Goal: Task Accomplishment & Management: Use online tool/utility

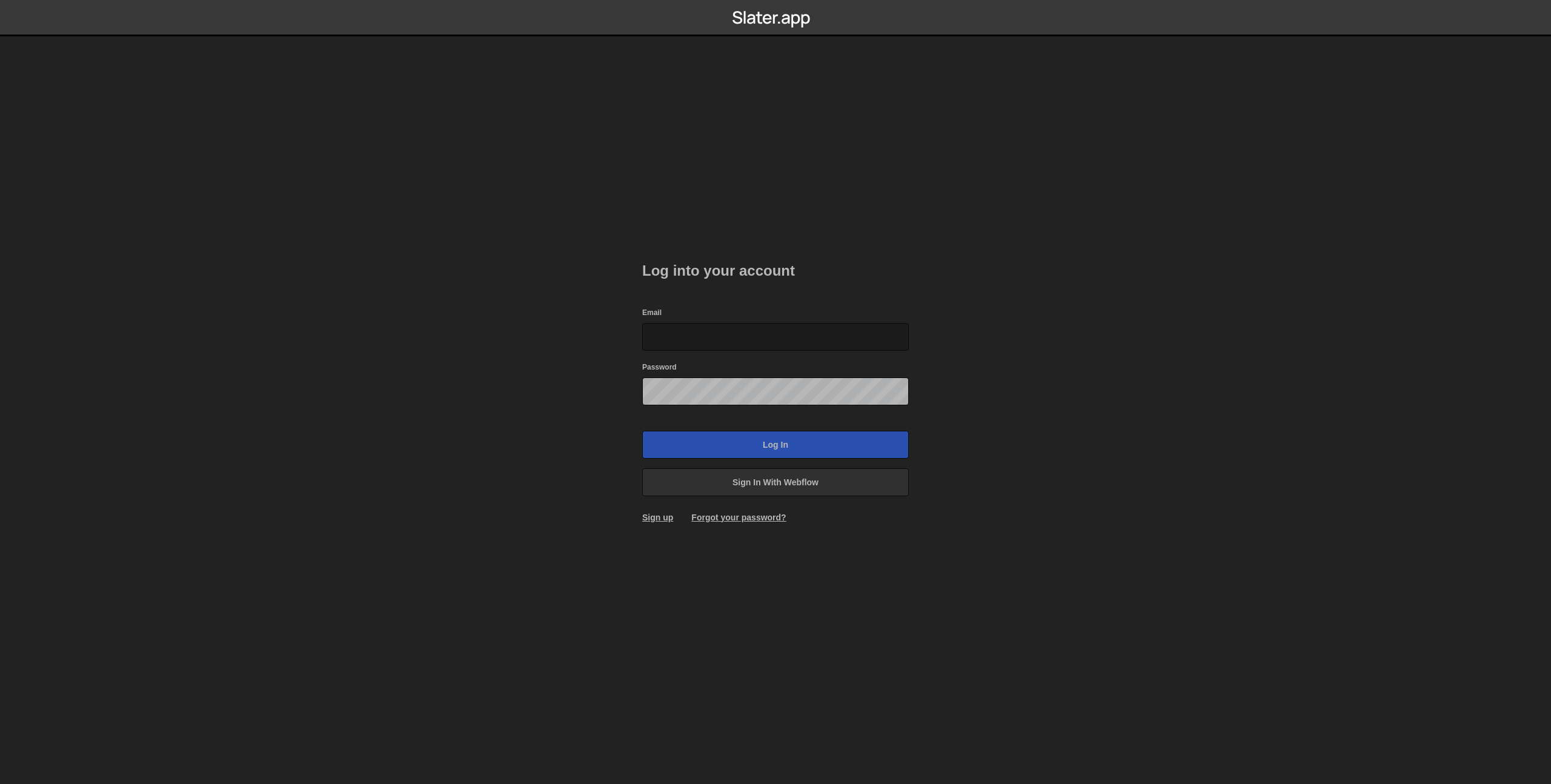
click at [741, 339] on input "Email" at bounding box center [776, 337] width 267 height 28
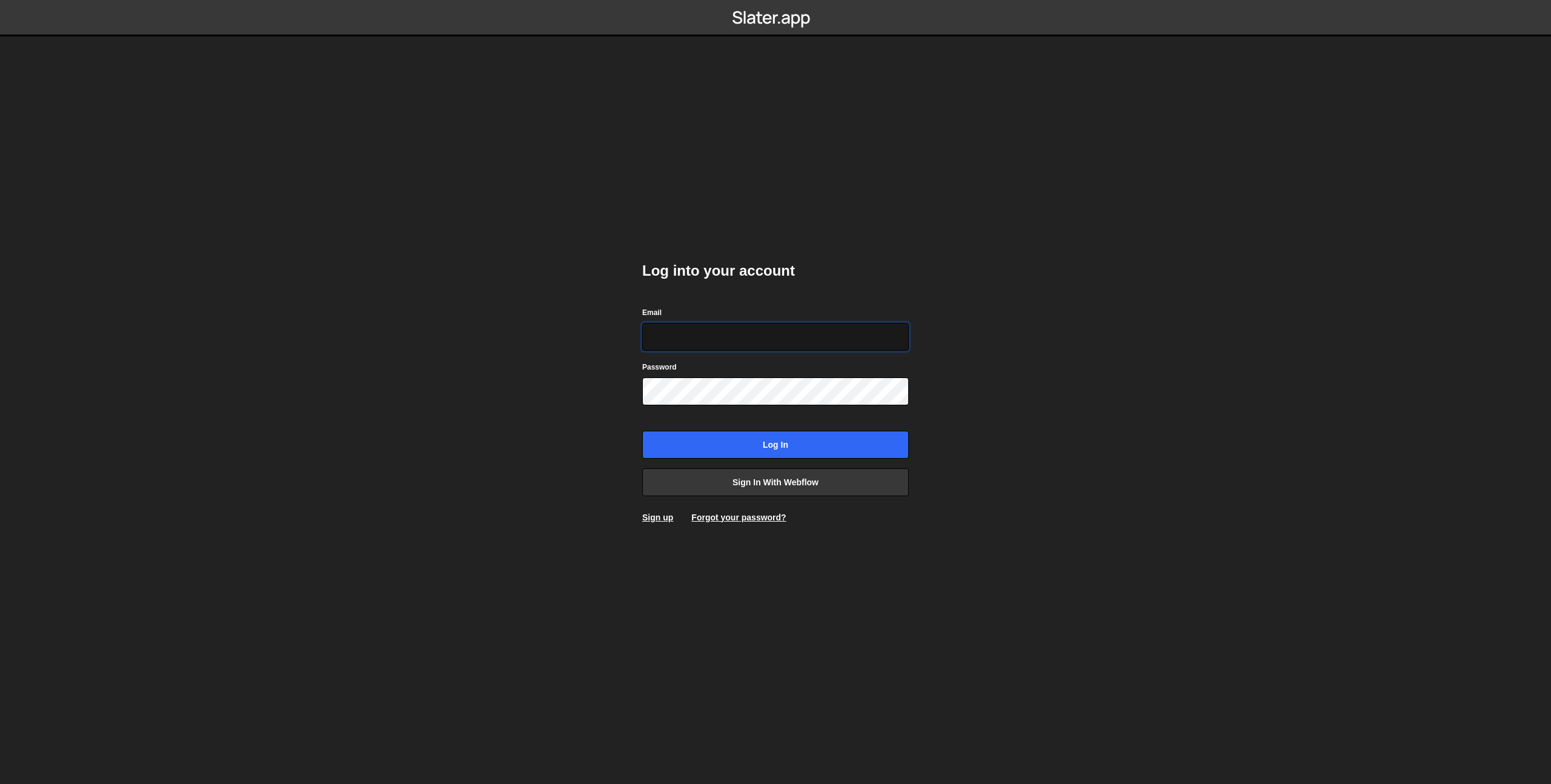
type input "shaunheath@ymail.com"
click at [775, 445] on input "Log in" at bounding box center [776, 445] width 267 height 28
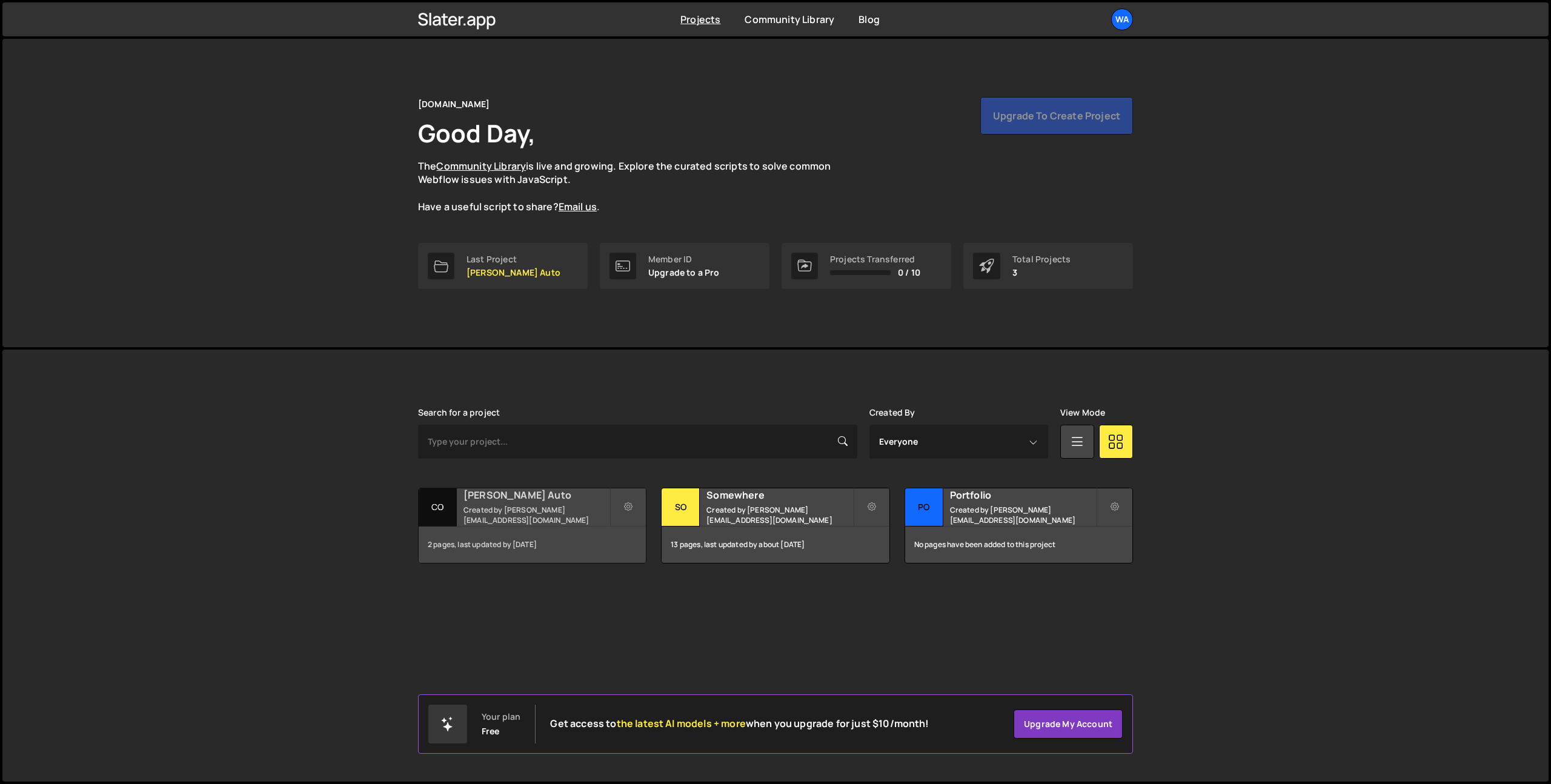
click at [512, 502] on h2 "[PERSON_NAME] Auto" at bounding box center [536, 495] width 146 height 13
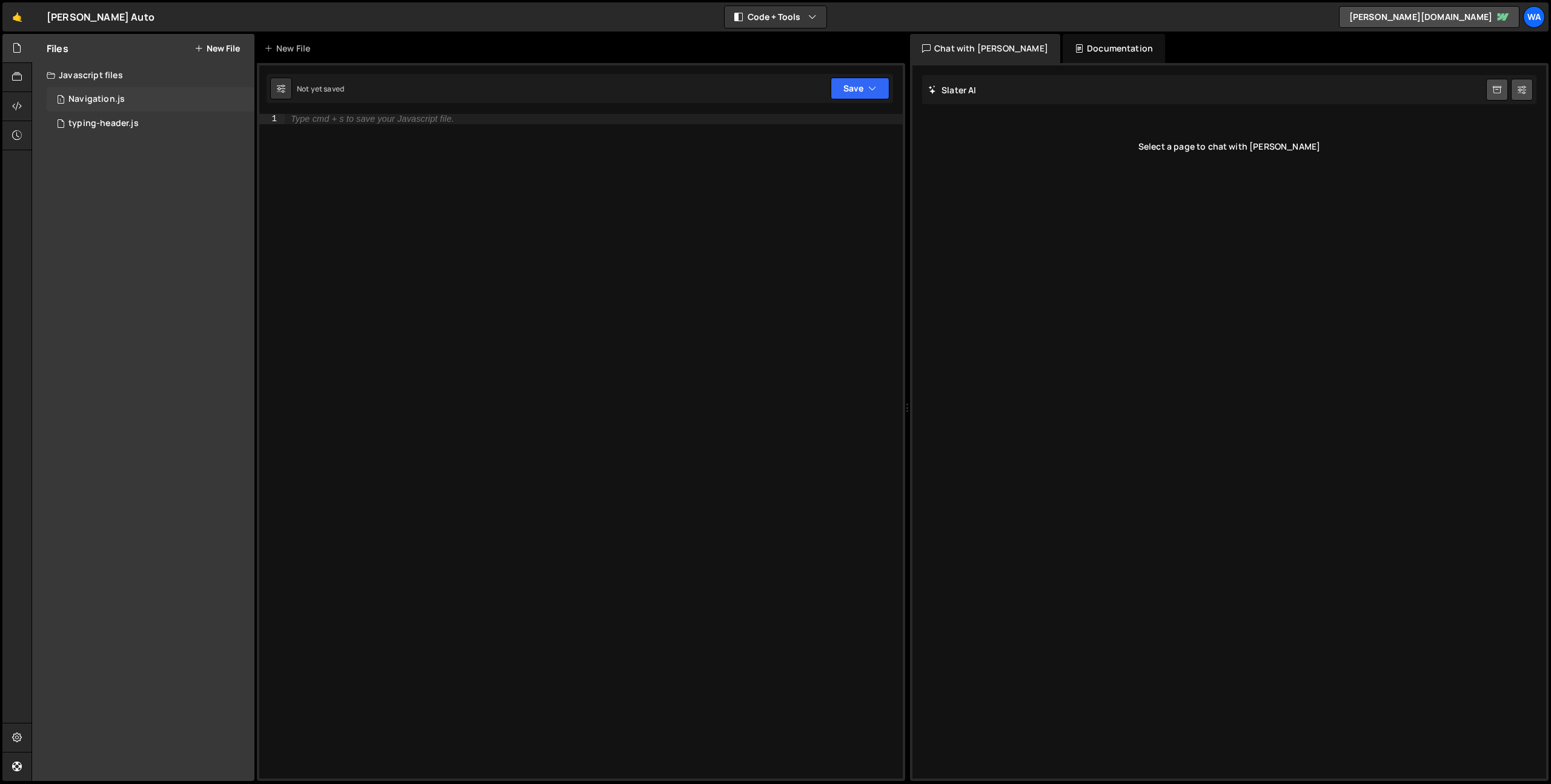
click at [126, 100] on div "1 Navigation.js 0" at bounding box center [150, 99] width 208 height 24
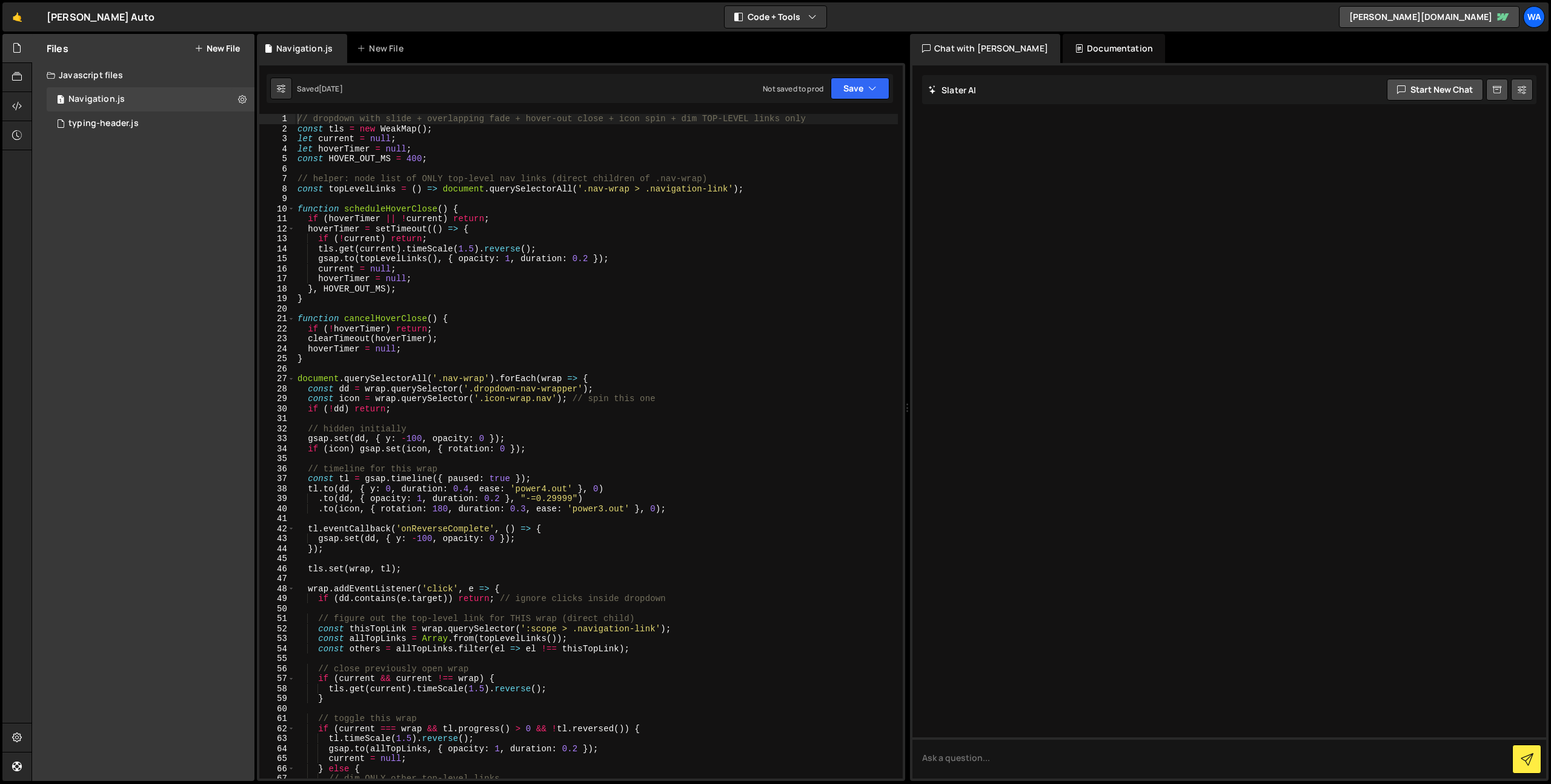
drag, startPoint x: 421, startPoint y: 439, endPoint x: 428, endPoint y: 446, distance: 9.9
click at [423, 440] on div "// dropdown with slide + overlapping fade + hover-out close + icon spin + dim T…" at bounding box center [597, 456] width 603 height 685
drag, startPoint x: 424, startPoint y: 440, endPoint x: 405, endPoint y: 440, distance: 19.0
click at [404, 441] on div "// dropdown with slide + overlapping fade + hover-out close + icon spin + dim T…" at bounding box center [597, 456] width 603 height 685
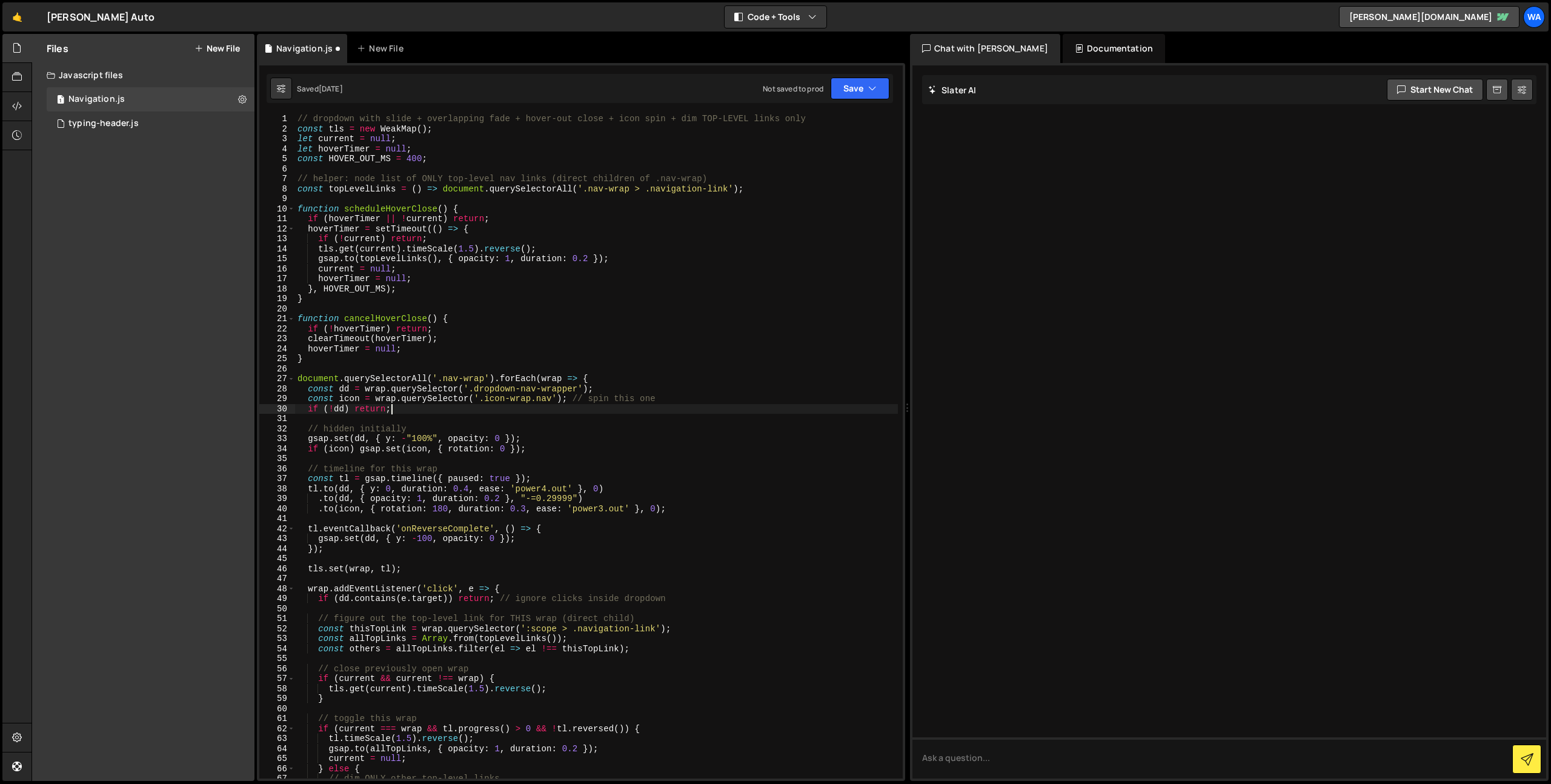
click at [629, 407] on div "// dropdown with slide + overlapping fade + hover-out close + icon spin + dim T…" at bounding box center [597, 456] width 603 height 685
click at [387, 489] on div "// dropdown with slide + overlapping fade + hover-out close + icon spin + dim T…" at bounding box center [597, 456] width 603 height 685
click at [493, 483] on div "// dropdown with slide + overlapping fade + hover-out close + icon spin + dim T…" at bounding box center [597, 456] width 603 height 685
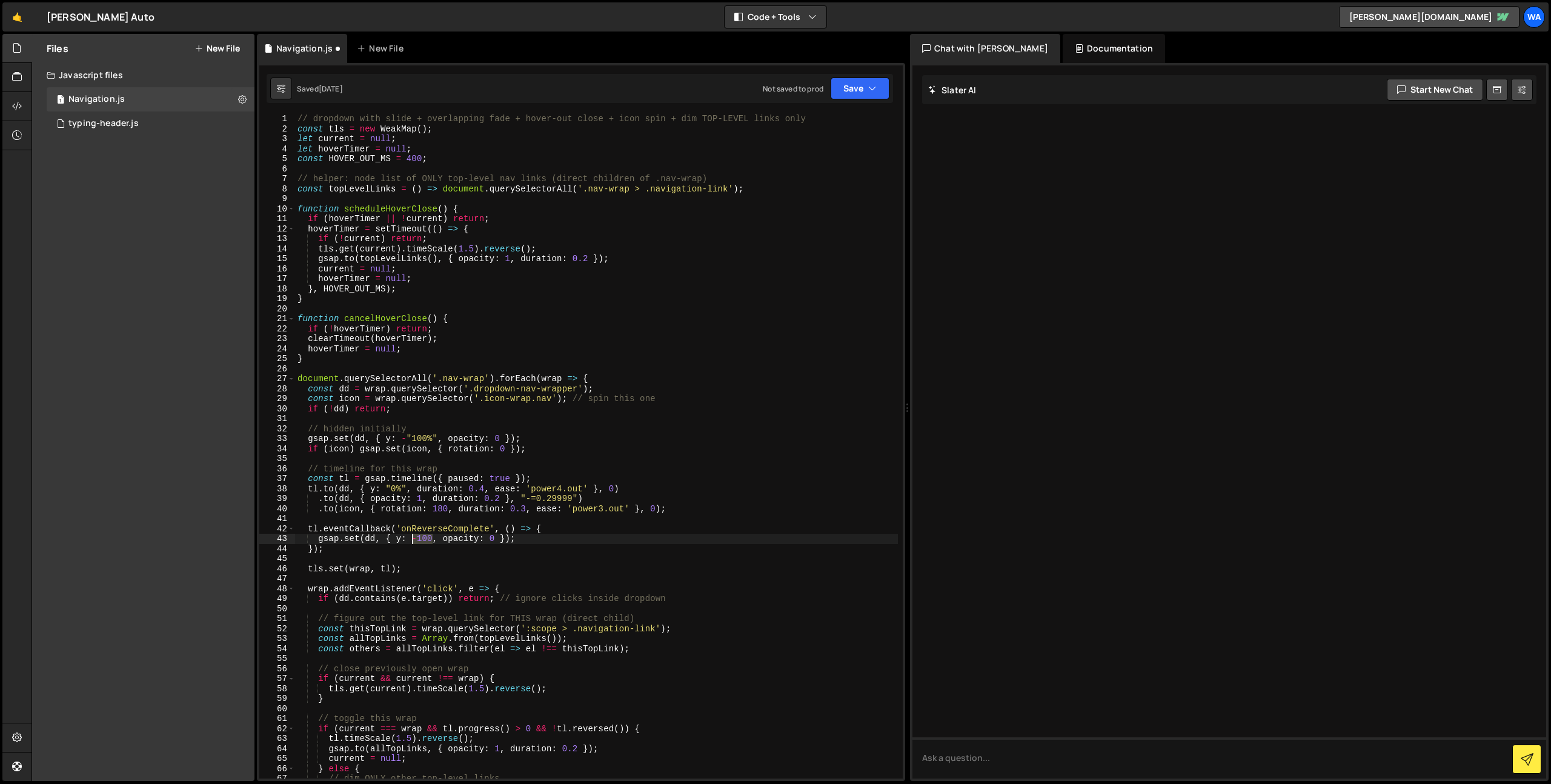
drag, startPoint x: 432, startPoint y: 541, endPoint x: 415, endPoint y: 541, distance: 17.0
click at [415, 541] on div "// dropdown with slide + overlapping fade + hover-out close + icon spin + dim T…" at bounding box center [597, 456] width 603 height 685
click at [522, 436] on div "// dropdown with slide + overlapping fade + hover-out close + icon spin + dim T…" at bounding box center [597, 456] width 603 height 685
drag, startPoint x: 845, startPoint y: 96, endPoint x: 843, endPoint y: 103, distance: 7.3
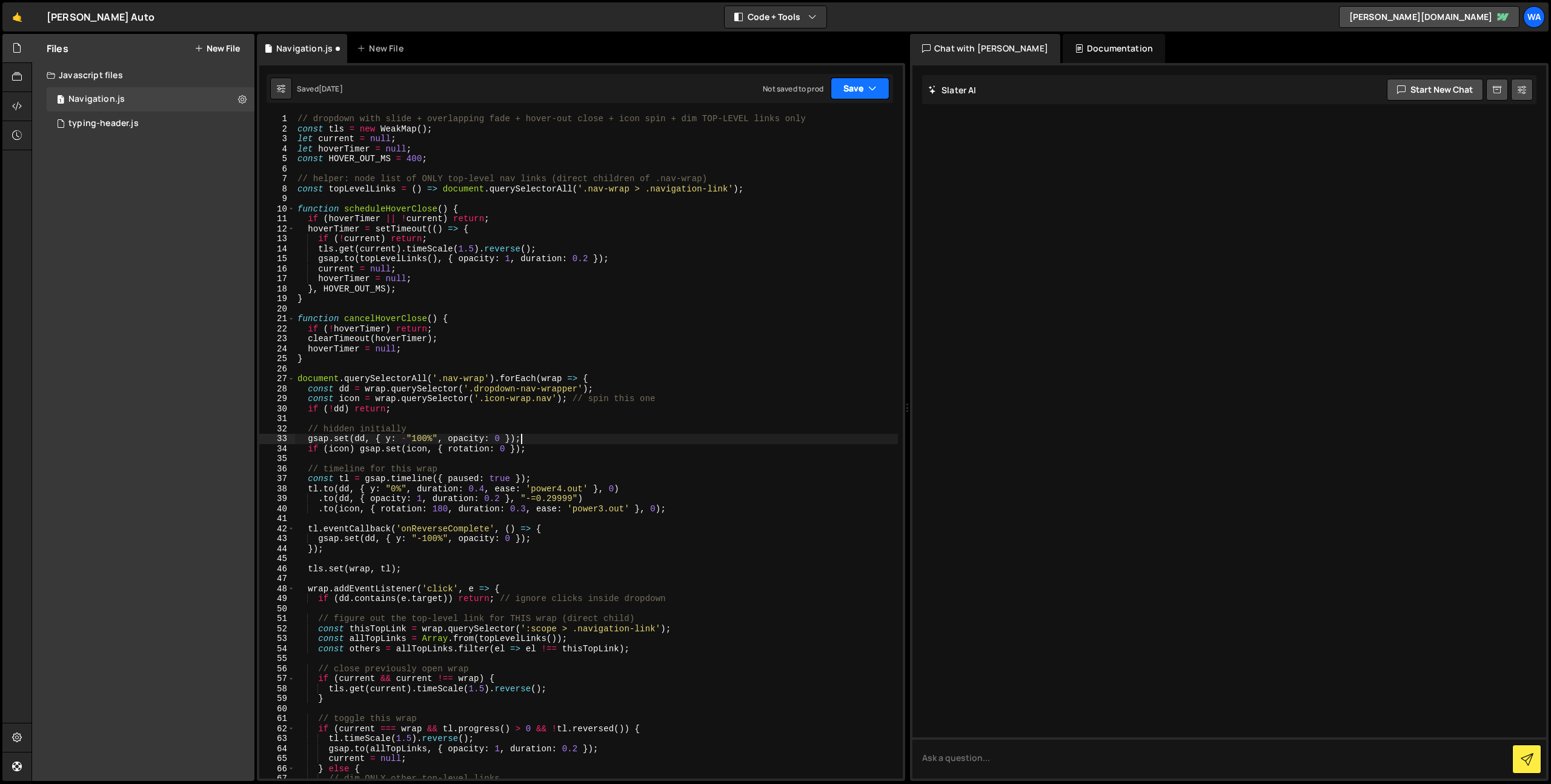
click at [845, 96] on button "Save" at bounding box center [860, 88] width 59 height 22
click at [833, 120] on div "Save to Staging S" at bounding box center [819, 118] width 126 height 12
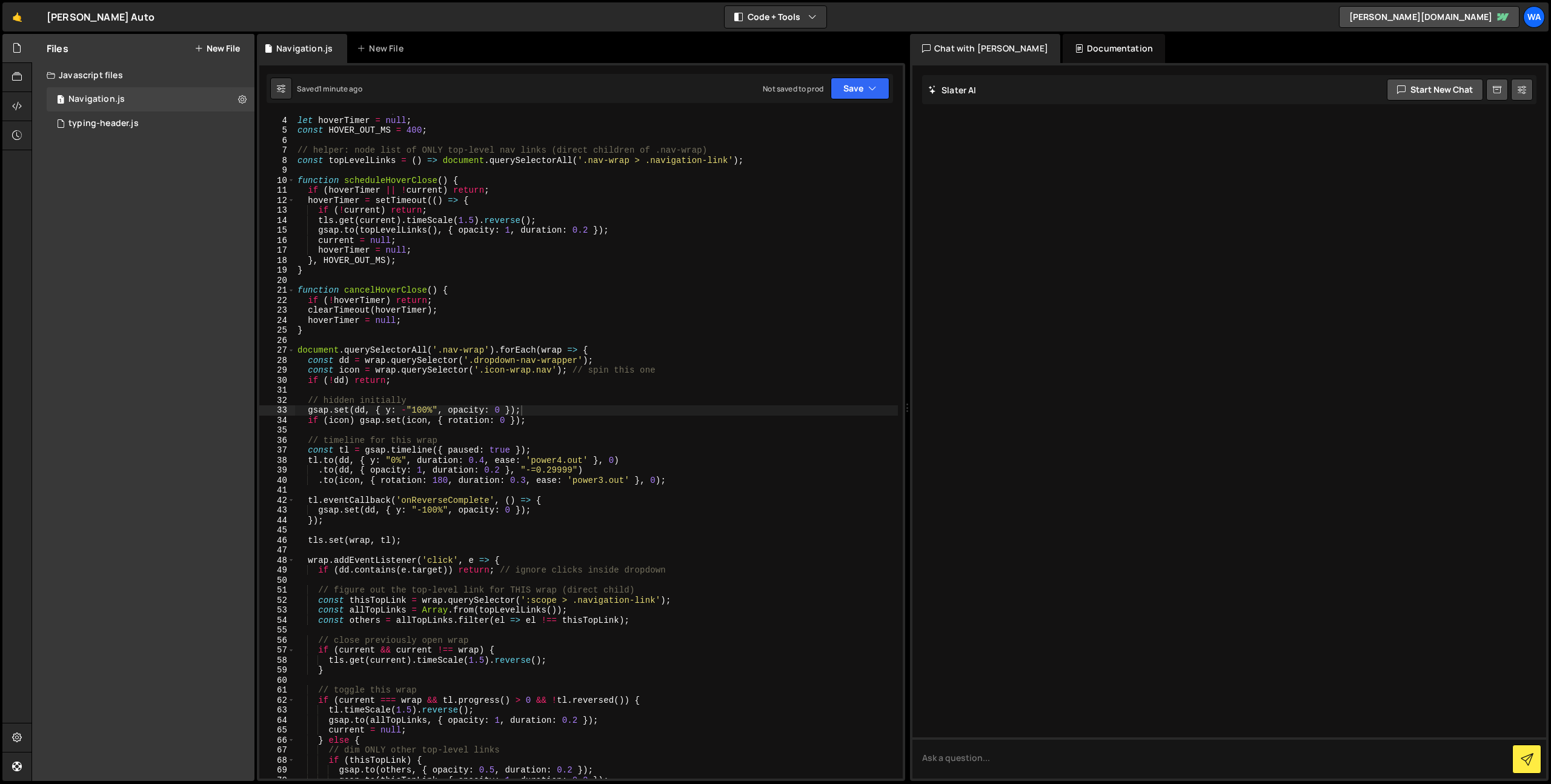
scroll to position [29, 0]
drag, startPoint x: 485, startPoint y: 410, endPoint x: 451, endPoint y: 411, distance: 34.0
click at [451, 411] on div "let current = null ; let hoverTimer = null ; const HOVER_OUT_MS = 400 ; // help…" at bounding box center [597, 447] width 603 height 685
drag, startPoint x: 496, startPoint y: 411, endPoint x: 449, endPoint y: 411, distance: 47.0
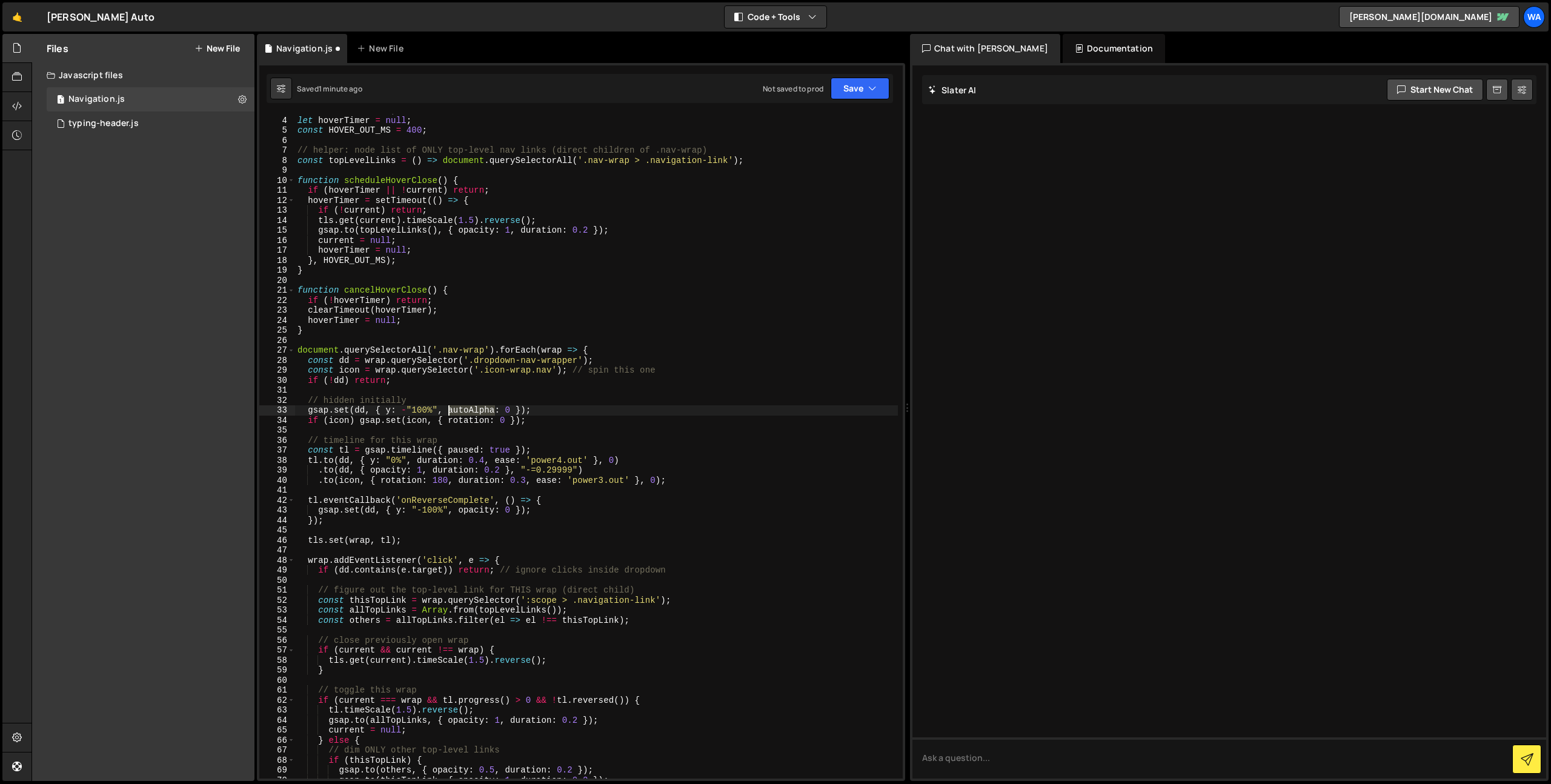
click at [449, 411] on div "let current = null ; let hoverTimer = null ; const HOVER_OUT_MS = 400 ; // help…" at bounding box center [597, 447] width 603 height 685
drag, startPoint x: 406, startPoint y: 471, endPoint x: 374, endPoint y: 471, distance: 32.0
click at [374, 471] on div "let current = null ; let hoverTimer = null ; const HOVER_OUT_MS = 400 ; // help…" at bounding box center [597, 447] width 603 height 685
paste textarea "autoAlpha"
click at [375, 473] on div "let current = null ; let hoverTimer = null ; const HOVER_OUT_MS = 400 ; // help…" at bounding box center [597, 447] width 603 height 685
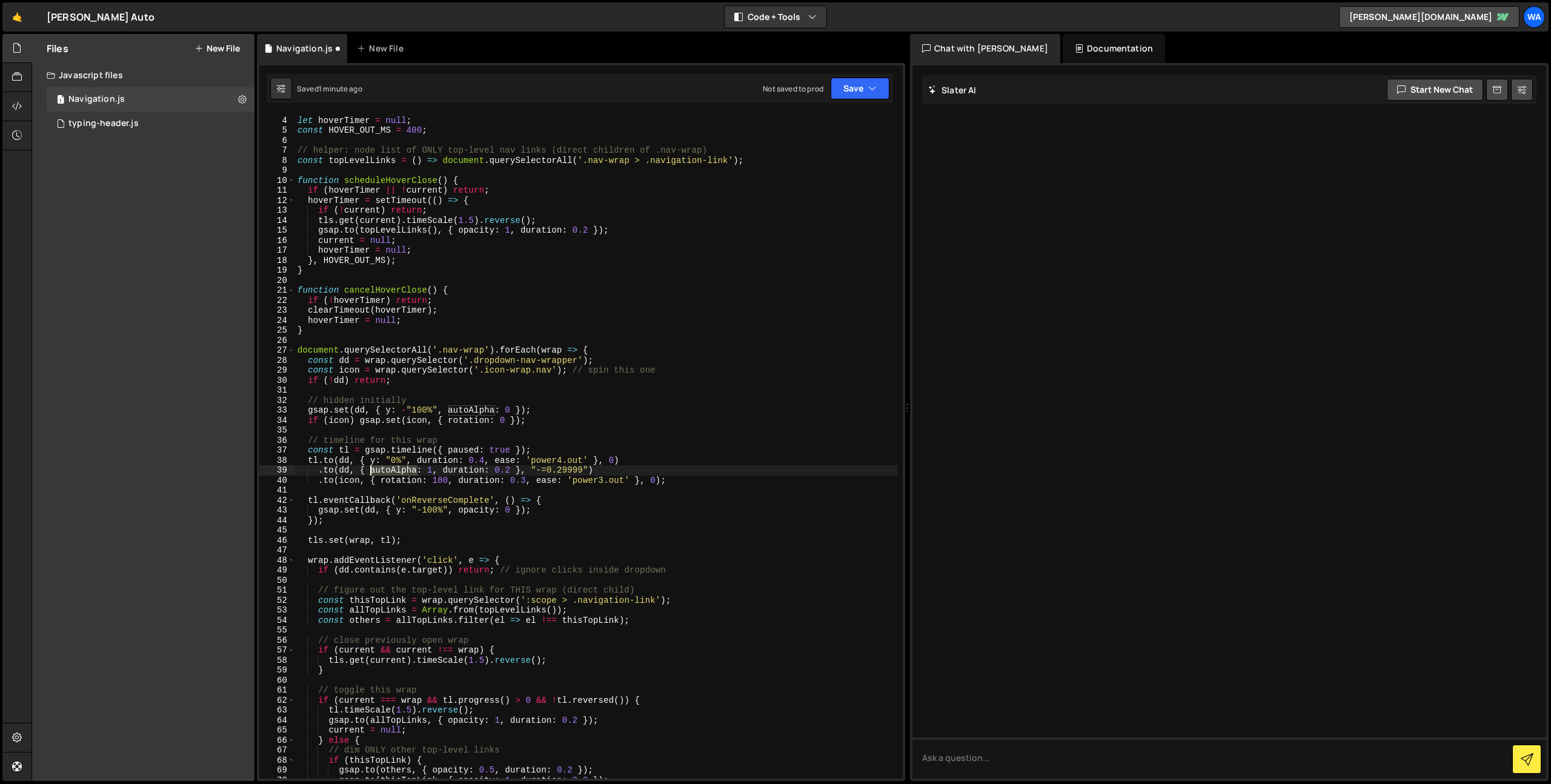
drag, startPoint x: 416, startPoint y: 469, endPoint x: 373, endPoint y: 472, distance: 43.1
click at [372, 472] on div "let current = null ; let hoverTimer = null ; const HOVER_OUT_MS = 400 ; // help…" at bounding box center [597, 447] width 603 height 685
click at [419, 458] on div "let current = null ; let hoverTimer = null ; const HOVER_OUT_MS = 400 ; // help…" at bounding box center [597, 447] width 603 height 685
click at [841, 95] on button "Save" at bounding box center [860, 88] width 59 height 22
click at [833, 109] on button "Save to Staging S Saved 1 minute ago" at bounding box center [819, 126] width 145 height 39
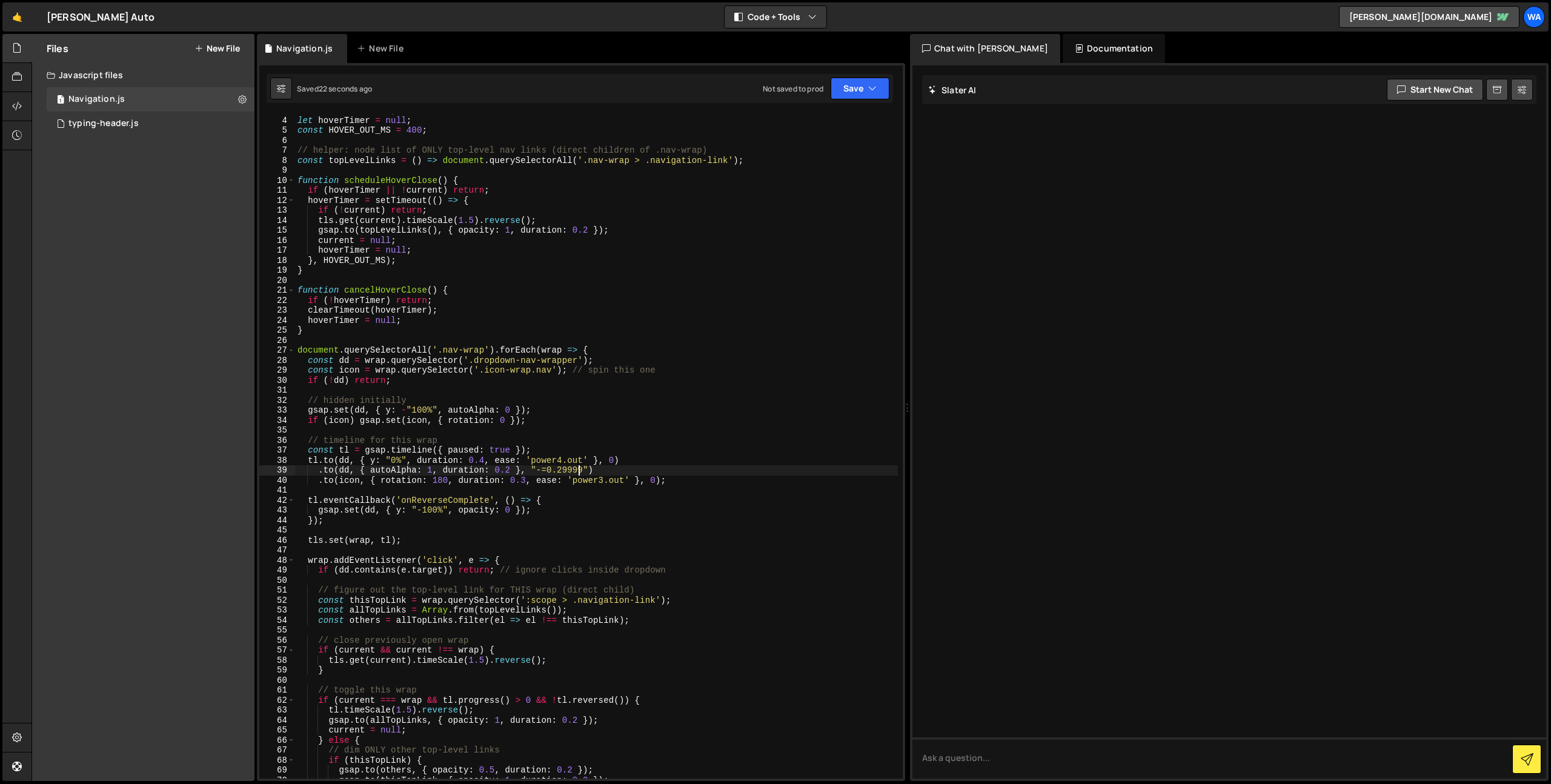
click at [580, 469] on div "let current = null ; let hoverTimer = null ; const HOVER_OUT_MS = 400 ; // help…" at bounding box center [597, 447] width 603 height 685
drag, startPoint x: 578, startPoint y: 470, endPoint x: 572, endPoint y: 485, distance: 16.2
click at [565, 471] on div "let current = null ; let hoverTimer = null ; const HOVER_OUT_MS = 400 ; // help…" at bounding box center [597, 447] width 603 height 685
click at [867, 95] on button "Save" at bounding box center [860, 88] width 59 height 22
click at [835, 119] on div "Save to Staging S" at bounding box center [819, 118] width 126 height 12
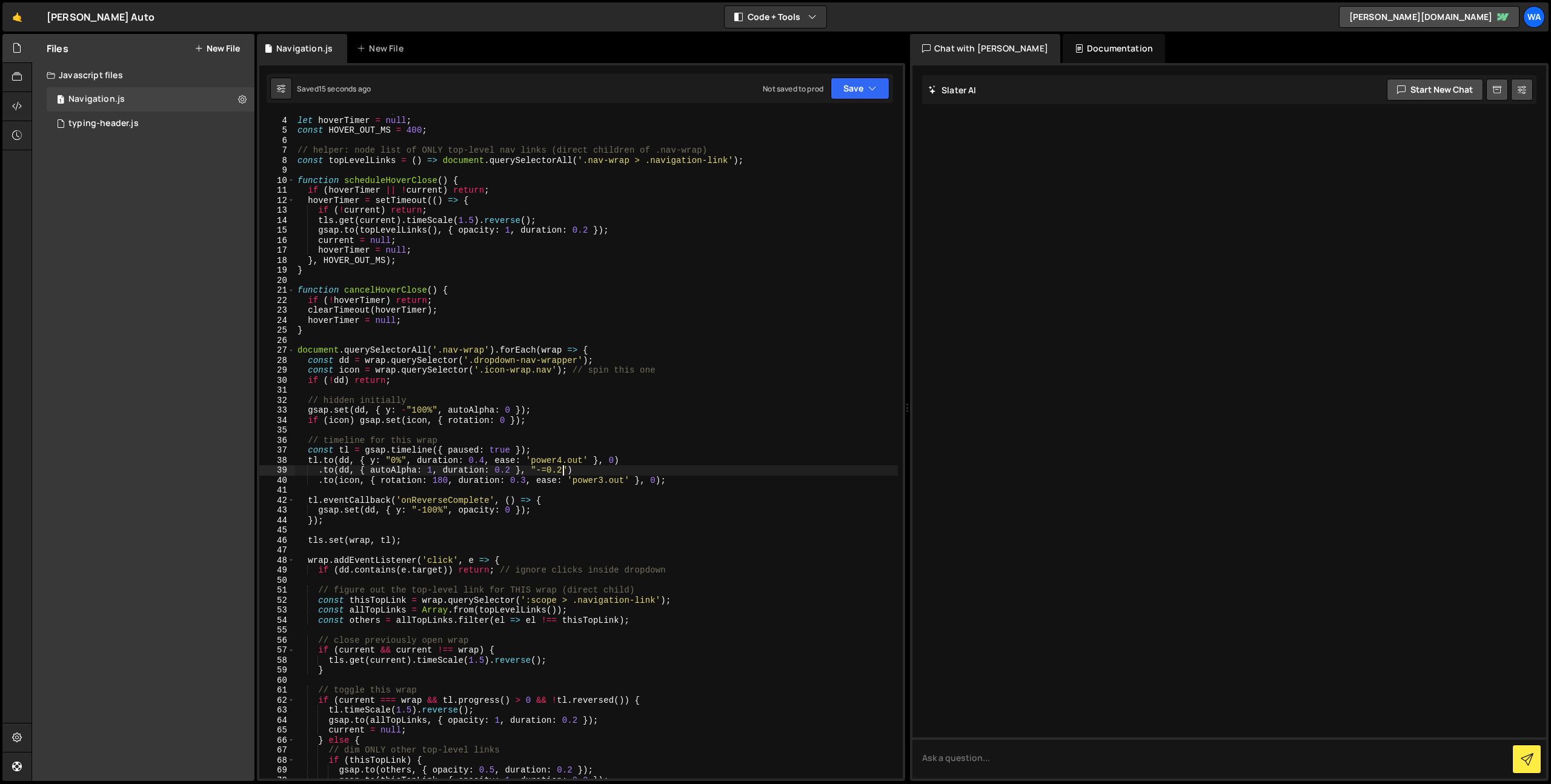
click at [563, 472] on div "let current = null ; let hoverTimer = null ; const HOVER_OUT_MS = 400 ; // help…" at bounding box center [597, 447] width 603 height 685
drag, startPoint x: 835, startPoint y: 90, endPoint x: 830, endPoint y: 99, distance: 10.3
click at [835, 90] on button "Save" at bounding box center [860, 88] width 59 height 22
click at [818, 111] on button "Save to Staging S Saved 26 seconds ago" at bounding box center [819, 126] width 145 height 39
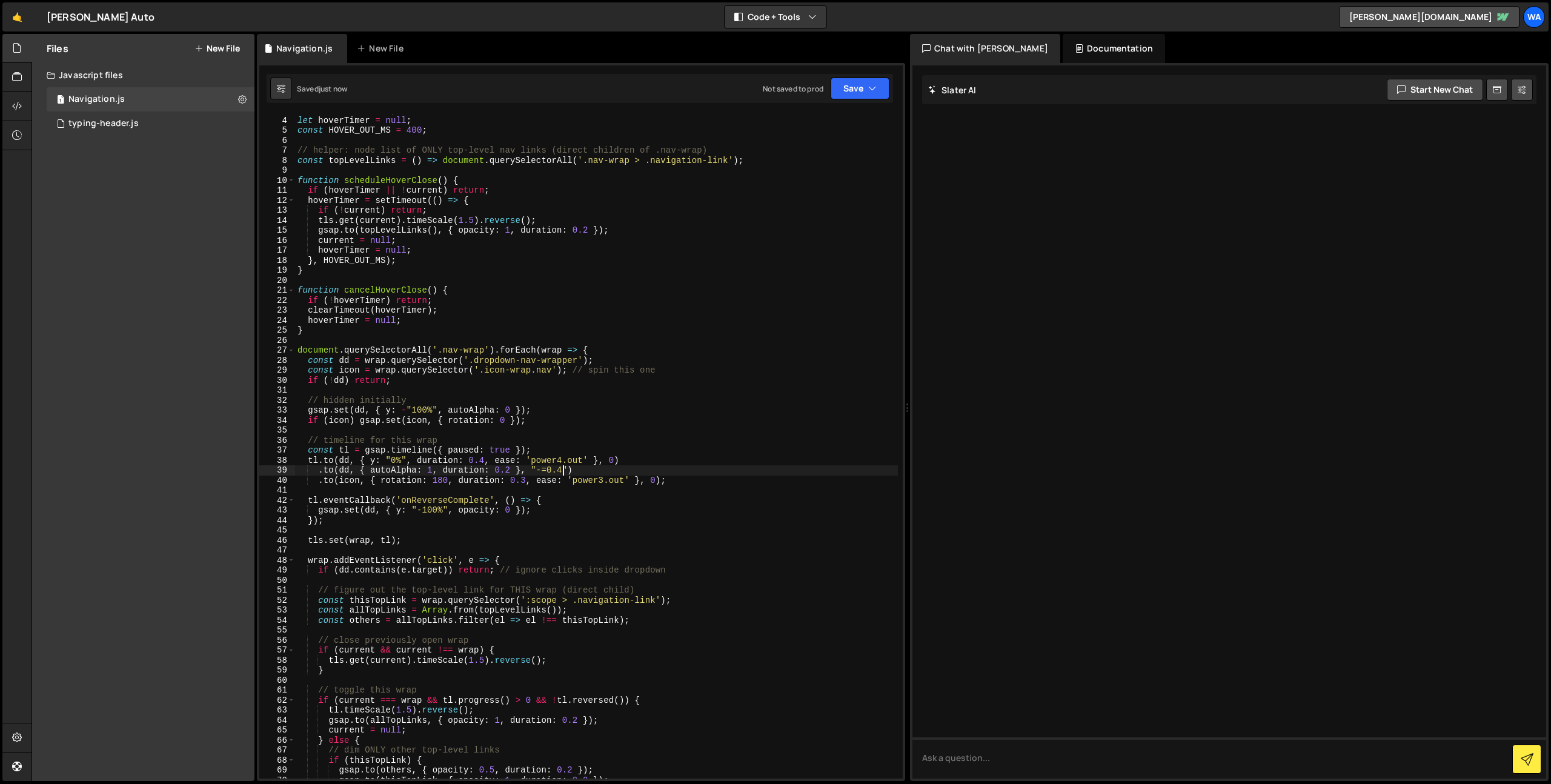
click at [562, 472] on div "let current = null ; let hoverTimer = null ; const HOVER_OUT_MS = 400 ; // help…" at bounding box center [597, 447] width 603 height 685
drag, startPoint x: 849, startPoint y: 91, endPoint x: 837, endPoint y: 107, distance: 20.0
click at [849, 92] on button "Save" at bounding box center [860, 88] width 59 height 22
drag, startPoint x: 818, startPoint y: 129, endPoint x: 799, endPoint y: 111, distance: 26.2
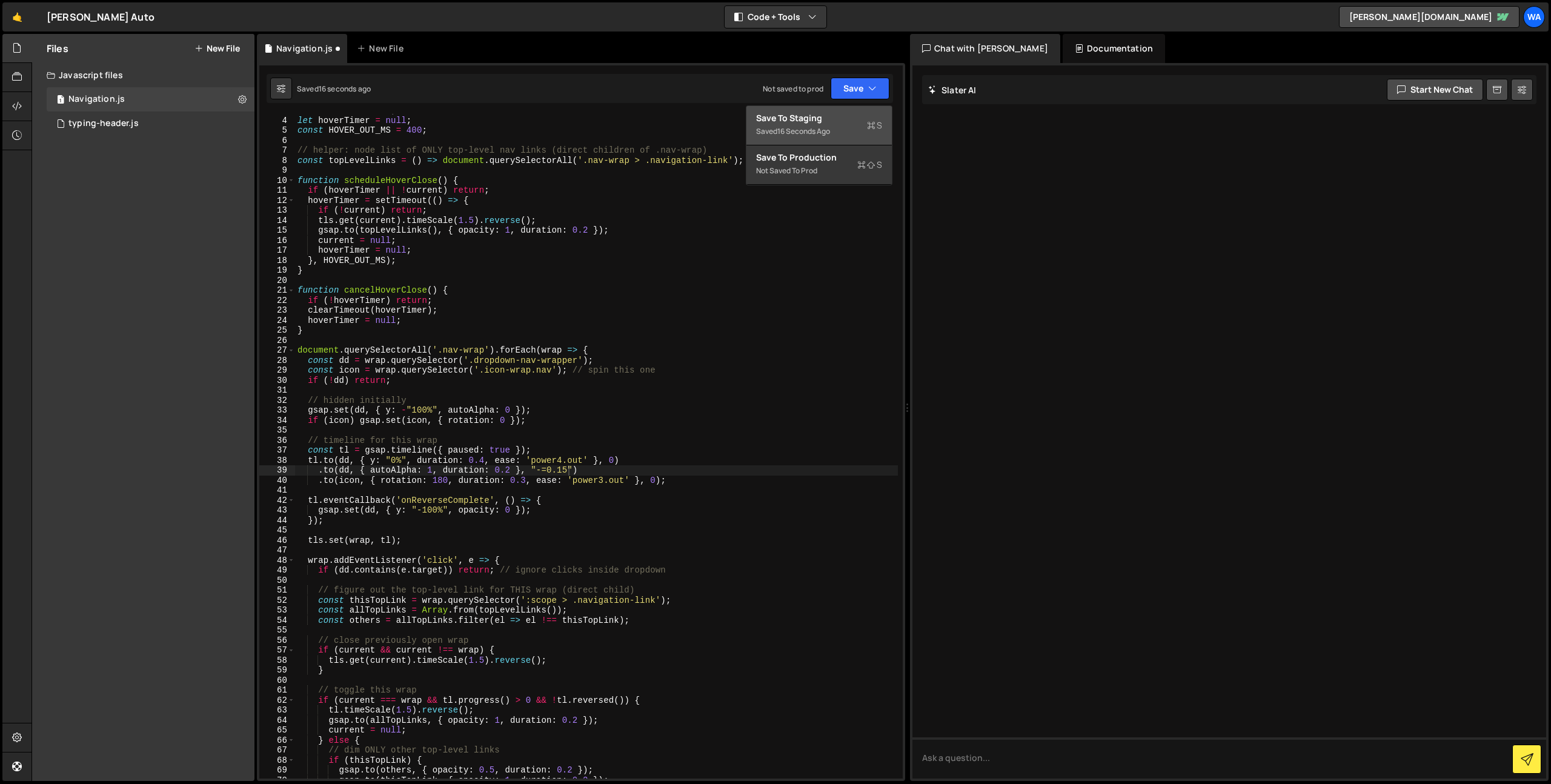
click at [818, 129] on div "16 seconds ago" at bounding box center [803, 131] width 53 height 10
drag, startPoint x: 565, startPoint y: 469, endPoint x: 585, endPoint y: 494, distance: 32.0
click at [562, 471] on div "let current = null ; let hoverTimer = null ; const HOVER_OUT_MS = 400 ; // help…" at bounding box center [597, 447] width 603 height 685
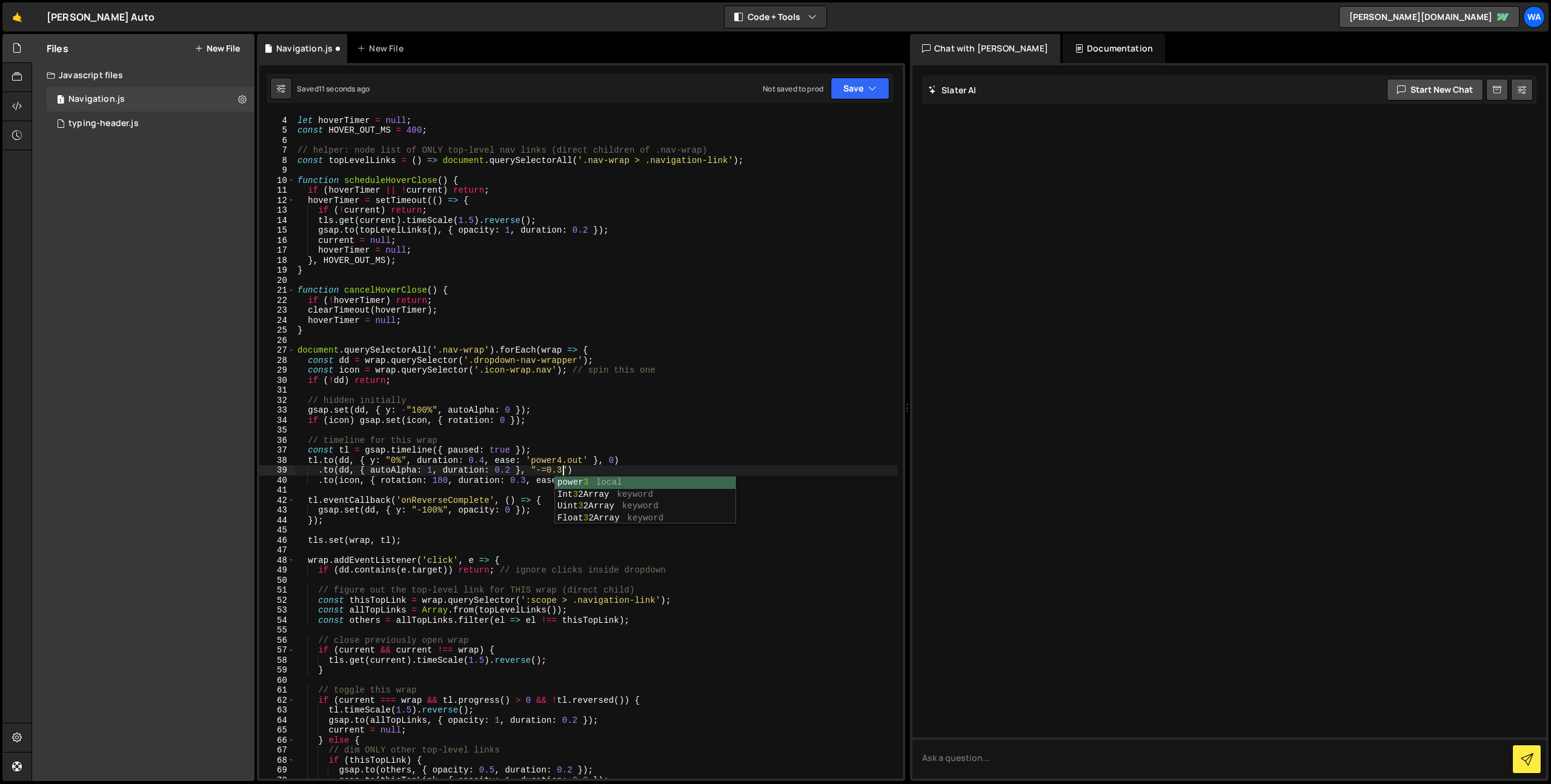
click at [653, 458] on div "let current = null ; let hoverTimer = null ; const HOVER_OUT_MS = 400 ; // help…" at bounding box center [597, 447] width 603 height 685
drag, startPoint x: 511, startPoint y: 471, endPoint x: 519, endPoint y: 481, distance: 12.8
click at [510, 472] on div "let current = null ; let hoverTimer = null ; const HOVER_OUT_MS = 400 ; // help…" at bounding box center [597, 447] width 603 height 685
type textarea ".to(dd, { autoAlpha: 1, duration: 0.1 }, "-=0.3")"
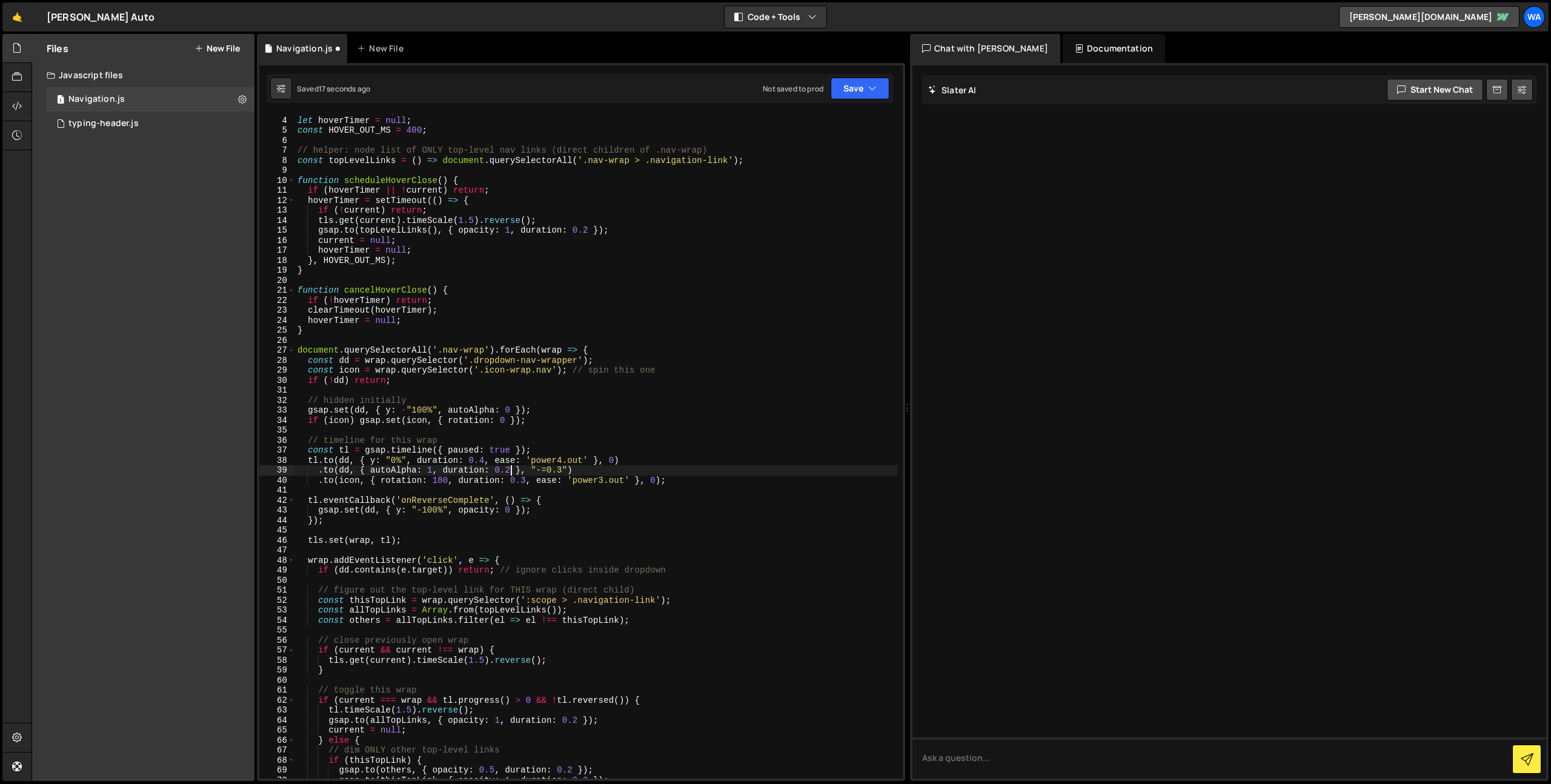
scroll to position [0, 15]
click at [566, 432] on div "let current = null ; let hoverTimer = null ; const HOVER_OUT_MS = 400 ; // help…" at bounding box center [597, 447] width 603 height 685
click at [524, 481] on div "let current = null ; let hoverTimer = null ; const HOVER_OUT_MS = 400 ; // help…" at bounding box center [597, 447] width 603 height 685
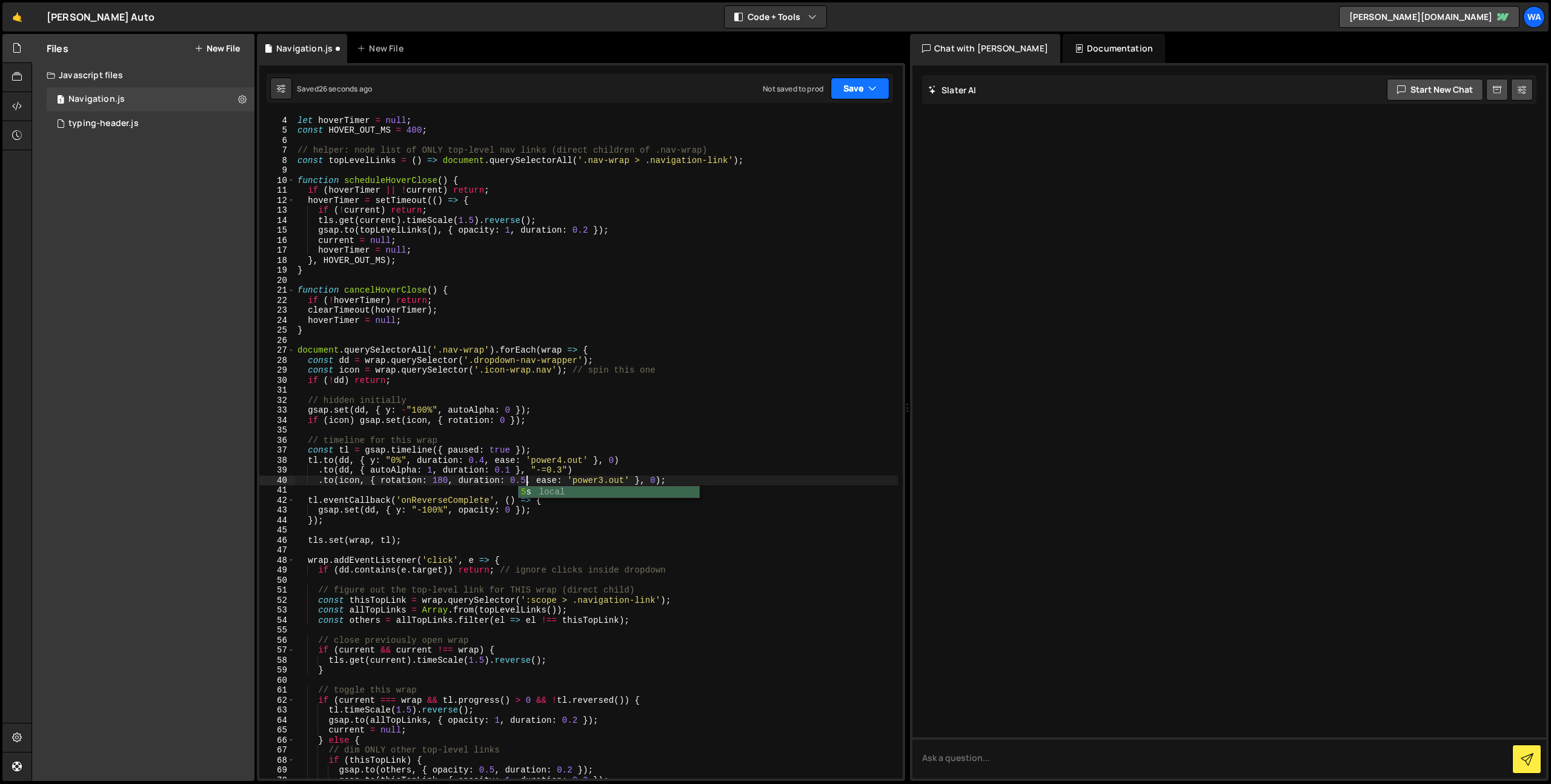
drag, startPoint x: 848, startPoint y: 90, endPoint x: 843, endPoint y: 116, distance: 26.5
click at [849, 92] on button "Save" at bounding box center [860, 88] width 59 height 22
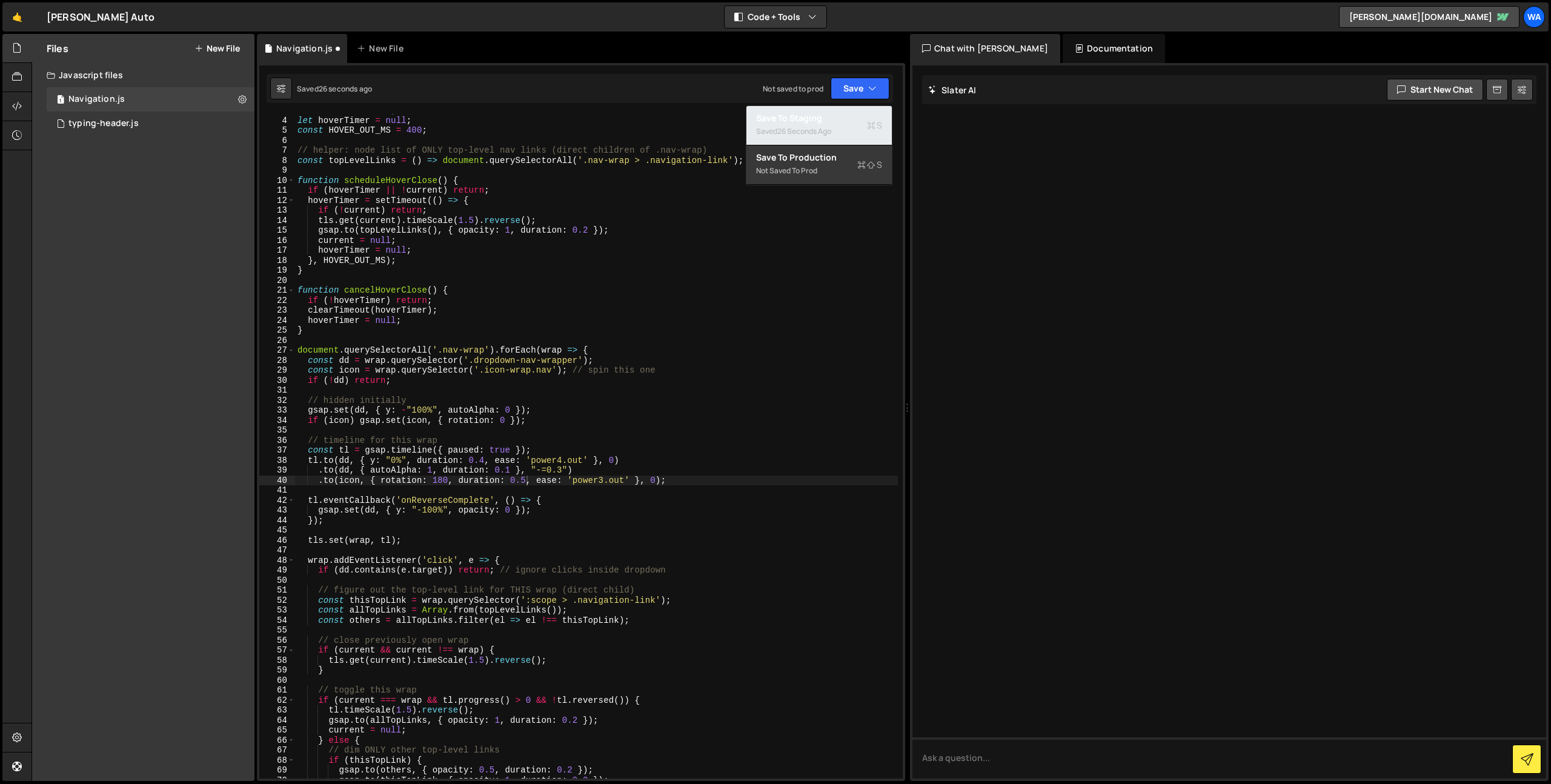
click at [838, 121] on div "Save to Staging S" at bounding box center [819, 118] width 126 height 12
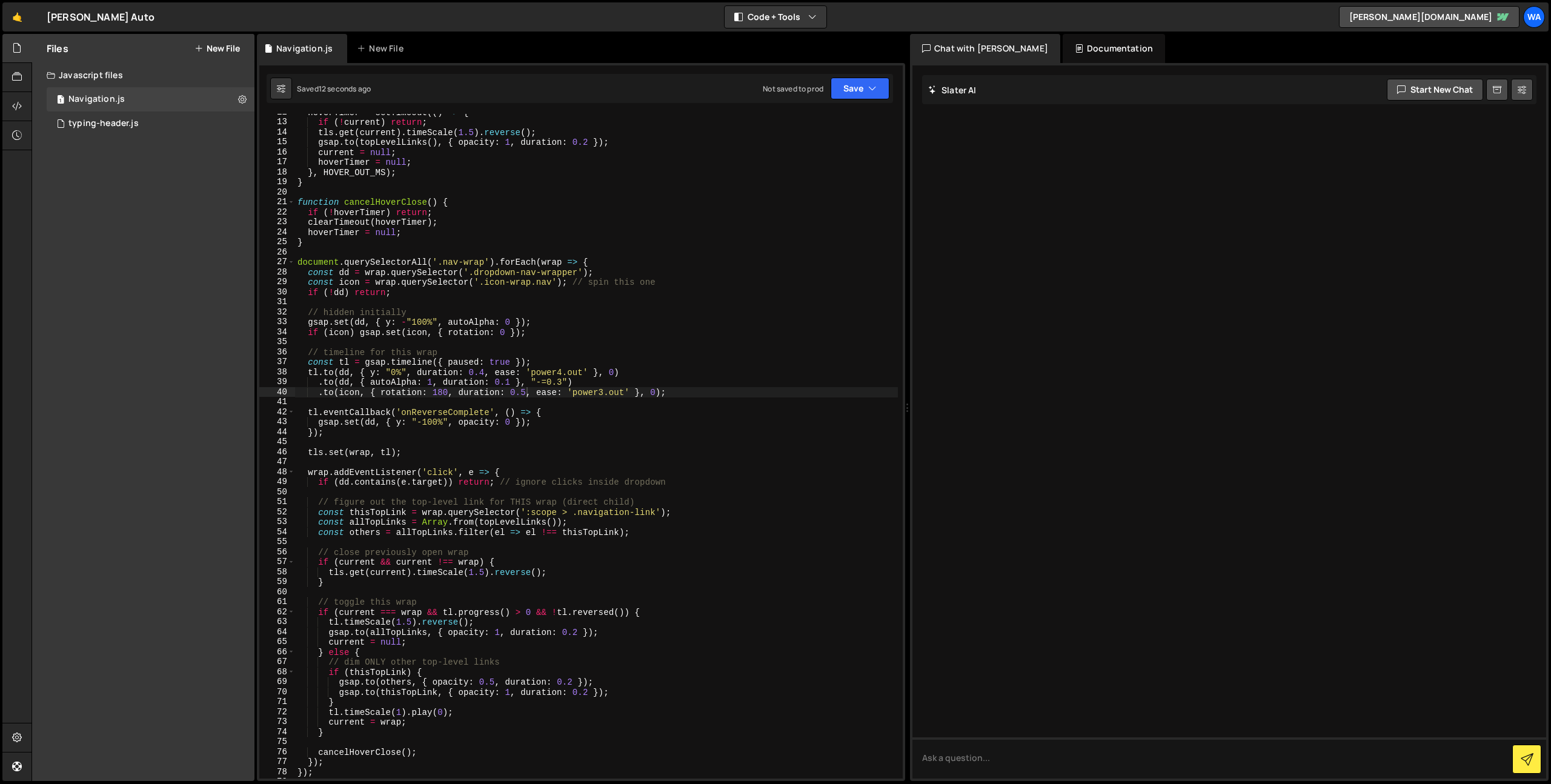
scroll to position [116, 0]
drag, startPoint x: 570, startPoint y: 383, endPoint x: 578, endPoint y: 388, distance: 9.4
click at [570, 383] on div "hoverTimer = setTimeout (( ) => { if ( ! current ) return ; tls . get ( current…" at bounding box center [597, 449] width 603 height 685
click at [628, 349] on div "hoverTimer = setTimeout (( ) => { if ( ! current ) return ; tls . get ( current…" at bounding box center [597, 449] width 603 height 685
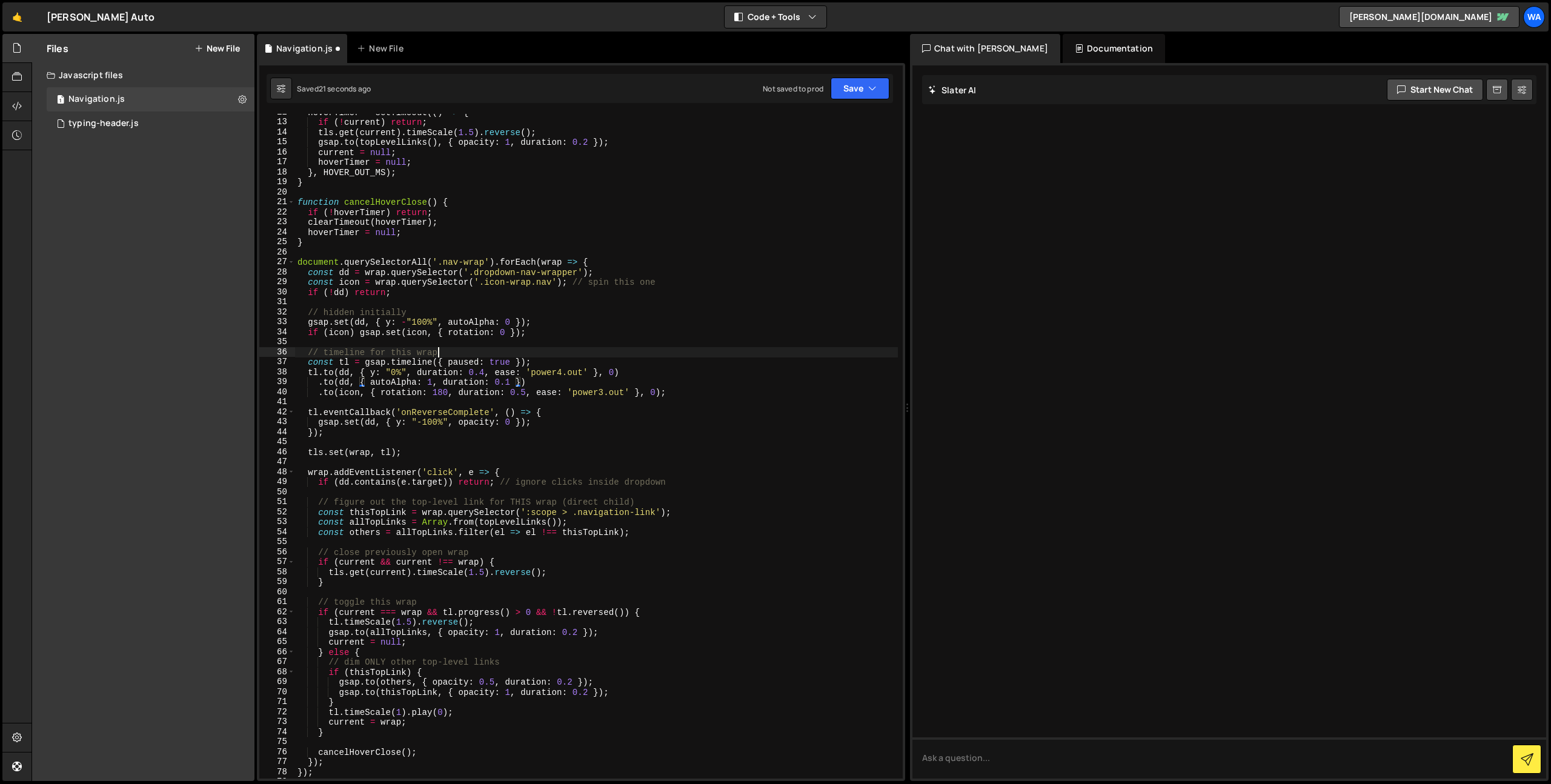
scroll to position [0, 9]
click at [839, 95] on button "Save" at bounding box center [860, 88] width 59 height 22
click at [820, 135] on div "23 seconds ago" at bounding box center [804, 131] width 54 height 10
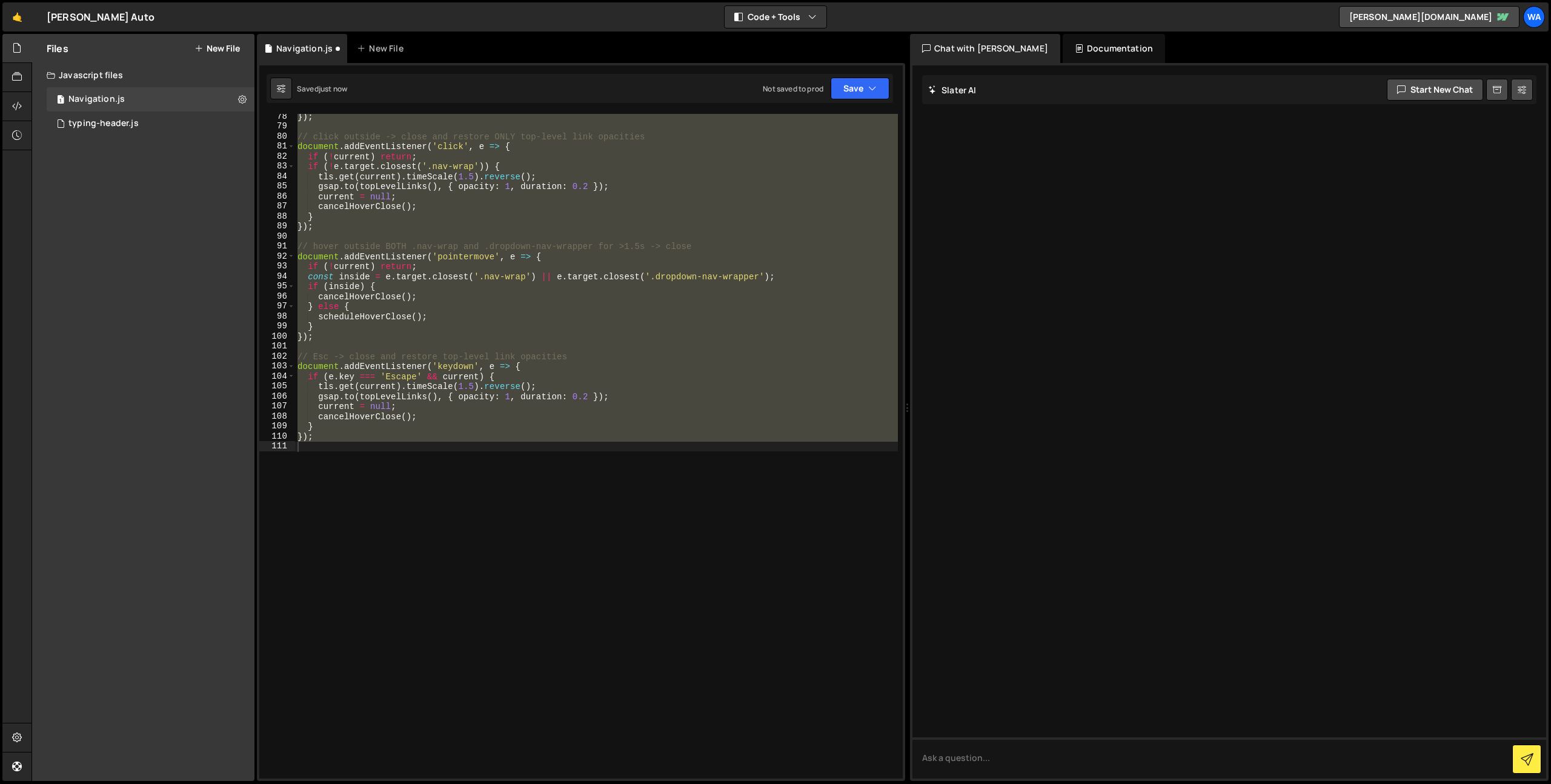
scroll to position [47, 0]
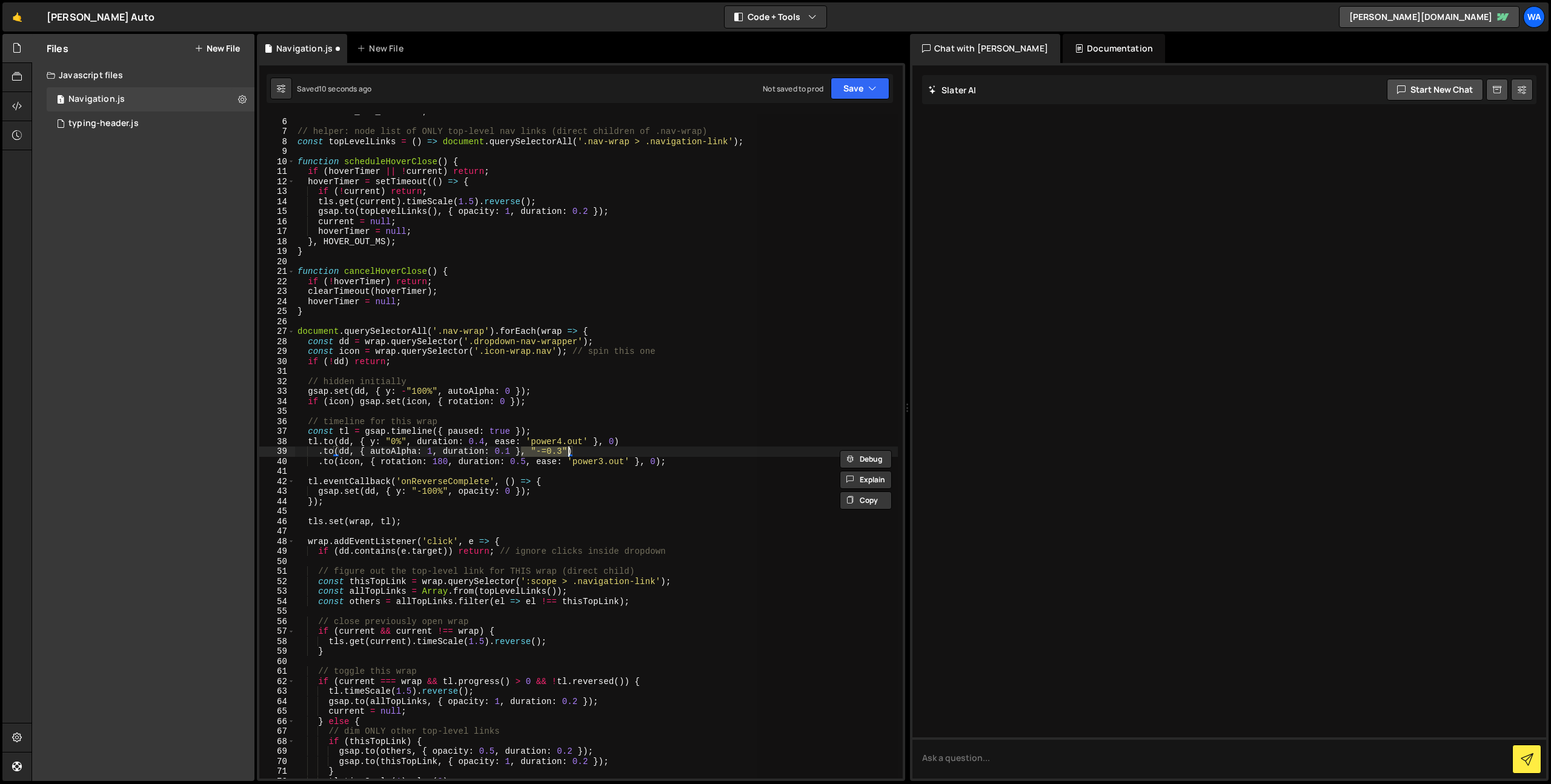
click at [549, 452] on div "const HOVER_OUT_MS = 400 ; // helper: node list of ONLY top-level nav links (di…" at bounding box center [597, 446] width 603 height 664
drag, startPoint x: 563, startPoint y: 451, endPoint x: 537, endPoint y: 450, distance: 26.0
click at [536, 450] on div "const HOVER_OUT_MS = 400 ; // helper: node list of ONLY top-level nav links (di…" at bounding box center [597, 449] width 603 height 685
drag, startPoint x: 836, startPoint y: 86, endPoint x: 834, endPoint y: 94, distance: 8.2
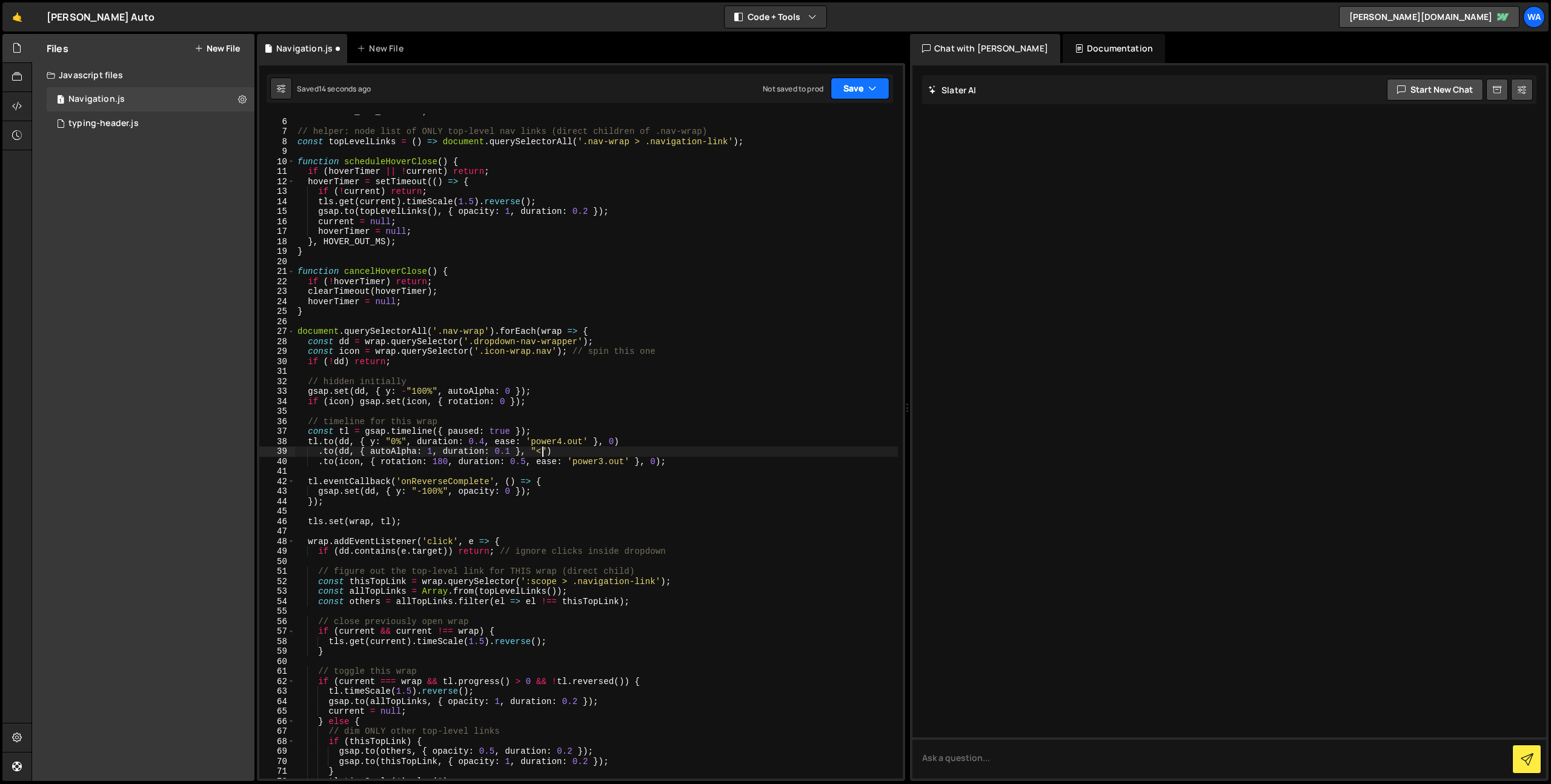
click at [835, 88] on button "Save" at bounding box center [860, 88] width 59 height 22
drag, startPoint x: 827, startPoint y: 116, endPoint x: 803, endPoint y: 128, distance: 26.8
click at [827, 116] on div "Save to Staging S" at bounding box center [819, 118] width 126 height 12
drag, startPoint x: 410, startPoint y: 392, endPoint x: 421, endPoint y: 399, distance: 13.0
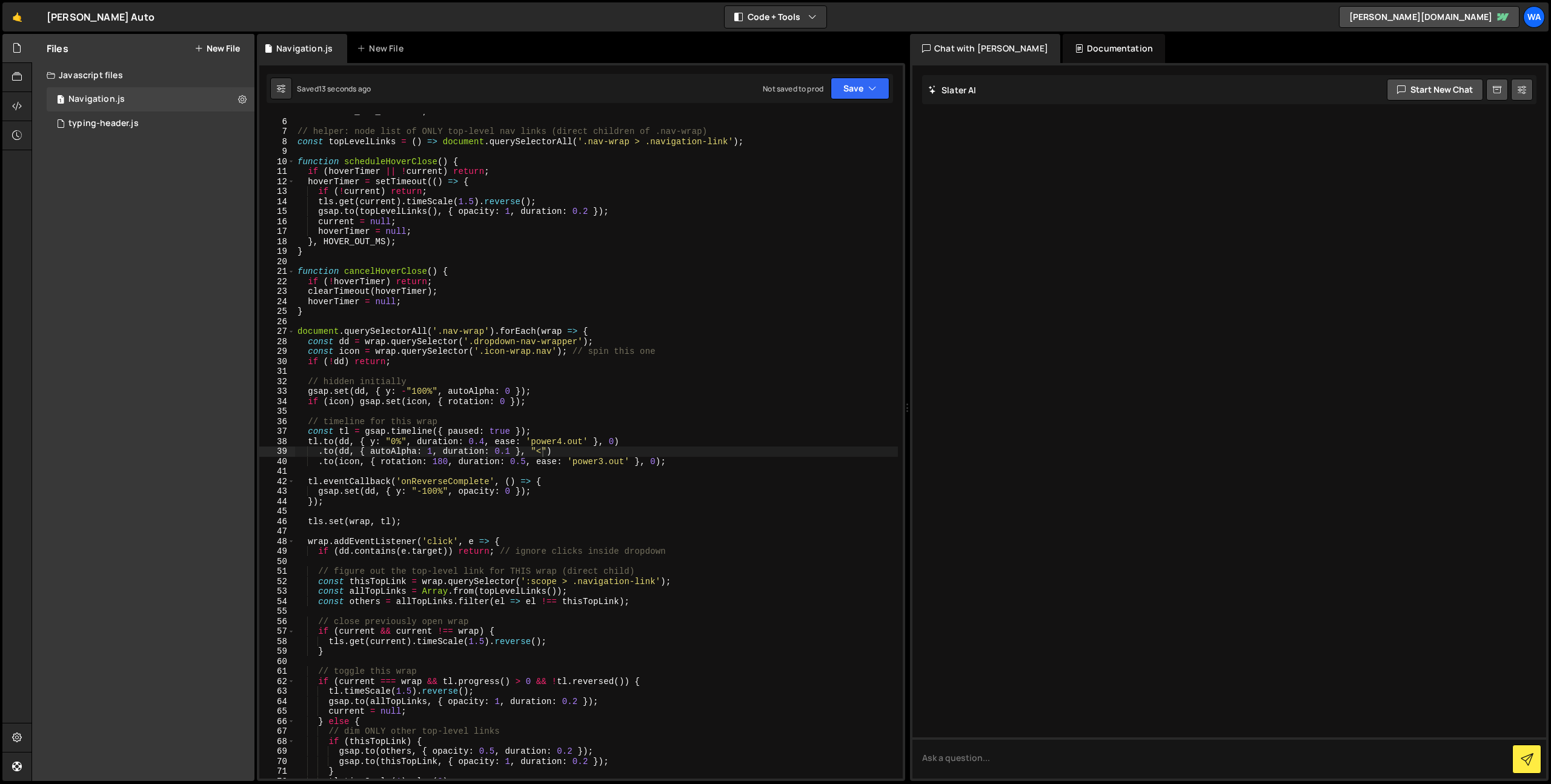
click at [411, 392] on div "const HOVER_OUT_MS = 400 ; // helper: node list of ONLY top-level nav links (di…" at bounding box center [597, 449] width 603 height 685
drag, startPoint x: 409, startPoint y: 393, endPoint x: 415, endPoint y: 398, distance: 7.8
click at [412, 394] on div "const HOVER_OUT_MS = 400 ; // helper: node list of ONLY top-level nav links (di…" at bounding box center [597, 449] width 603 height 685
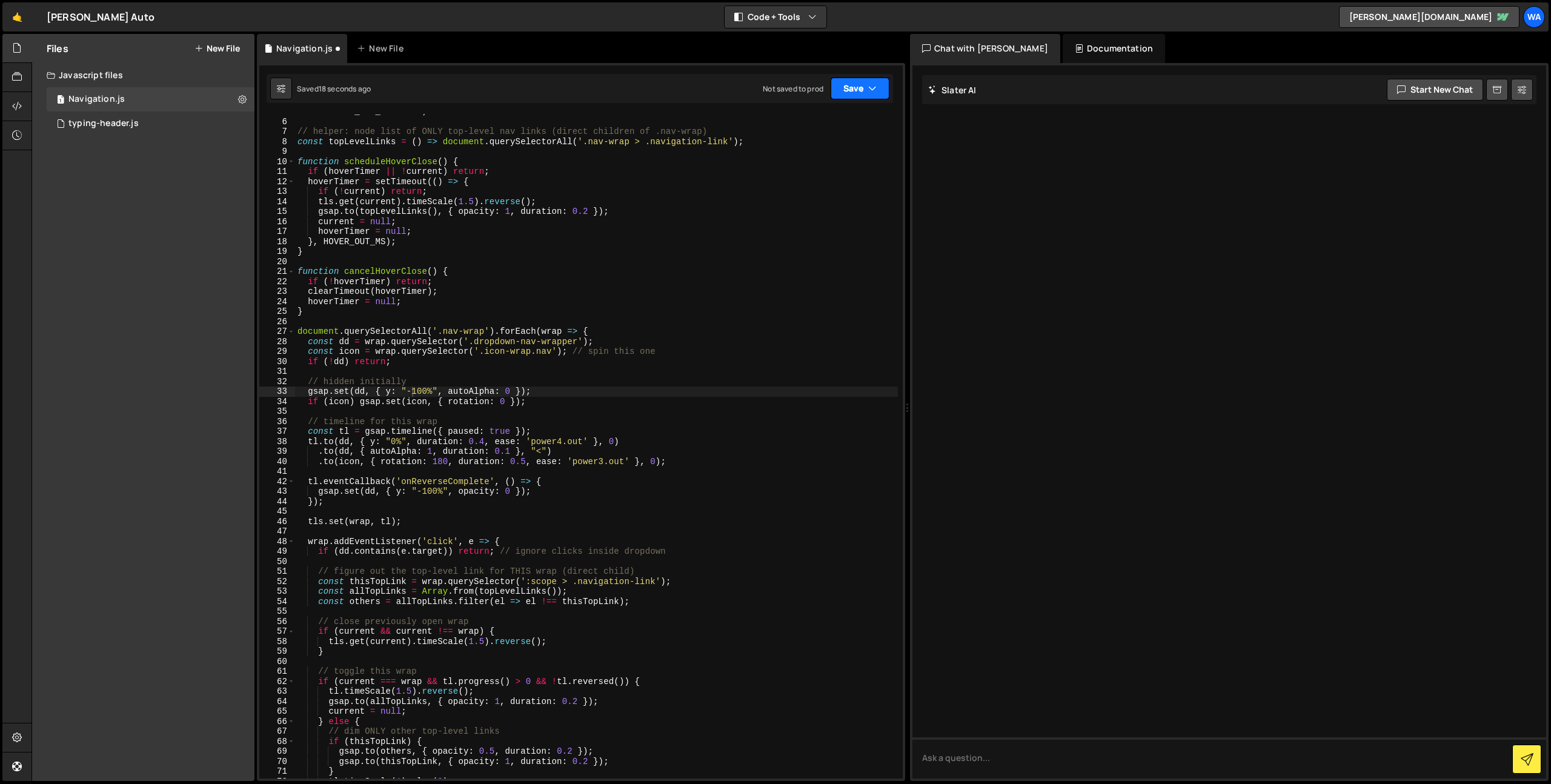
click at [860, 84] on button "Save" at bounding box center [860, 88] width 59 height 22
drag, startPoint x: 809, startPoint y: 120, endPoint x: 798, endPoint y: 128, distance: 13.6
click at [810, 120] on div "Save to Staging S" at bounding box center [819, 118] width 126 height 12
click at [540, 454] on div "const HOVER_OUT_MS = 400 ; // helper: node list of ONLY top-level nav links (di…" at bounding box center [597, 448] width 603 height 685
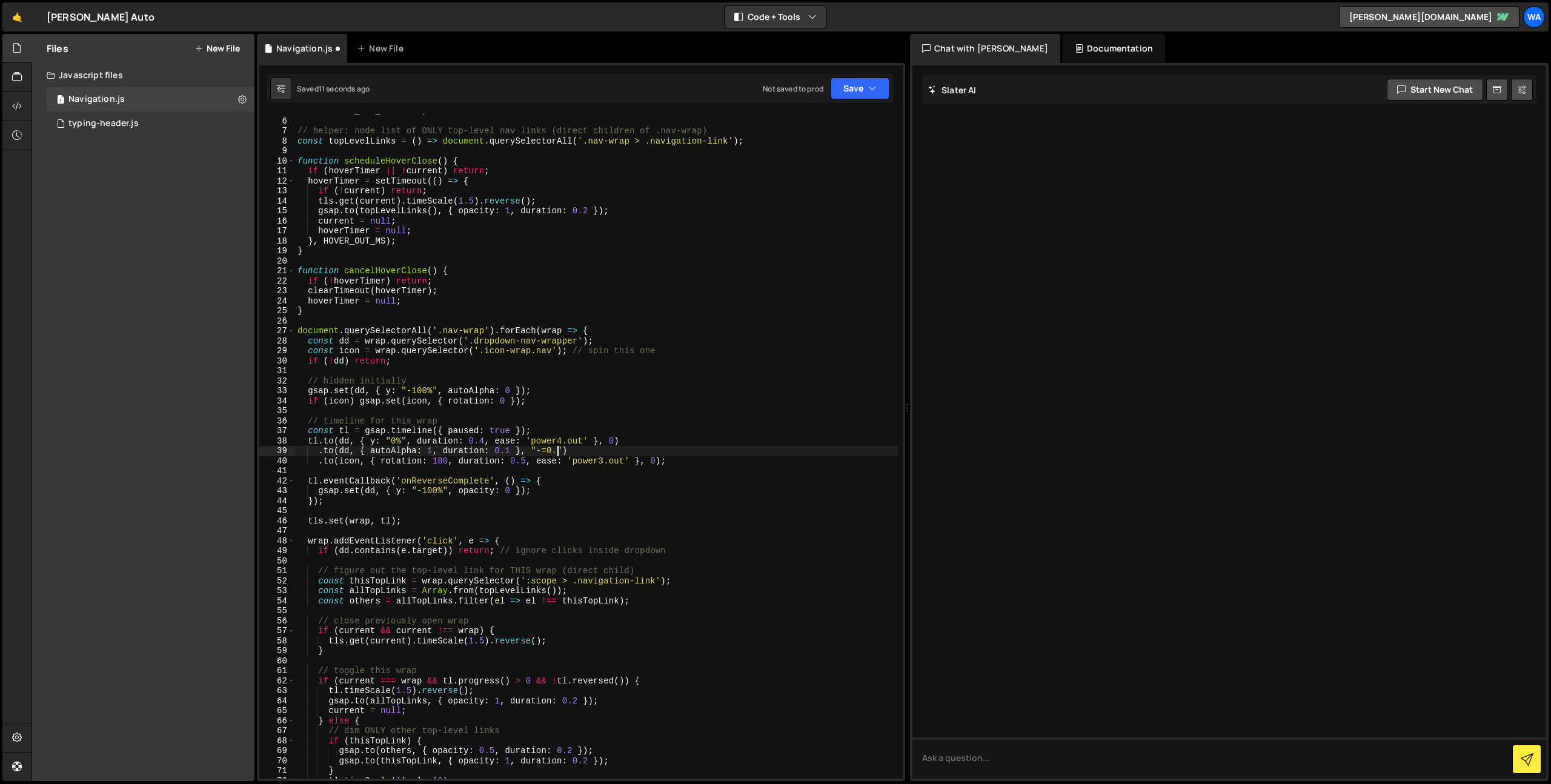
scroll to position [0, 18]
drag, startPoint x: 846, startPoint y: 90, endPoint x: 852, endPoint y: 111, distance: 21.8
click at [848, 91] on button "Save" at bounding box center [860, 88] width 59 height 22
click at [847, 117] on div "Save to Staging S" at bounding box center [819, 118] width 126 height 12
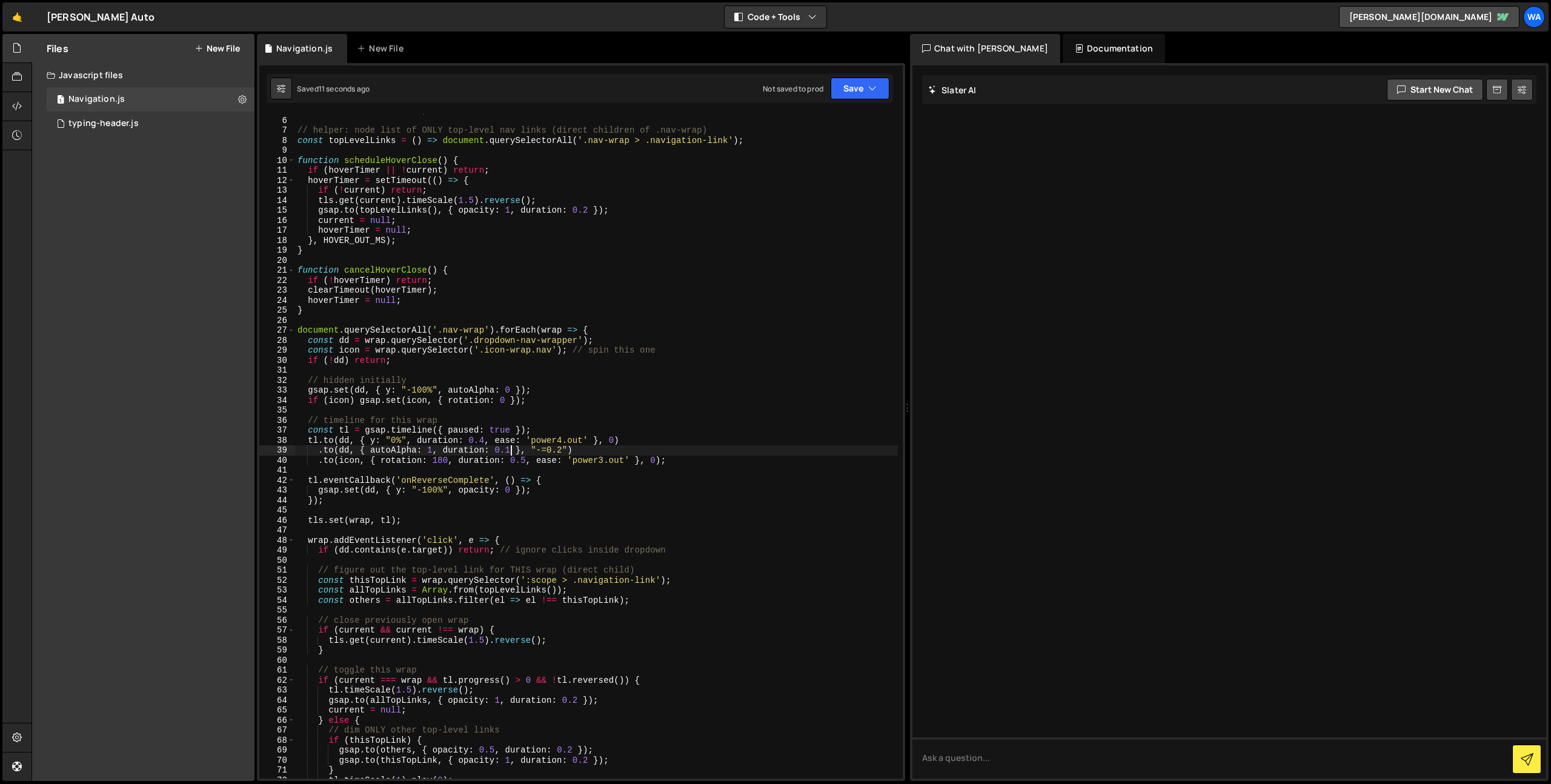
click at [506, 451] on div "const HOVER_OUT_MS = 400 ; // helper: node list of ONLY top-level nav links (di…" at bounding box center [597, 447] width 603 height 685
drag, startPoint x: 510, startPoint y: 445, endPoint x: 485, endPoint y: 447, distance: 25.1
click at [506, 446] on div "const HOVER_OUT_MS = 400 ; // helper: node list of ONLY top-level nav links (di…" at bounding box center [597, 447] width 603 height 685
click at [484, 441] on div "const HOVER_OUT_MS = 400 ; // helper: node list of ONLY top-level nav links (di…" at bounding box center [597, 447] width 603 height 685
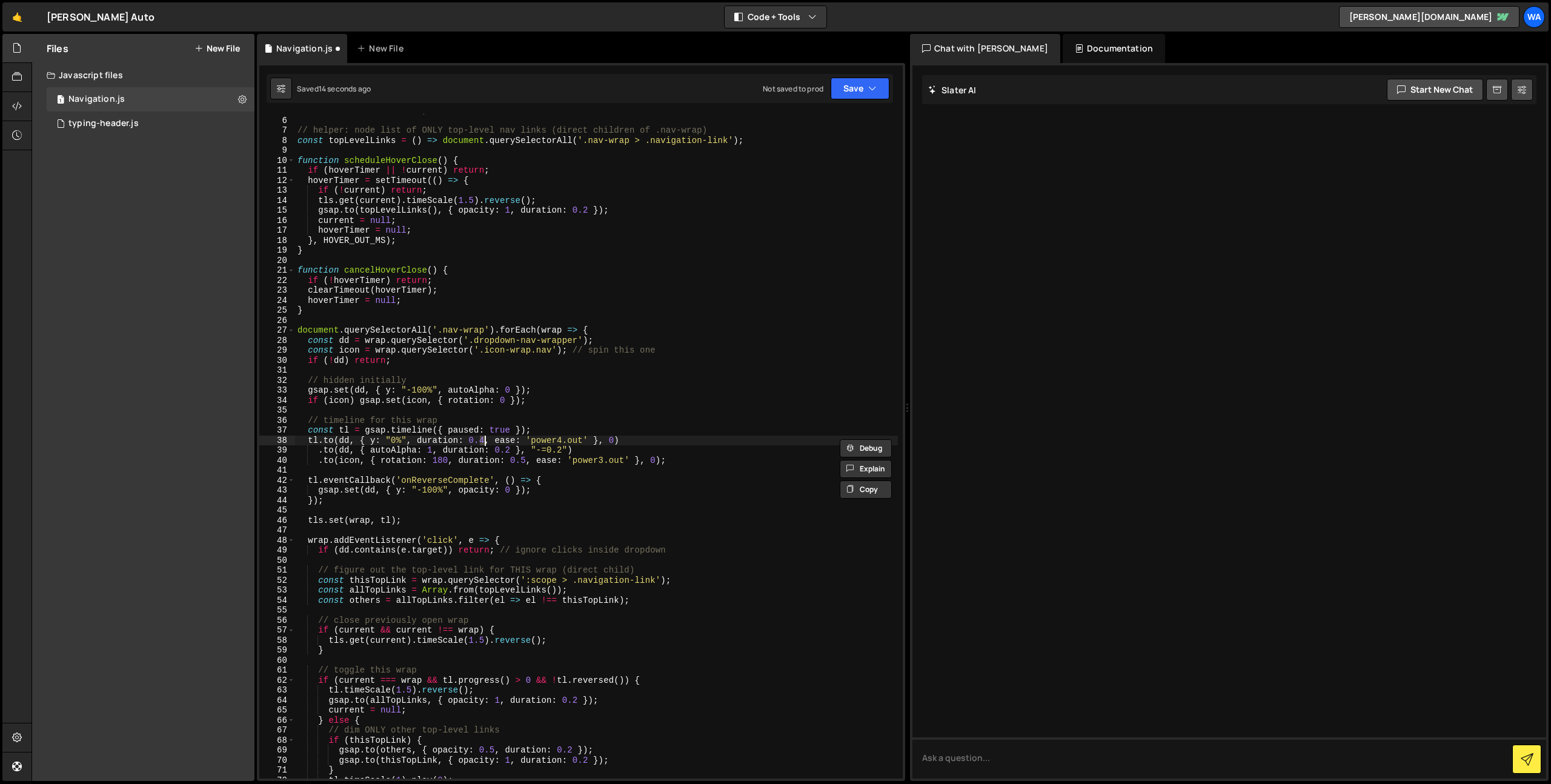
scroll to position [0, 13]
drag, startPoint x: 835, startPoint y: 90, endPoint x: 833, endPoint y: 119, distance: 29.1
click at [835, 92] on button "Save" at bounding box center [860, 88] width 59 height 22
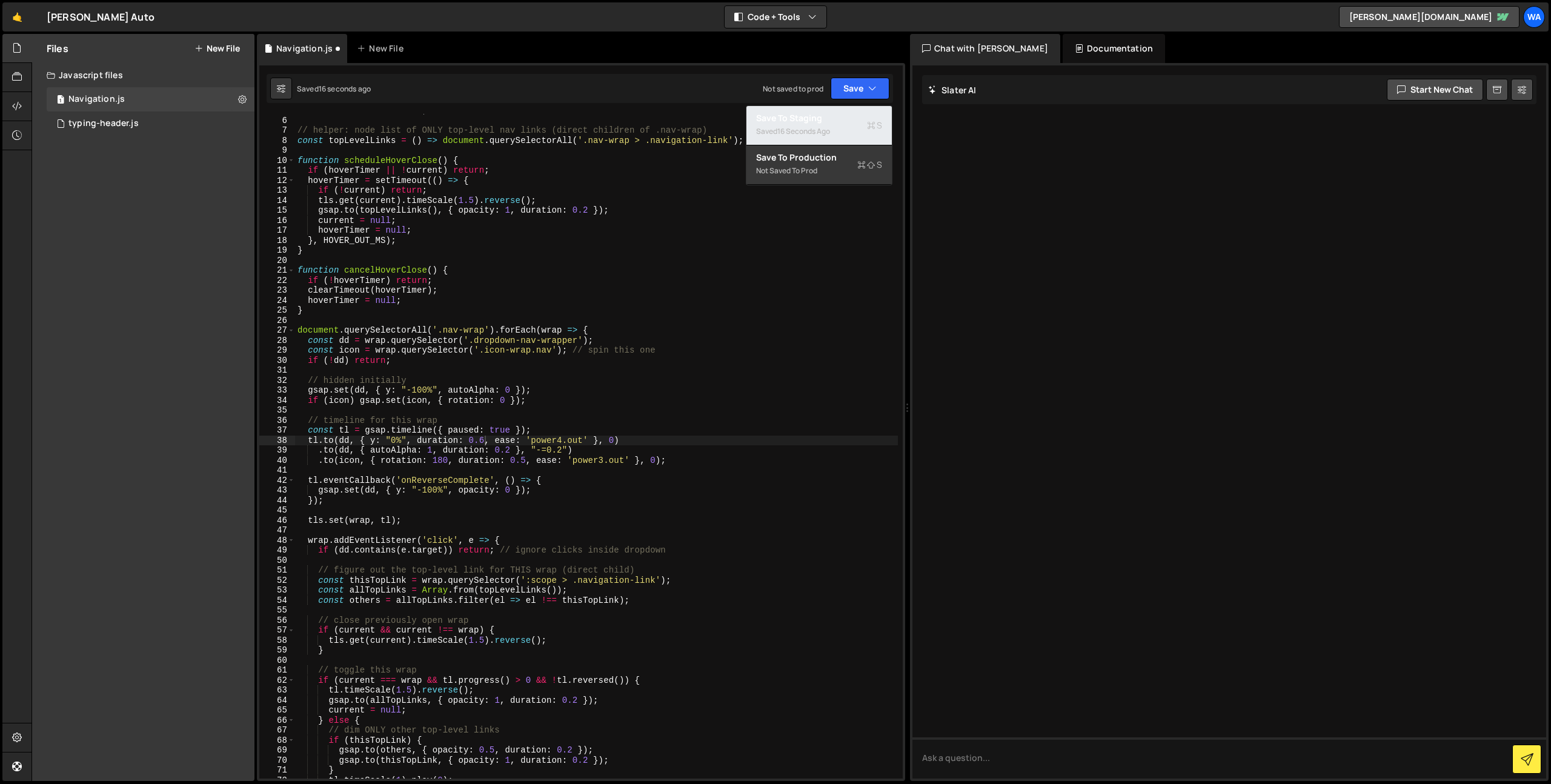
click at [831, 120] on div "Save to Staging S" at bounding box center [819, 118] width 126 height 12
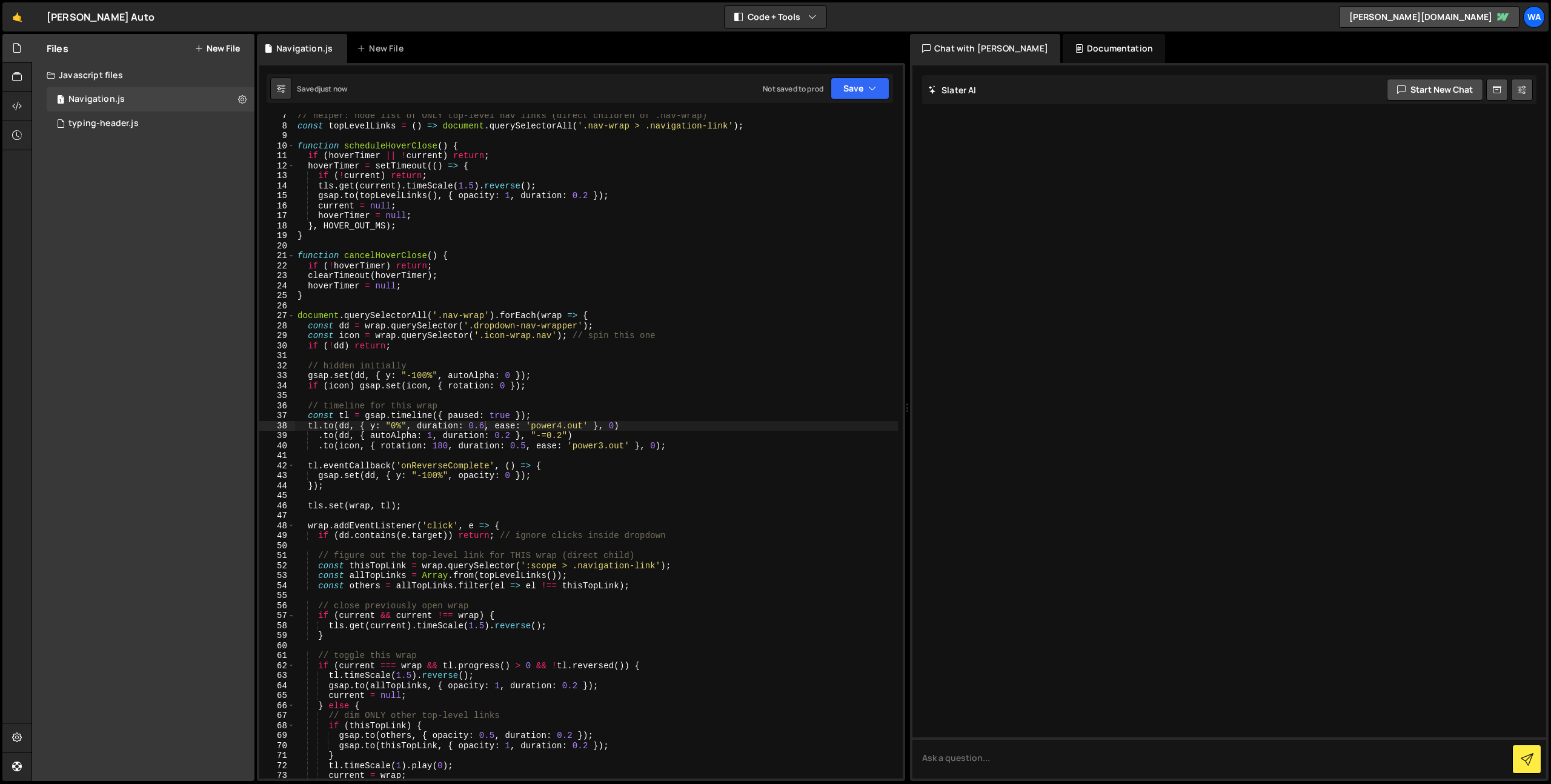
scroll to position [67, 0]
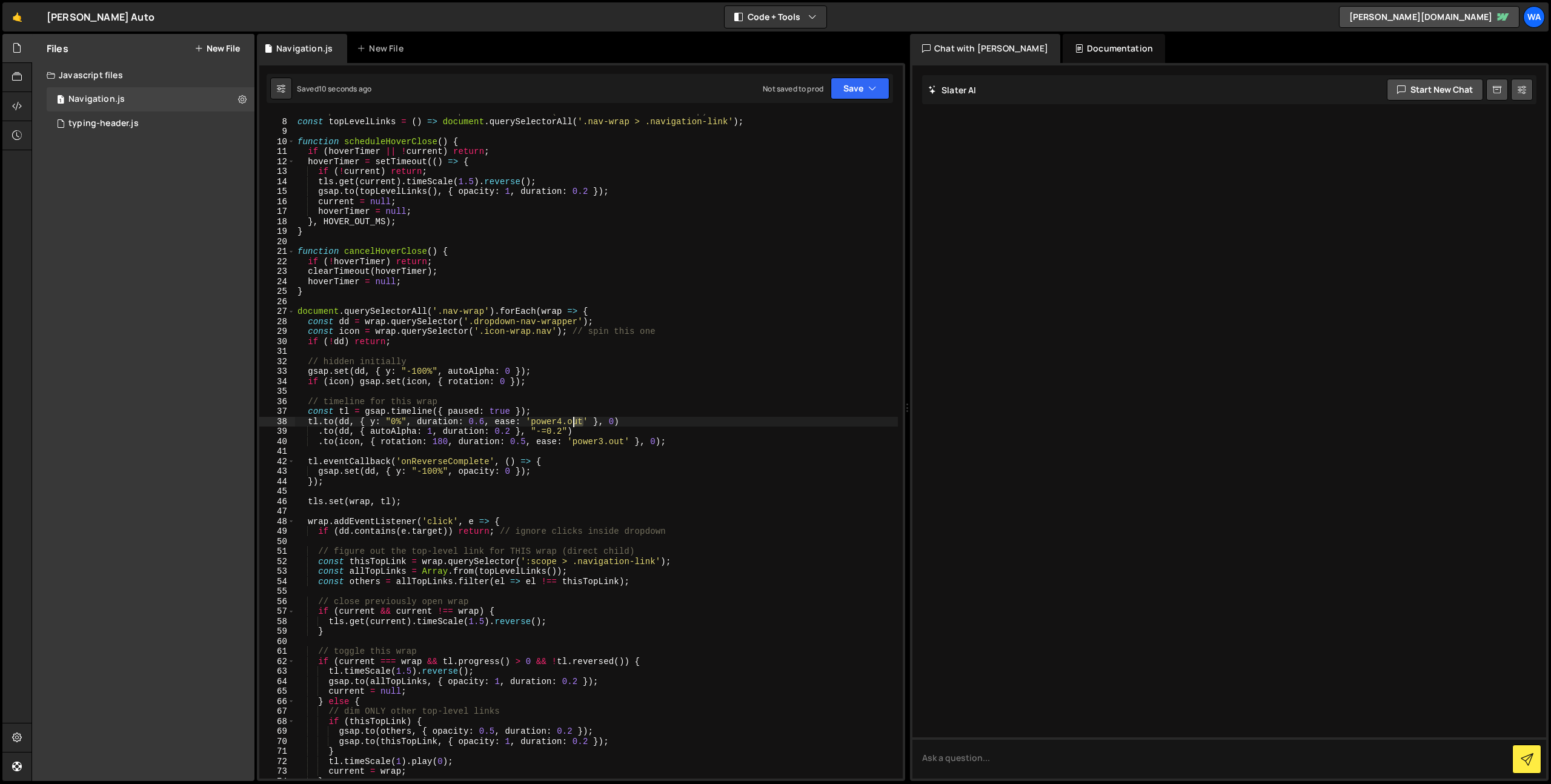
drag, startPoint x: 583, startPoint y: 424, endPoint x: 572, endPoint y: 424, distance: 11.0
click at [572, 424] on div "// helper: node list of ONLY top-level nav links (direct children of .nav-wrap)…" at bounding box center [597, 449] width 603 height 685
click at [525, 432] on div "// helper: node list of ONLY top-level nav links (direct children of .nav-wrap)…" at bounding box center [597, 449] width 603 height 685
click at [481, 422] on div "// helper: node list of ONLY top-level nav links (direct children of .nav-wrap)…" at bounding box center [597, 449] width 603 height 685
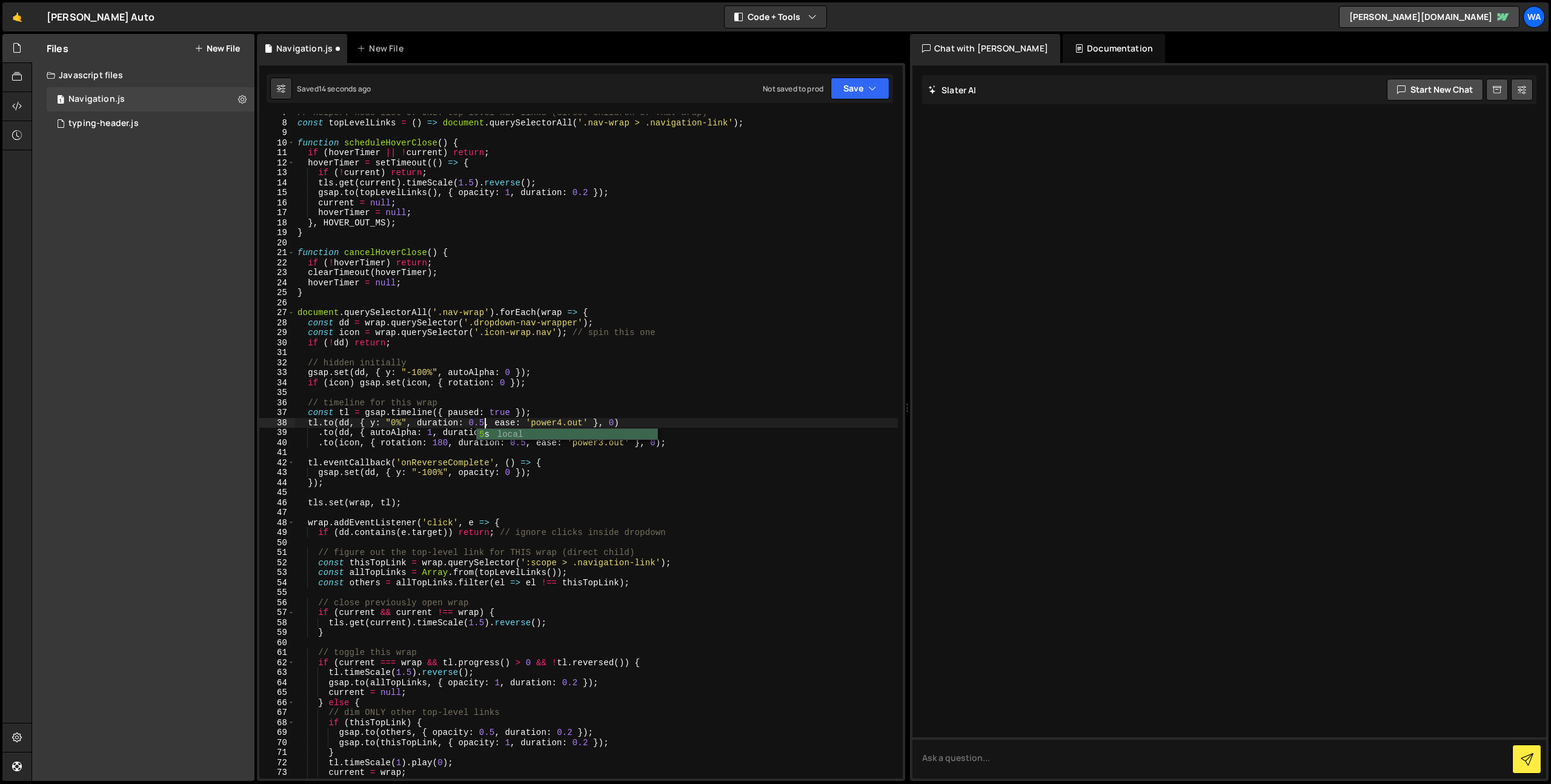
drag, startPoint x: 566, startPoint y: 411, endPoint x: 564, endPoint y: 425, distance: 14.1
click at [566, 412] on div "// helper: node list of ONLY top-level nav links (direct children of .nav-wrap)…" at bounding box center [597, 450] width 603 height 685
click at [560, 436] on div "// helper: node list of ONLY top-level nav links (direct children of .nav-wrap)…" at bounding box center [597, 450] width 603 height 685
drag, startPoint x: 843, startPoint y: 94, endPoint x: 822, endPoint y: 129, distance: 40.8
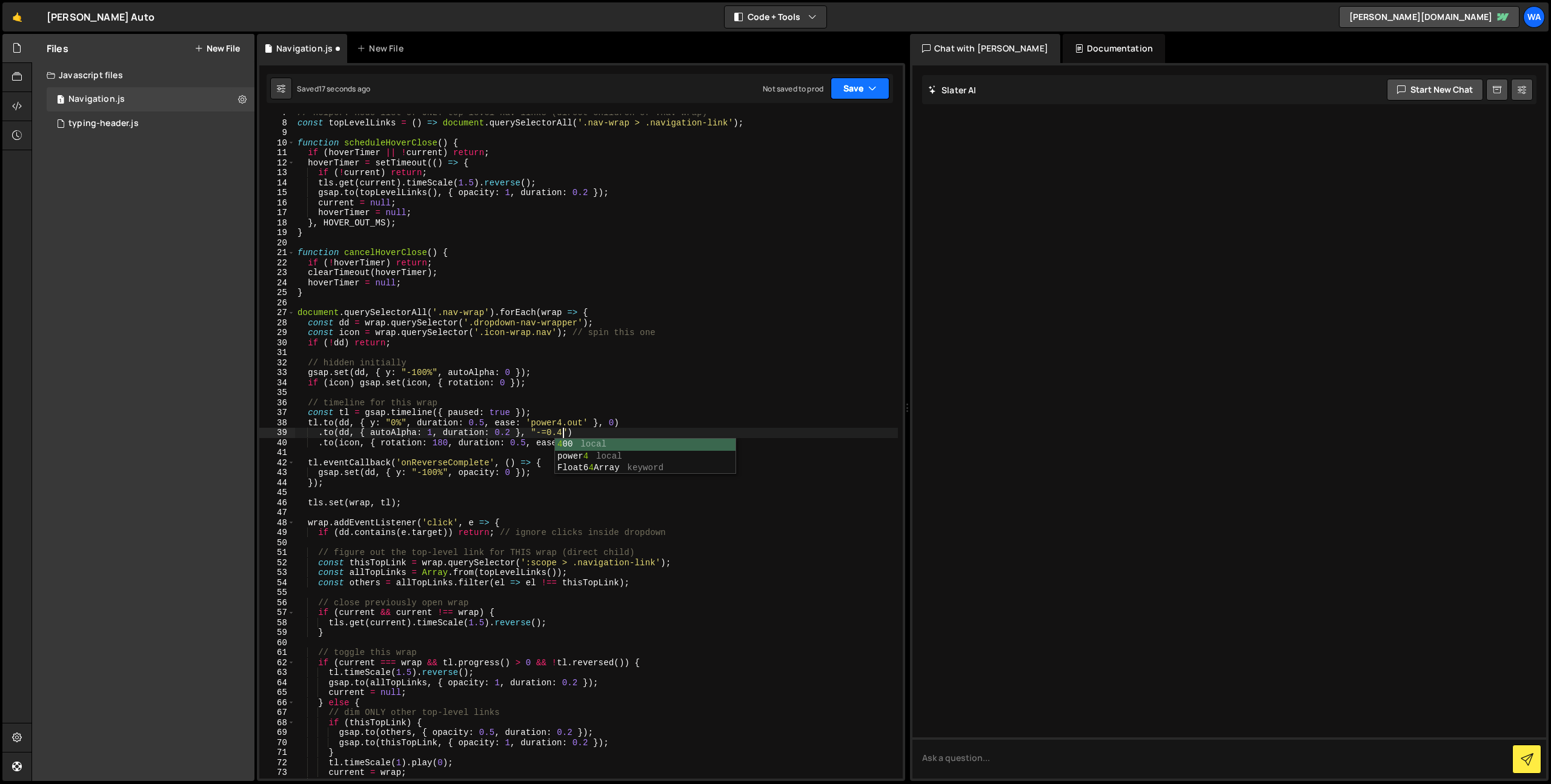
click at [841, 97] on button "Save" at bounding box center [860, 88] width 59 height 22
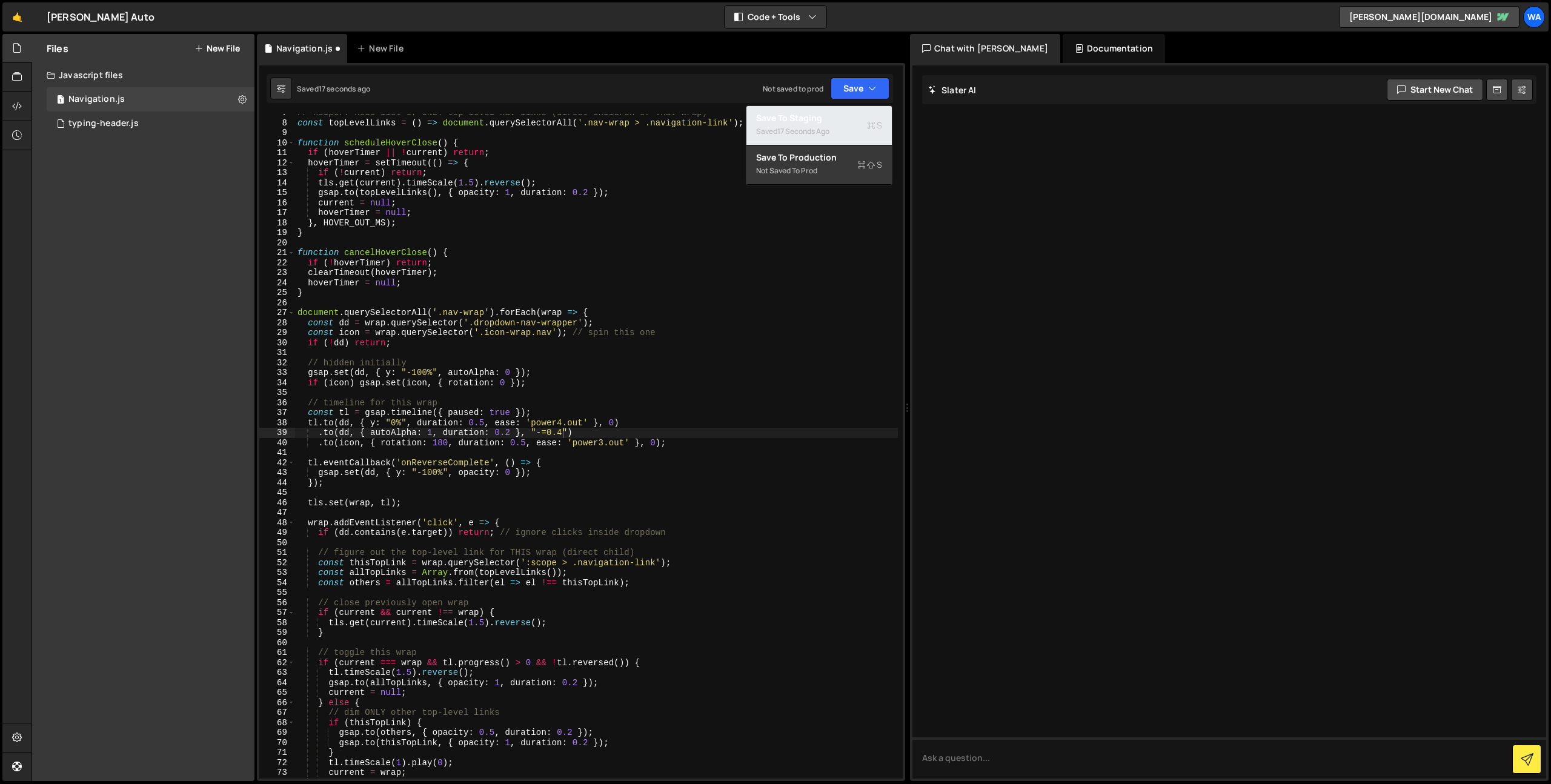
click at [819, 133] on div "17 seconds ago" at bounding box center [803, 131] width 52 height 10
drag, startPoint x: 485, startPoint y: 421, endPoint x: 490, endPoint y: 432, distance: 12.1
click at [482, 422] on div "// helper: node list of ONLY top-level nav links (direct children of .nav-wrap)…" at bounding box center [597, 449] width 603 height 685
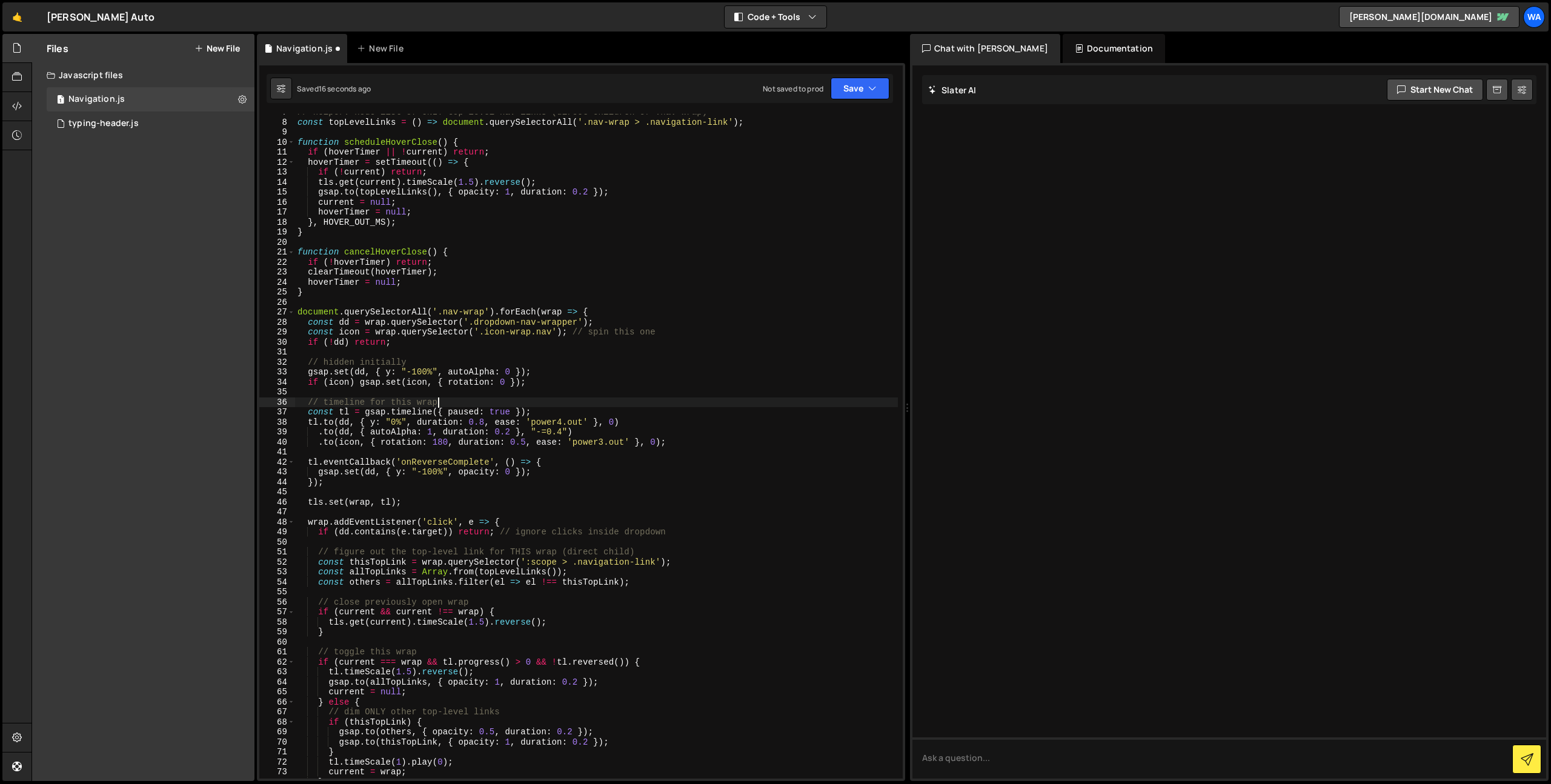
click at [549, 406] on div "// helper: node list of ONLY top-level nav links (direct children of .nav-wrap)…" at bounding box center [597, 449] width 603 height 685
click at [512, 432] on div "// helper: node list of ONLY top-level nav links (direct children of .nav-wrap)…" at bounding box center [597, 449] width 603 height 685
drag, startPoint x: 850, startPoint y: 92, endPoint x: 850, endPoint y: 99, distance: 7.0
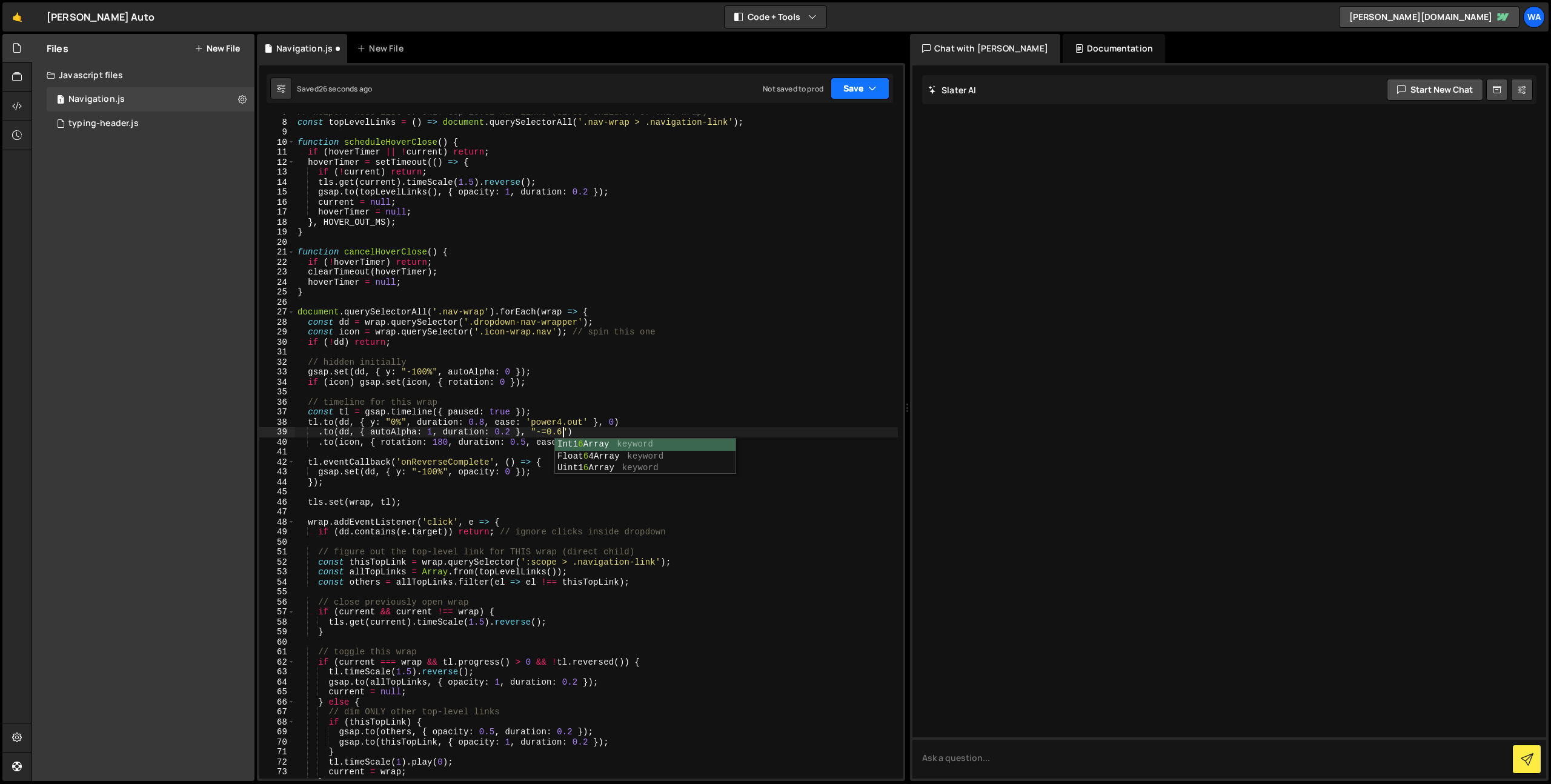
click at [850, 95] on button "Save" at bounding box center [860, 88] width 59 height 22
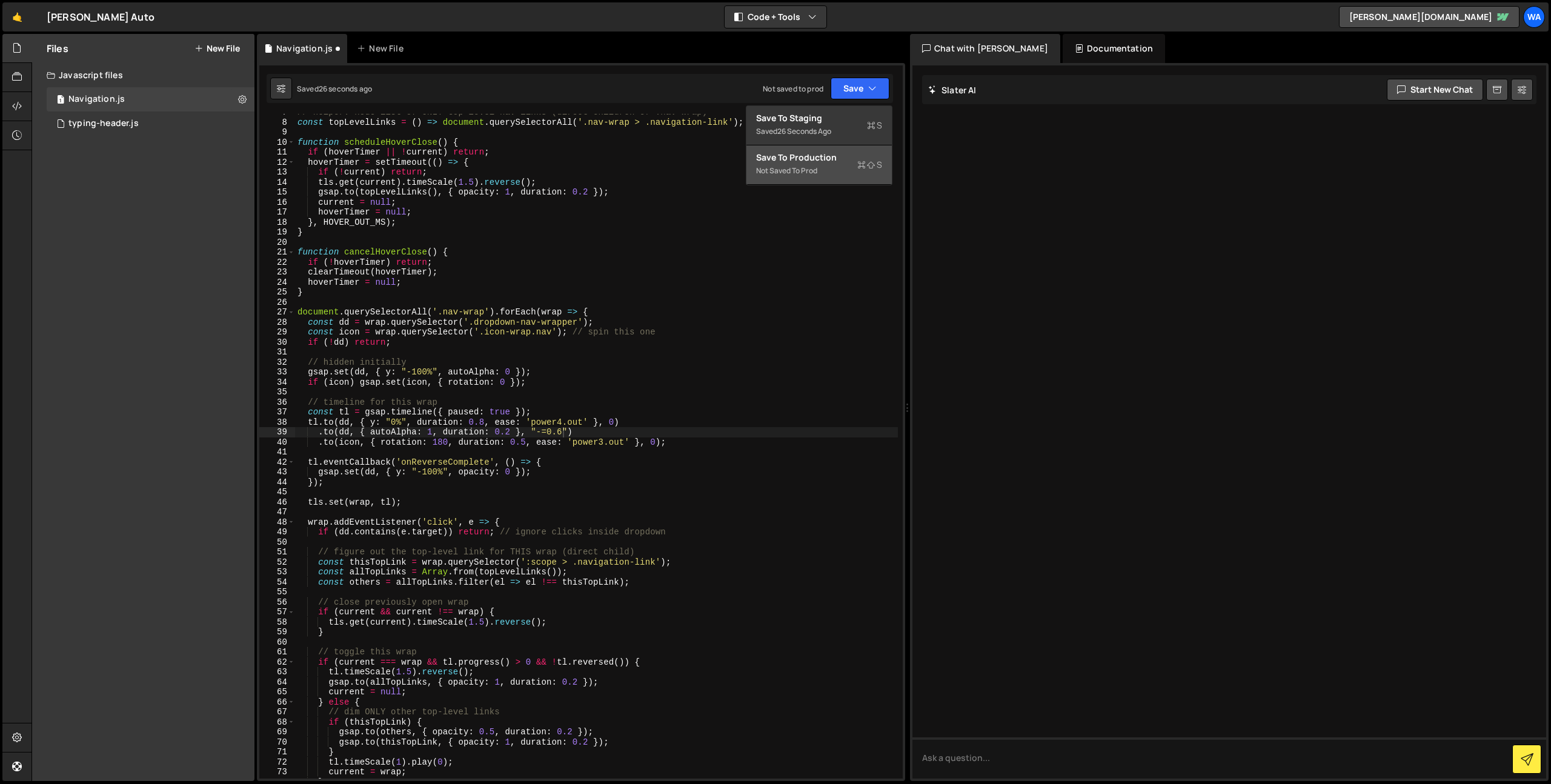
click at [837, 146] on button "Save to Production S Not saved to prod" at bounding box center [819, 165] width 145 height 39
click at [852, 94] on button "Save" at bounding box center [853, 88] width 73 height 22
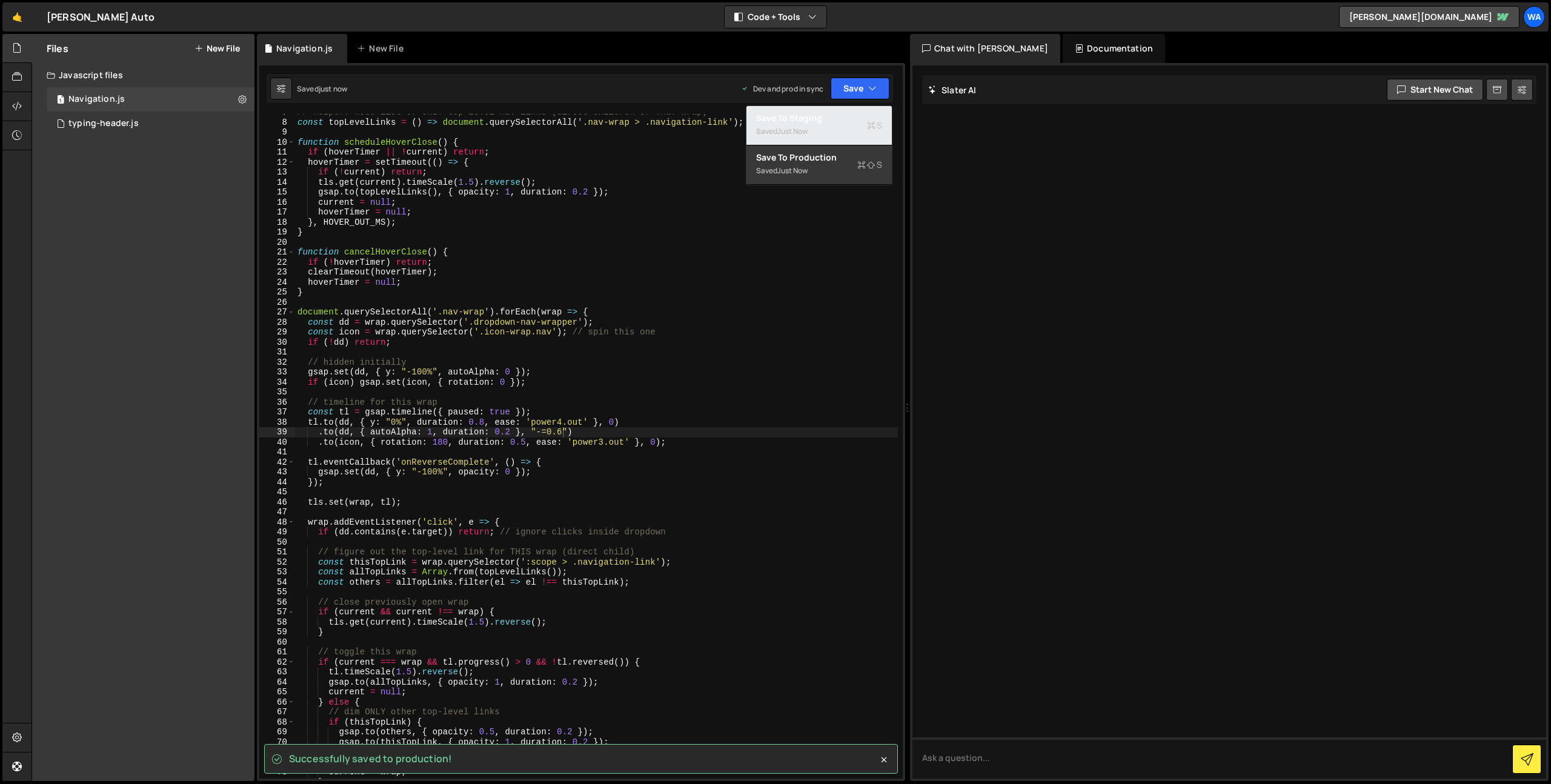
drag, startPoint x: 841, startPoint y: 115, endPoint x: 838, endPoint y: 134, distance: 19.2
click at [841, 115] on div "Save to Staging S" at bounding box center [819, 118] width 126 height 12
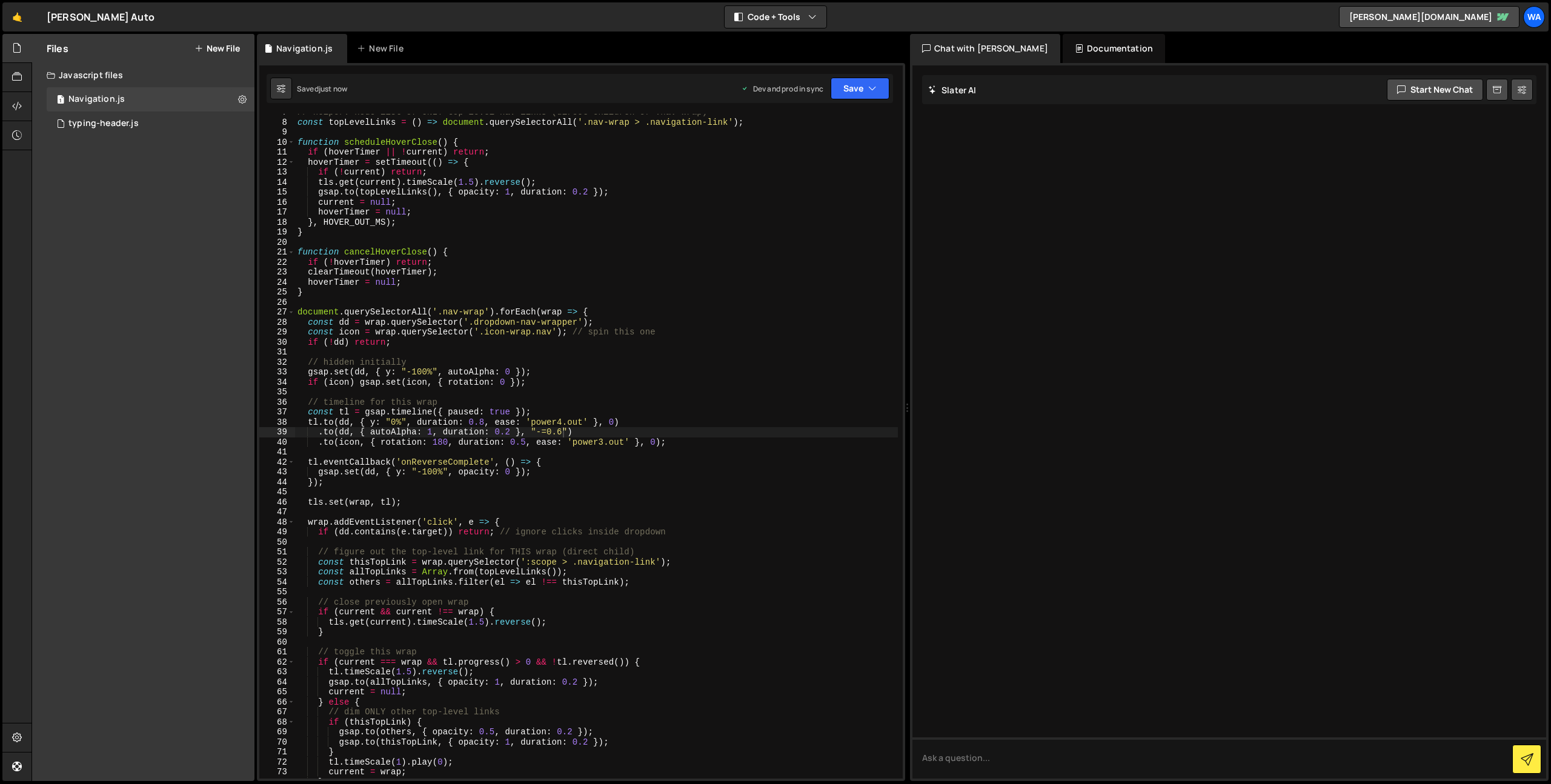
click at [848, 102] on div "Saved just now Dev and prod in sync Upgrade to Edit Save Save to Staging S Save…" at bounding box center [580, 88] width 627 height 29
drag, startPoint x: 848, startPoint y: 97, endPoint x: 842, endPoint y: 114, distance: 18.0
click at [849, 97] on button "Save" at bounding box center [860, 88] width 59 height 22
click at [837, 122] on div "Save to Staging S" at bounding box center [819, 118] width 126 height 12
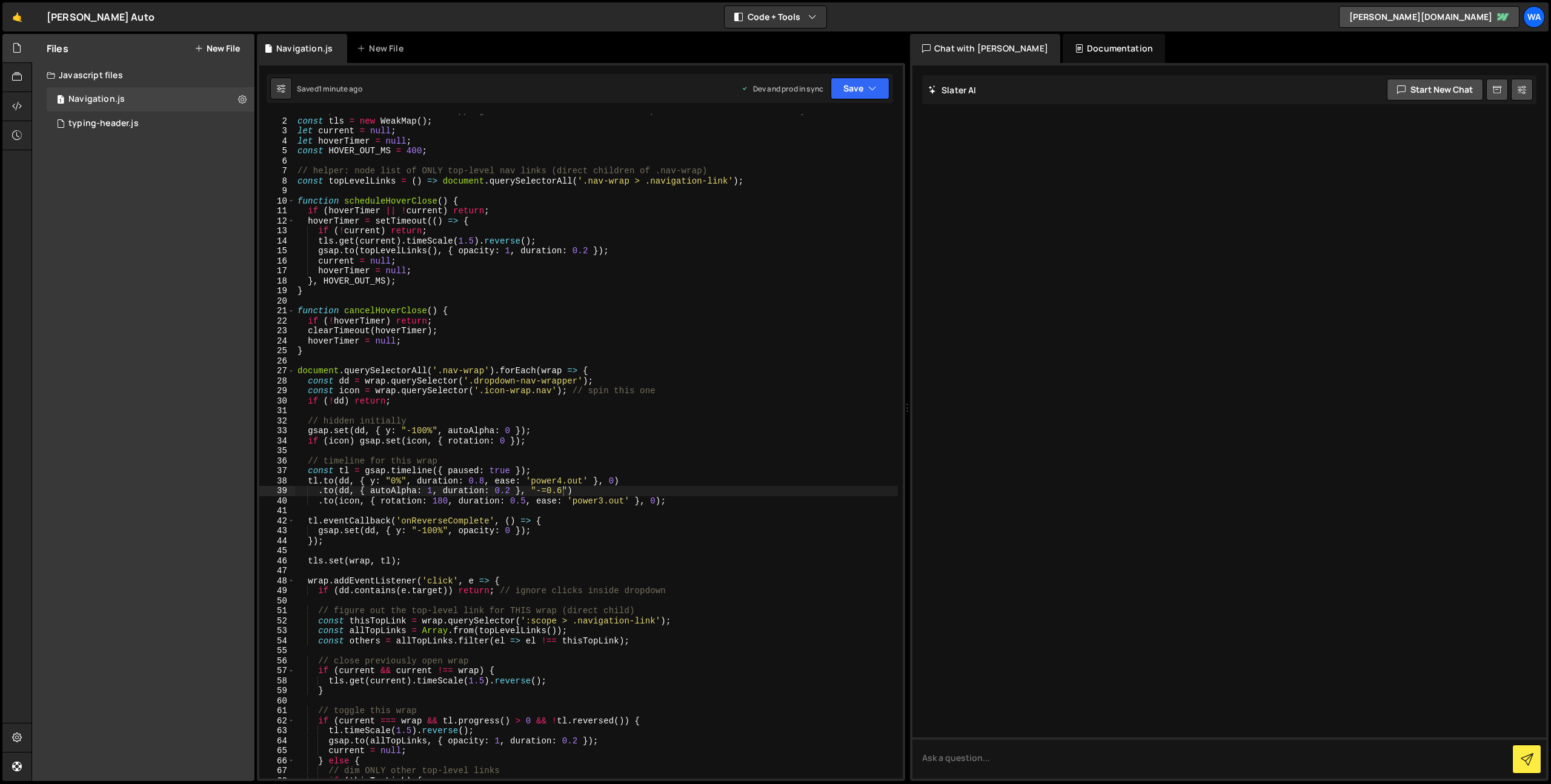
scroll to position [8, 0]
drag, startPoint x: 532, startPoint y: 482, endPoint x: 587, endPoint y: 479, distance: 55.1
click at [584, 479] on div "// dropdown with slide + overlapping fade + hover-out close + icon spin + dim T…" at bounding box center [597, 448] width 603 height 685
drag, startPoint x: 588, startPoint y: 479, endPoint x: 531, endPoint y: 480, distance: 57.0
click at [528, 479] on div "// dropdown with slide + overlapping fade + hover-out close + icon spin + dim T…" at bounding box center [597, 448] width 603 height 685
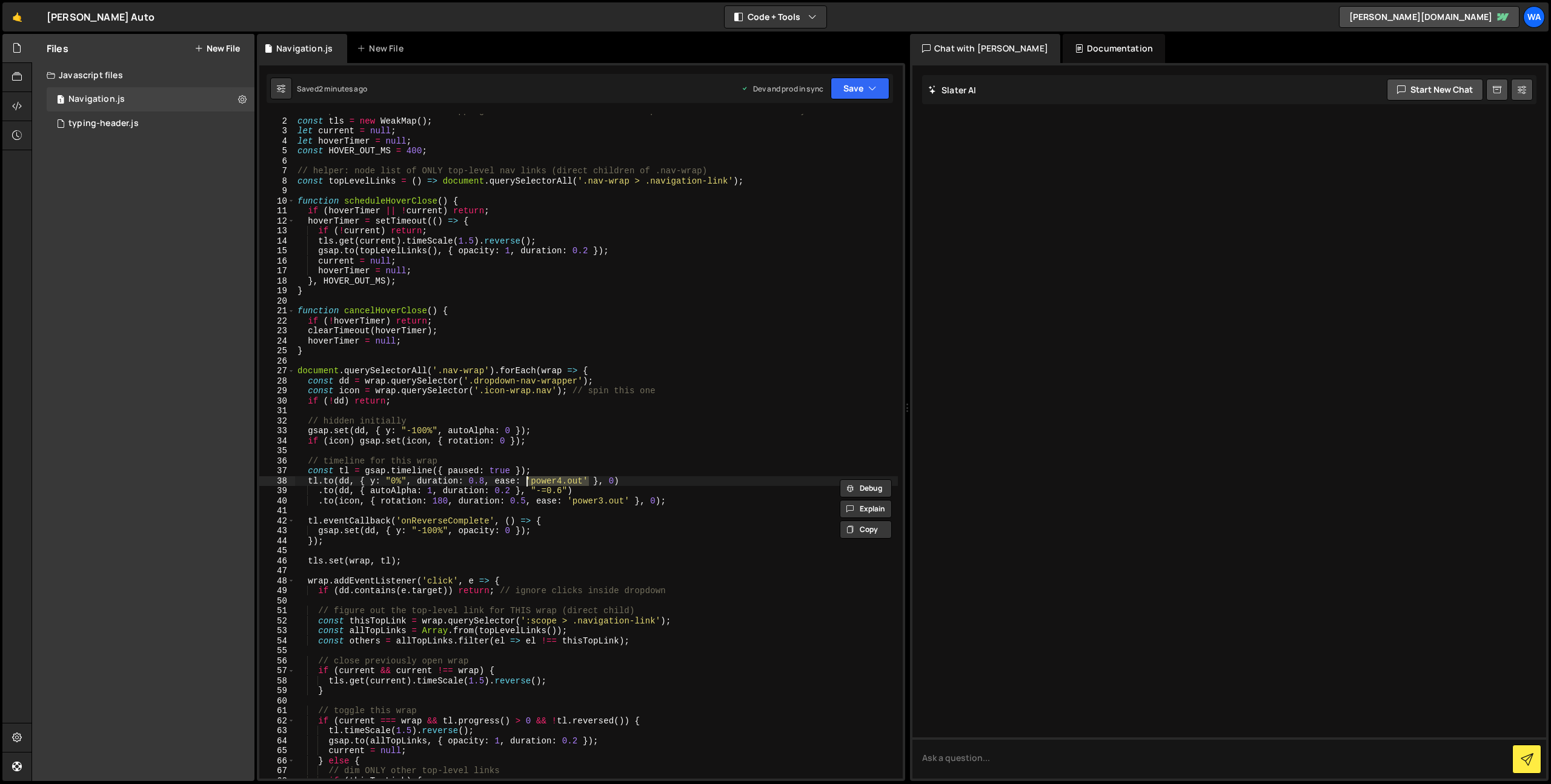
paste textarea "CustomEase.create("custom", "M0,0 C0.012,0.341 0.067,0.654 0.216,0.798 0.348,0.…"
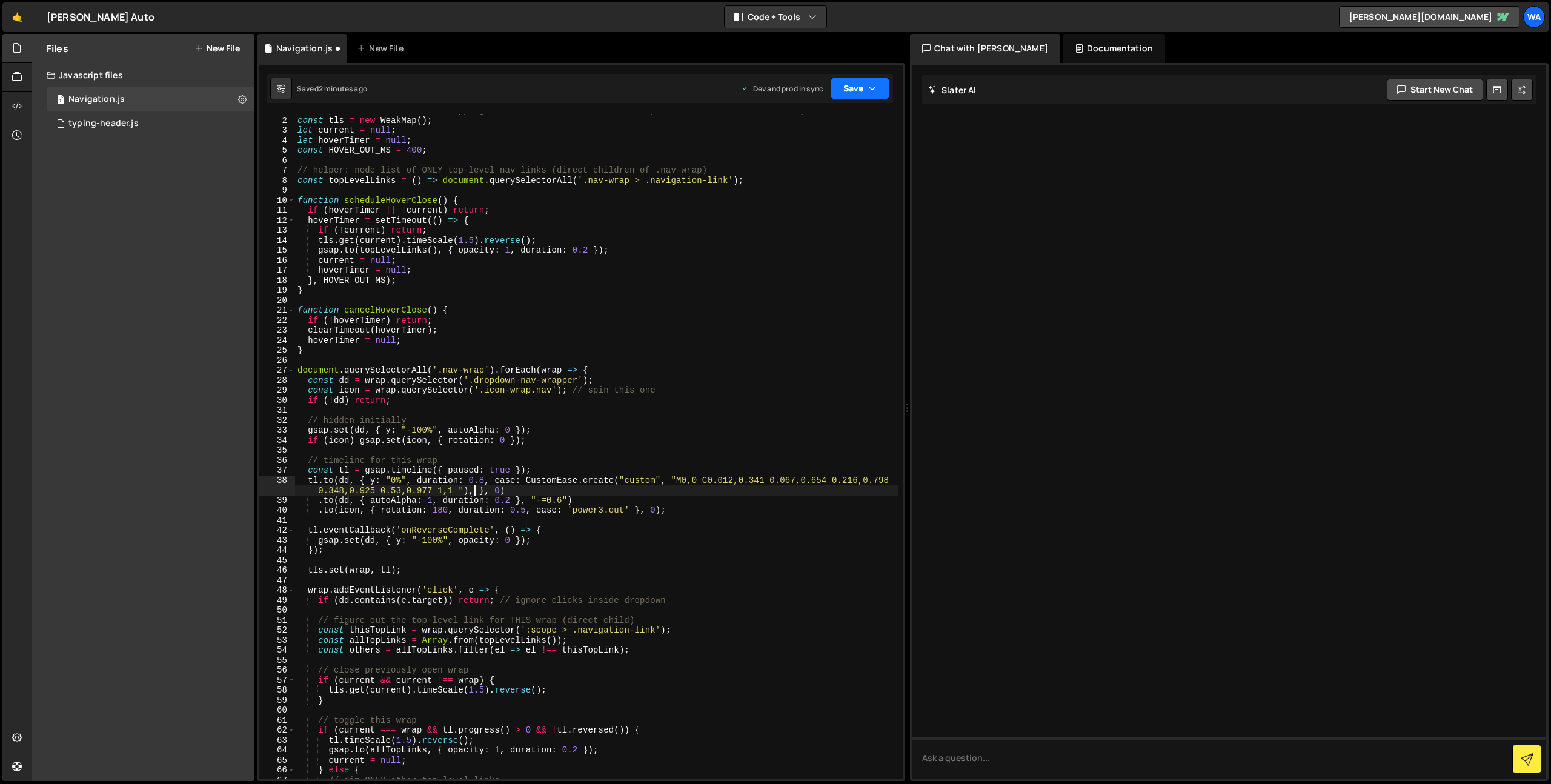
drag, startPoint x: 851, startPoint y: 86, endPoint x: 845, endPoint y: 96, distance: 11.7
click at [850, 87] on button "Save" at bounding box center [860, 88] width 59 height 22
click at [824, 117] on div "Save to Staging S" at bounding box center [819, 118] width 126 height 12
drag, startPoint x: 485, startPoint y: 482, endPoint x: 524, endPoint y: 517, distance: 52.4
click at [481, 483] on div "// dropdown with slide + overlapping fade + hover-out close + icon spin + dim T…" at bounding box center [597, 447] width 603 height 685
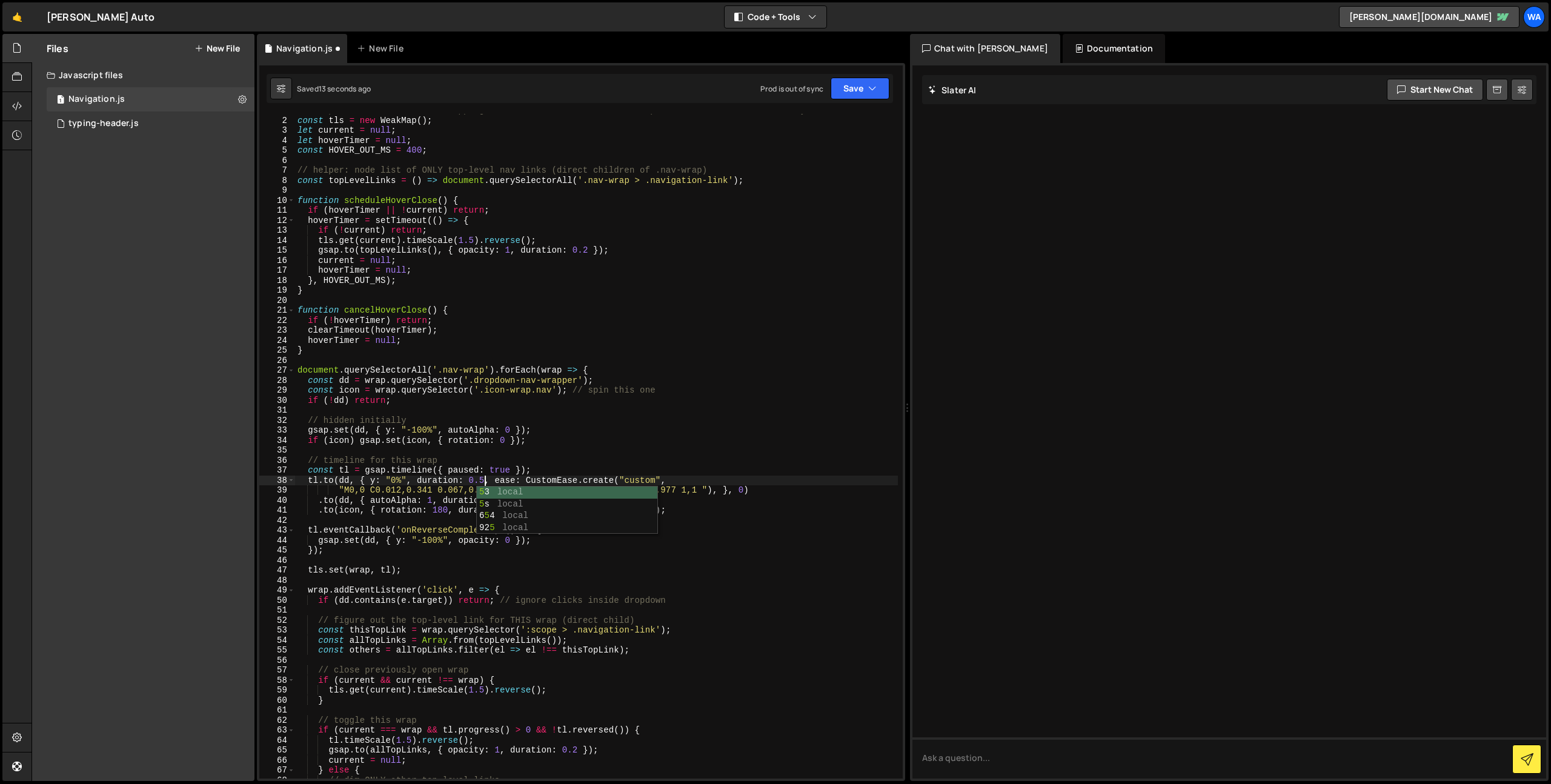
scroll to position [0, 13]
click at [848, 89] on button "Save" at bounding box center [860, 88] width 59 height 22
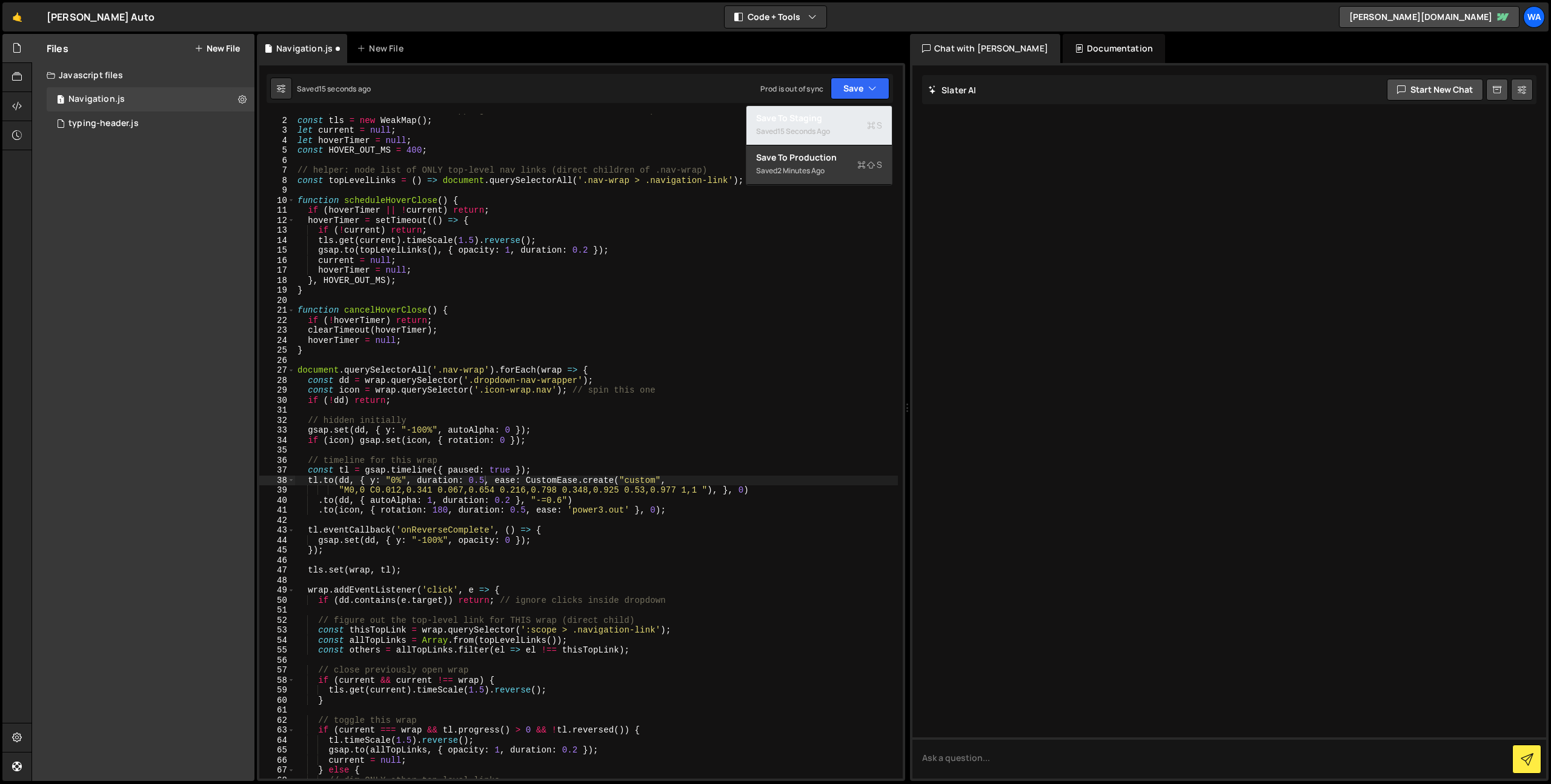
click at [839, 115] on div "Save to Staging S" at bounding box center [819, 118] width 126 height 12
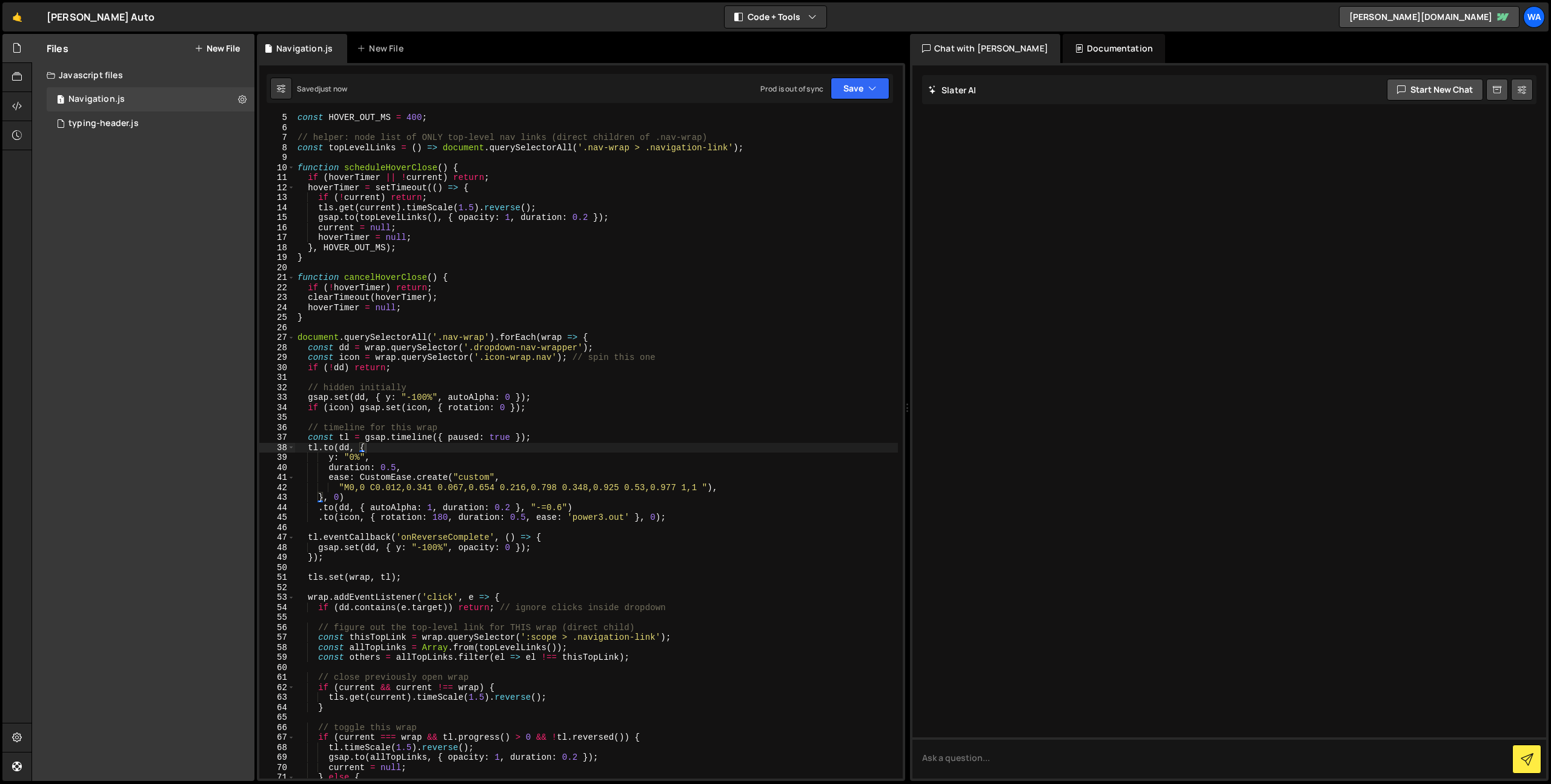
scroll to position [43, 0]
click at [561, 507] on div "const HOVER_OUT_MS = 400 ; // helper: node list of ONLY top-level nav links (di…" at bounding box center [597, 453] width 603 height 685
drag, startPoint x: 392, startPoint y: 466, endPoint x: 400, endPoint y: 471, distance: 9.4
click at [393, 466] on div "const HOVER_OUT_MS = 400 ; // helper: node list of ONLY top-level nav links (di…" at bounding box center [597, 453] width 603 height 685
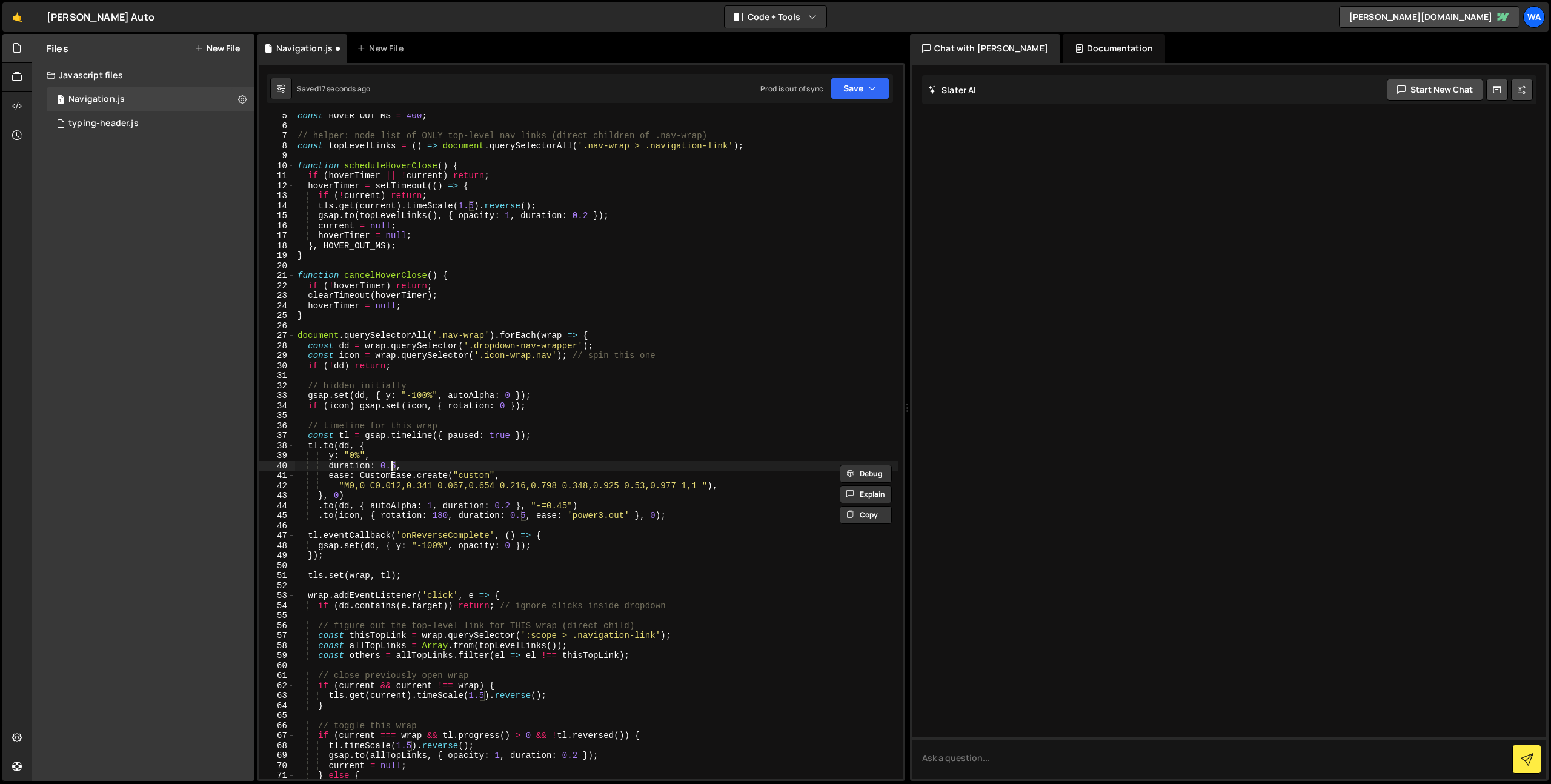
scroll to position [0, 7]
drag, startPoint x: 601, startPoint y: 465, endPoint x: 595, endPoint y: 489, distance: 24.7
click at [601, 465] on div "const HOVER_OUT_MS = 400 ; // helper: node list of ONLY top-level nav links (di…" at bounding box center [597, 453] width 603 height 685
drag, startPoint x: 567, startPoint y: 505, endPoint x: 560, endPoint y: 506, distance: 7.1
click at [560, 506] on div "const HOVER_OUT_MS = 400 ; // helper: node list of ONLY top-level nav links (di…" at bounding box center [597, 453] width 603 height 685
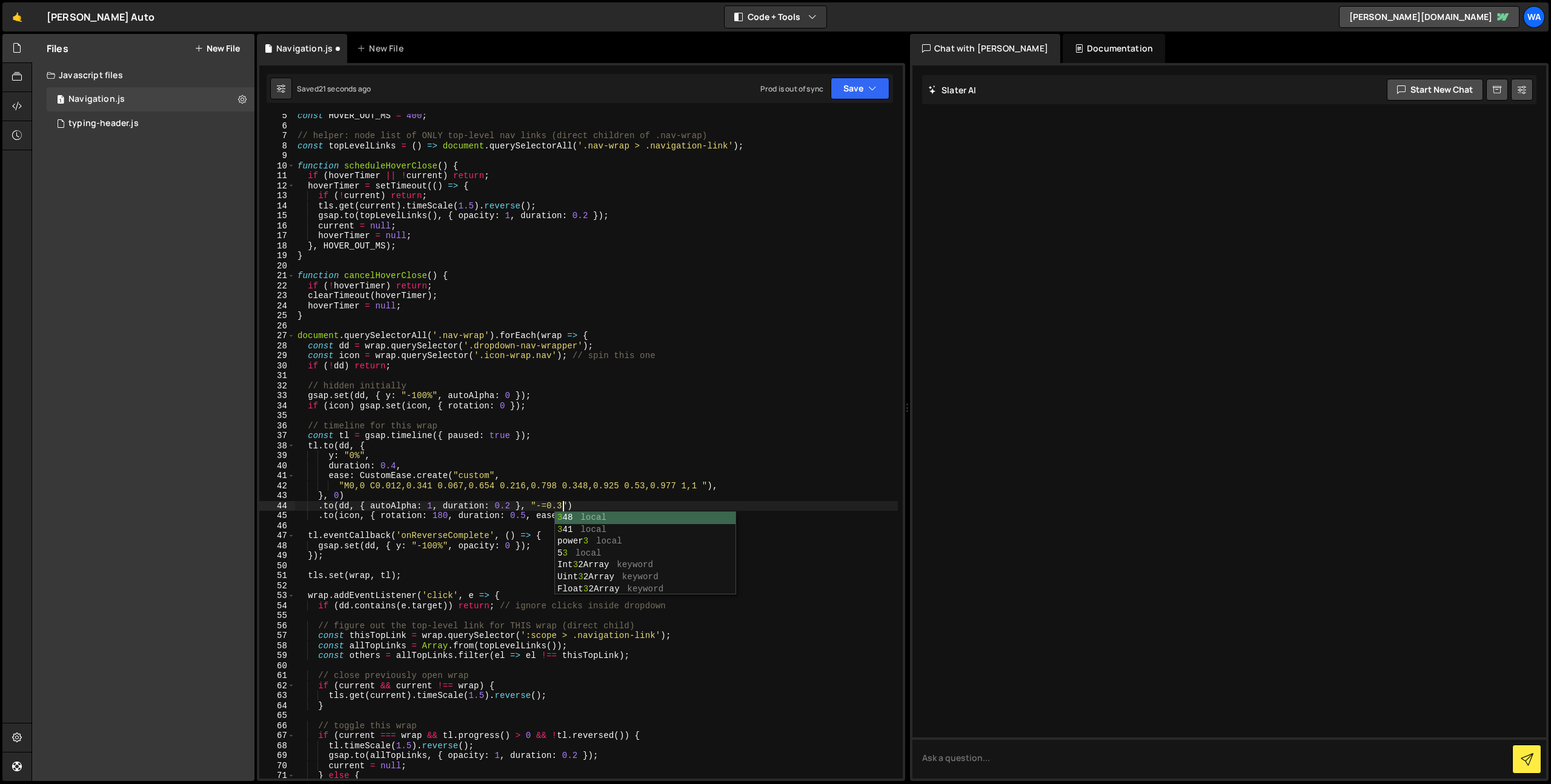
scroll to position [0, 19]
click at [852, 96] on button "Save" at bounding box center [860, 88] width 59 height 22
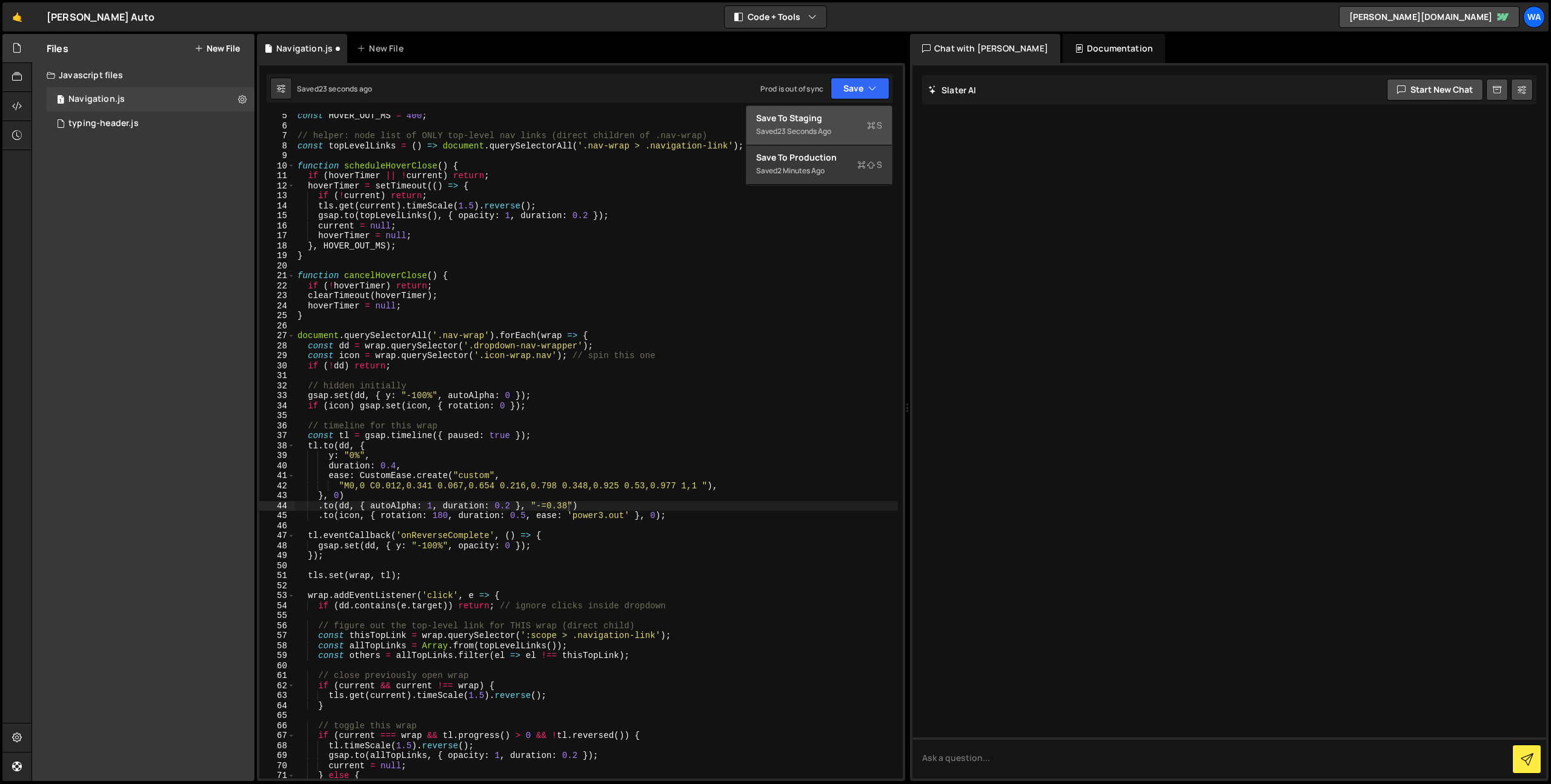
click at [828, 119] on div "Save to Staging S" at bounding box center [819, 118] width 126 height 12
click at [392, 467] on div "const HOVER_OUT_MS = 400 ; // helper: node list of ONLY top-level nav links (di…" at bounding box center [597, 453] width 603 height 685
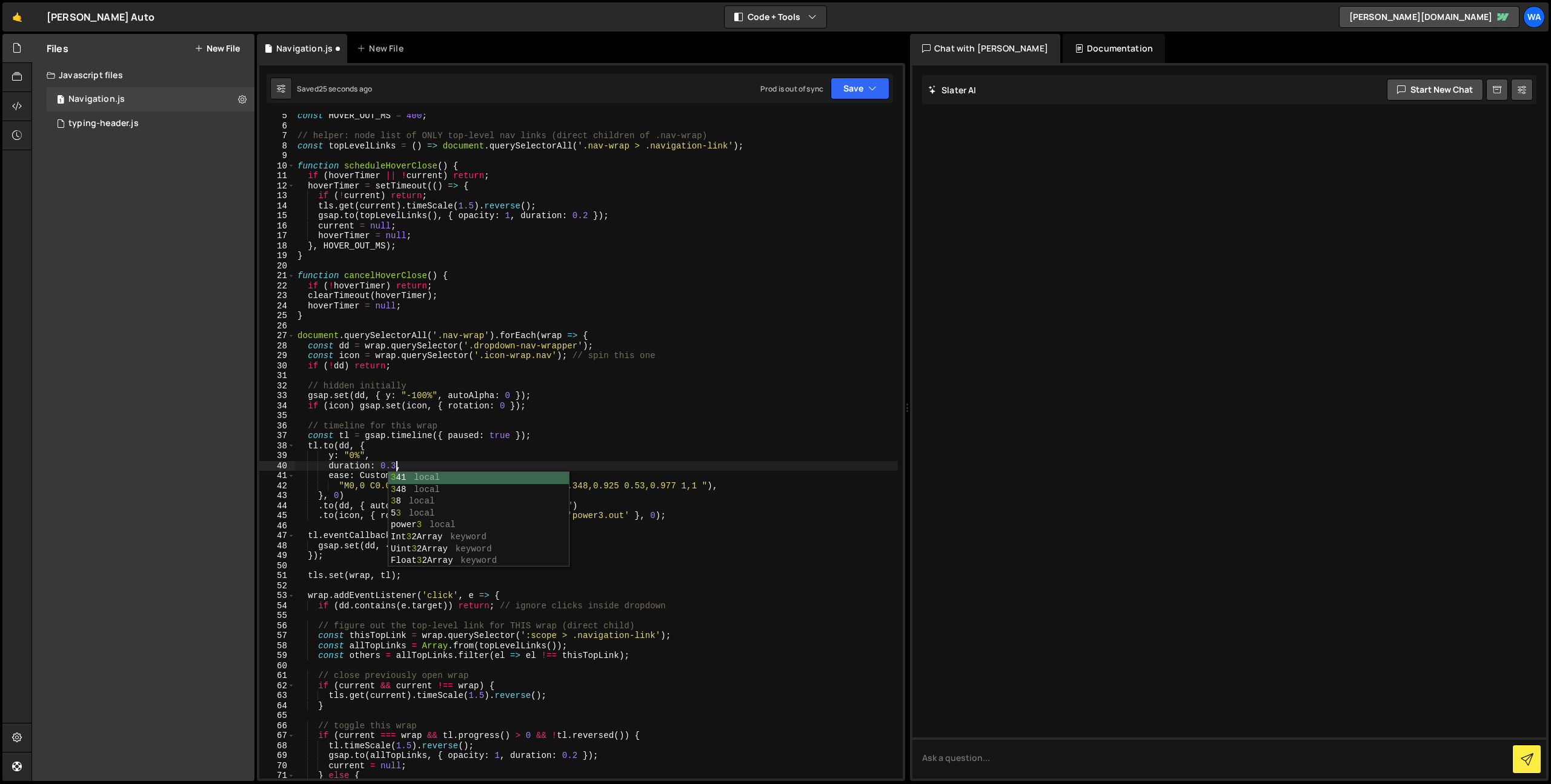
click at [478, 460] on div "const HOVER_OUT_MS = 400 ; // helper: node list of ONLY top-level nav links (di…" at bounding box center [597, 453] width 603 height 685
click at [562, 507] on div "const HOVER_OUT_MS = 400 ; // helper: node list of ONLY top-level nav links (di…" at bounding box center [597, 453] width 603 height 685
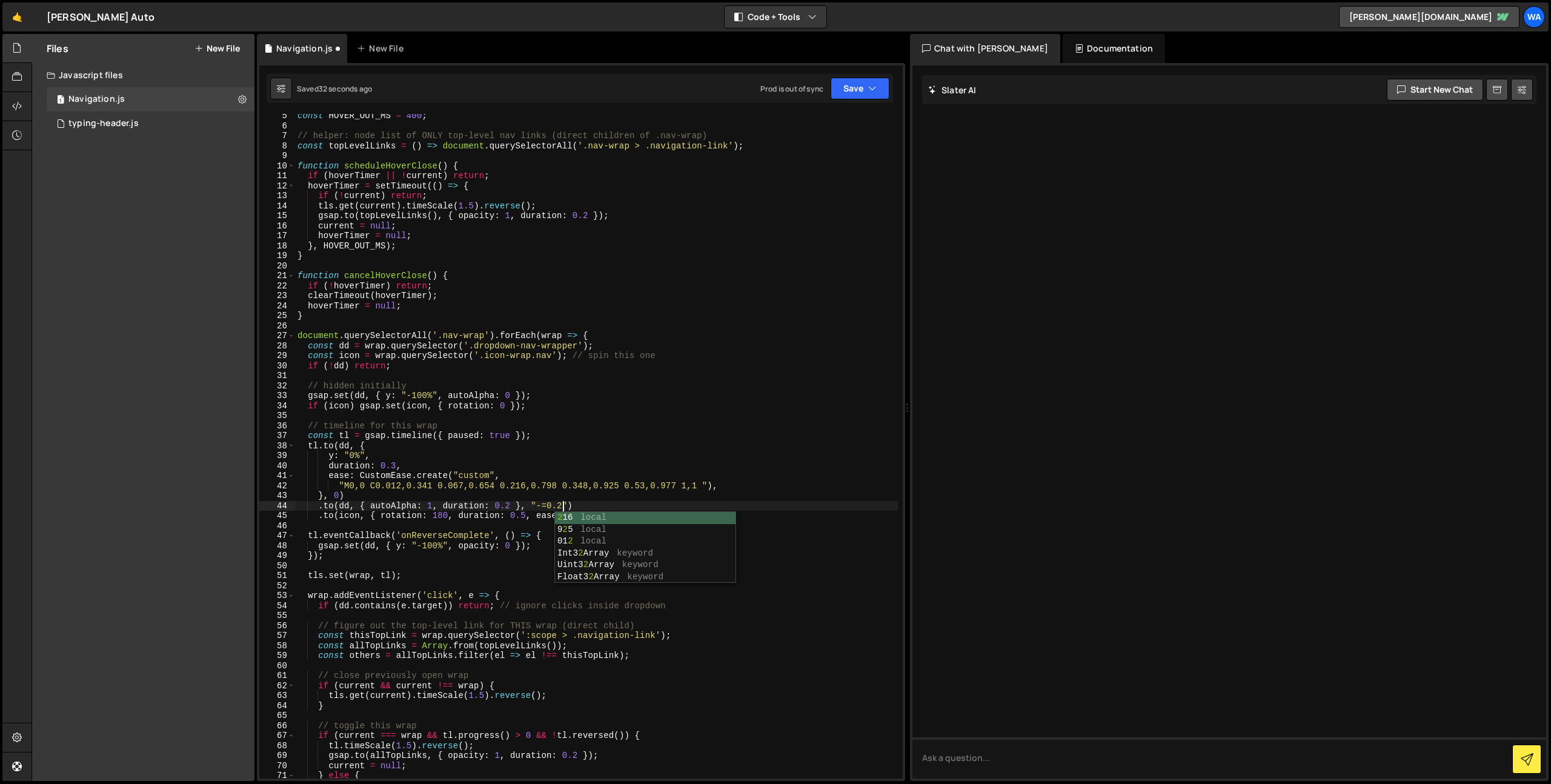
scroll to position [0, 19]
type textarea ".to(dd, { autoAlpha: 1, duration: 0.2 }, "-=0.28")"
click at [859, 90] on button "Save" at bounding box center [860, 88] width 59 height 22
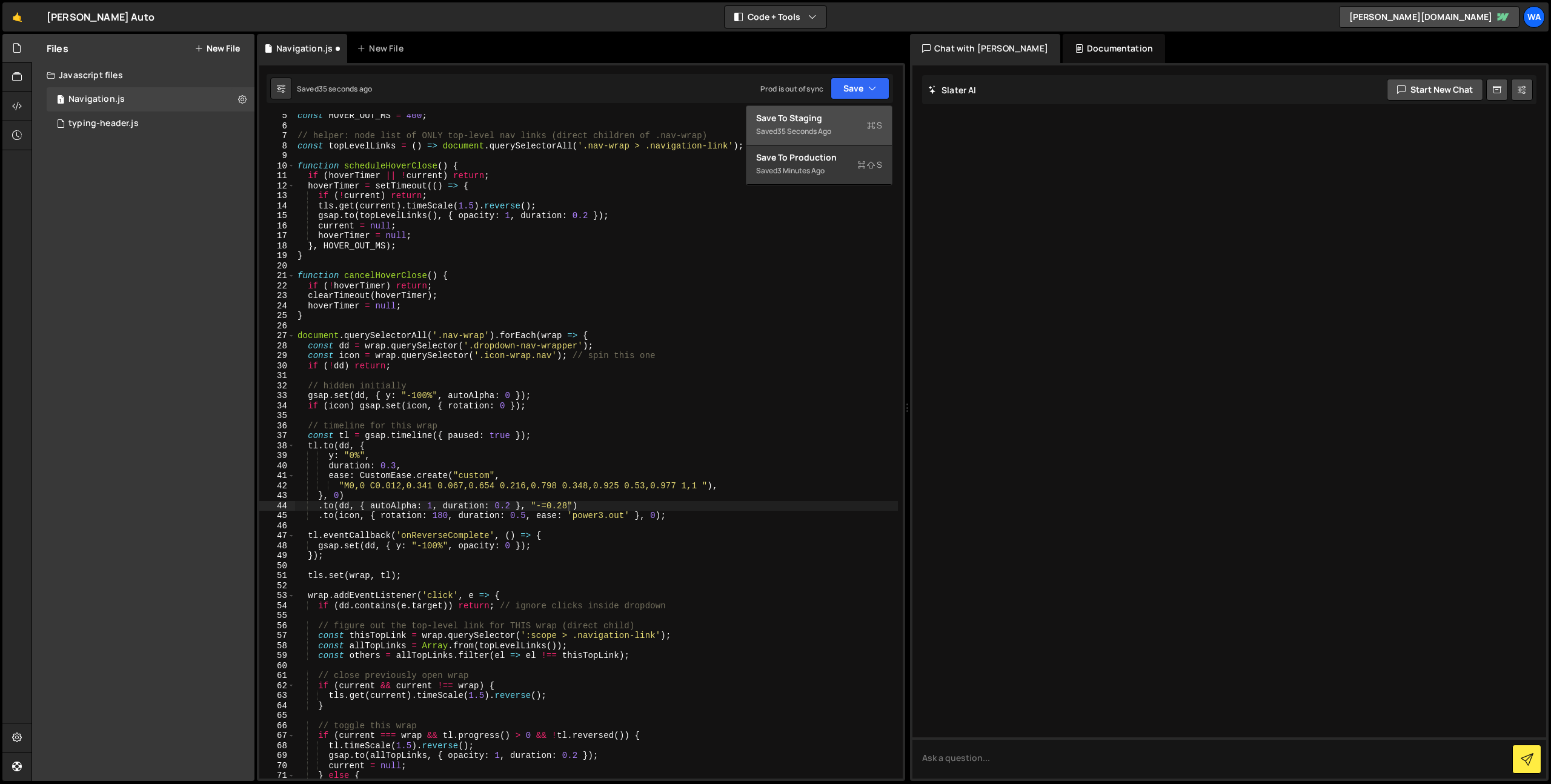
click at [834, 124] on div "Save to Staging S" at bounding box center [819, 118] width 126 height 12
drag, startPoint x: 859, startPoint y: 78, endPoint x: 852, endPoint y: 104, distance: 26.9
click at [859, 80] on button "Save" at bounding box center [860, 88] width 59 height 22
click at [834, 122] on div "Save to Staging S" at bounding box center [819, 118] width 126 height 12
click at [857, 94] on button "Save" at bounding box center [860, 88] width 59 height 22
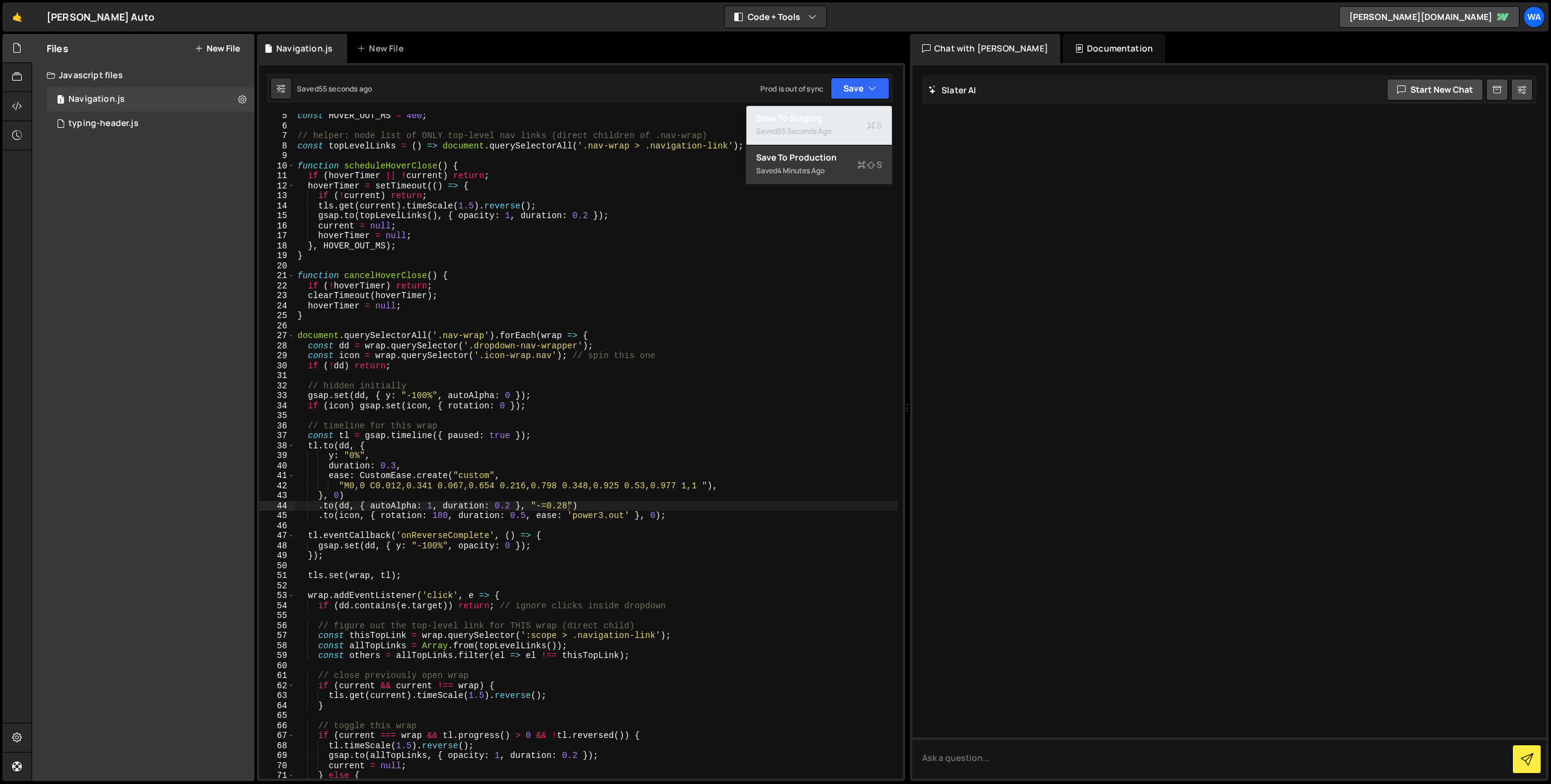
click at [836, 117] on div "Save to Staging S" at bounding box center [819, 118] width 126 height 12
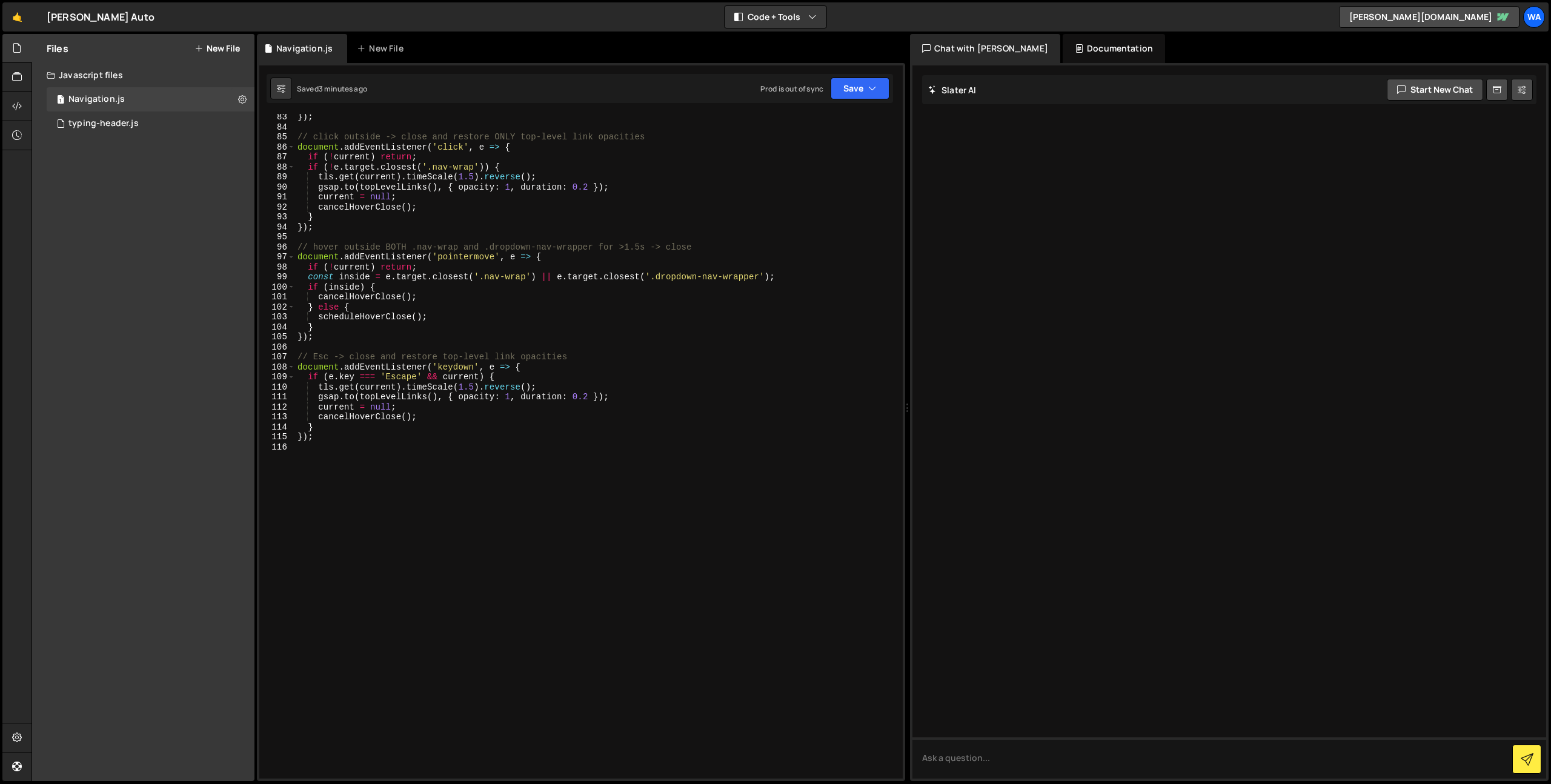
scroll to position [821, 0]
click at [364, 445] on div "}) ; // click outside -> close and restore ONLY top-level link opacities docume…" at bounding box center [597, 454] width 603 height 685
paste textarea "});"
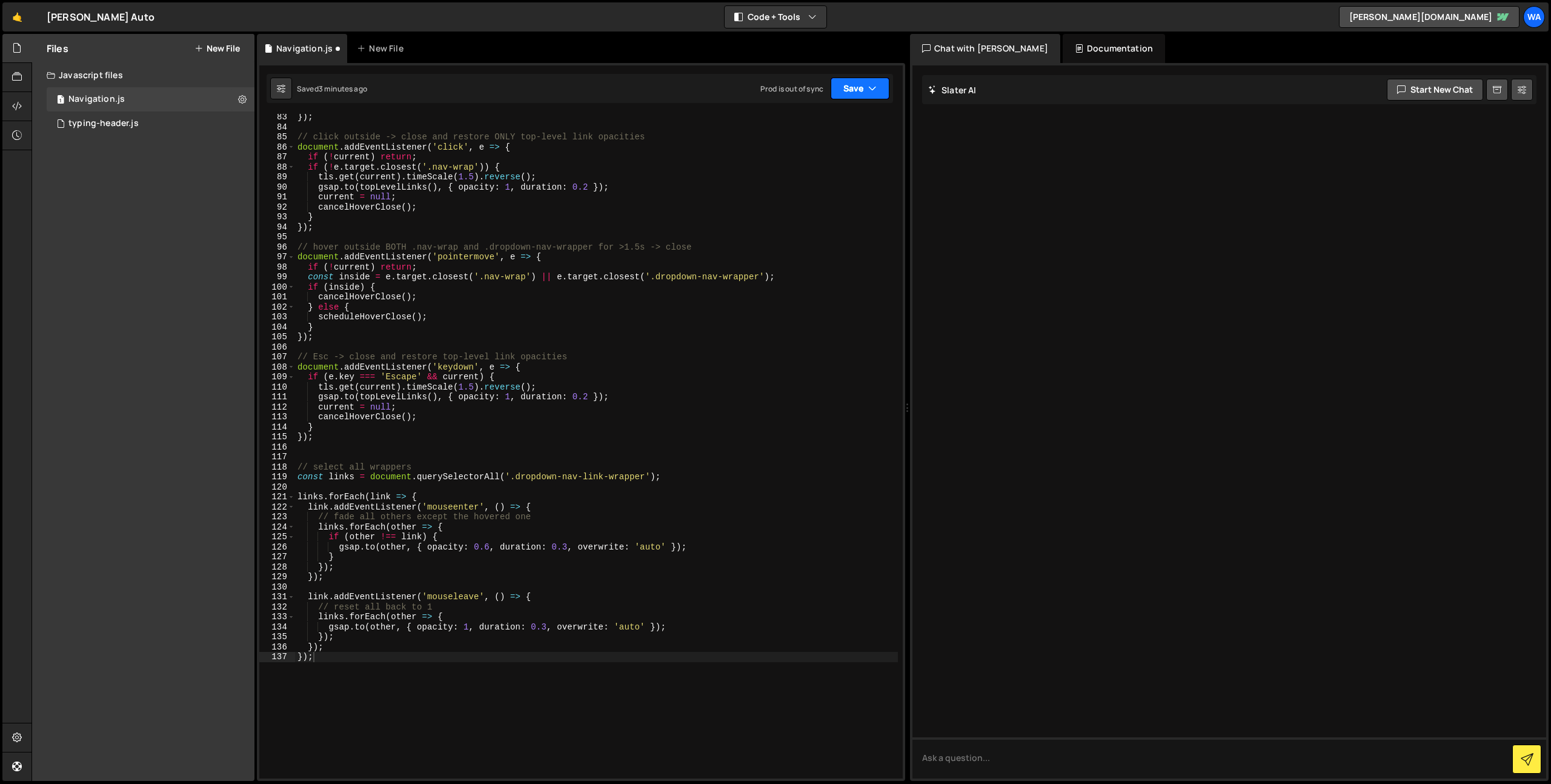
drag, startPoint x: 857, startPoint y: 86, endPoint x: 843, endPoint y: 104, distance: 22.8
click at [858, 86] on button "Save" at bounding box center [860, 88] width 59 height 22
click at [833, 116] on div "Save to Staging S" at bounding box center [819, 118] width 126 height 12
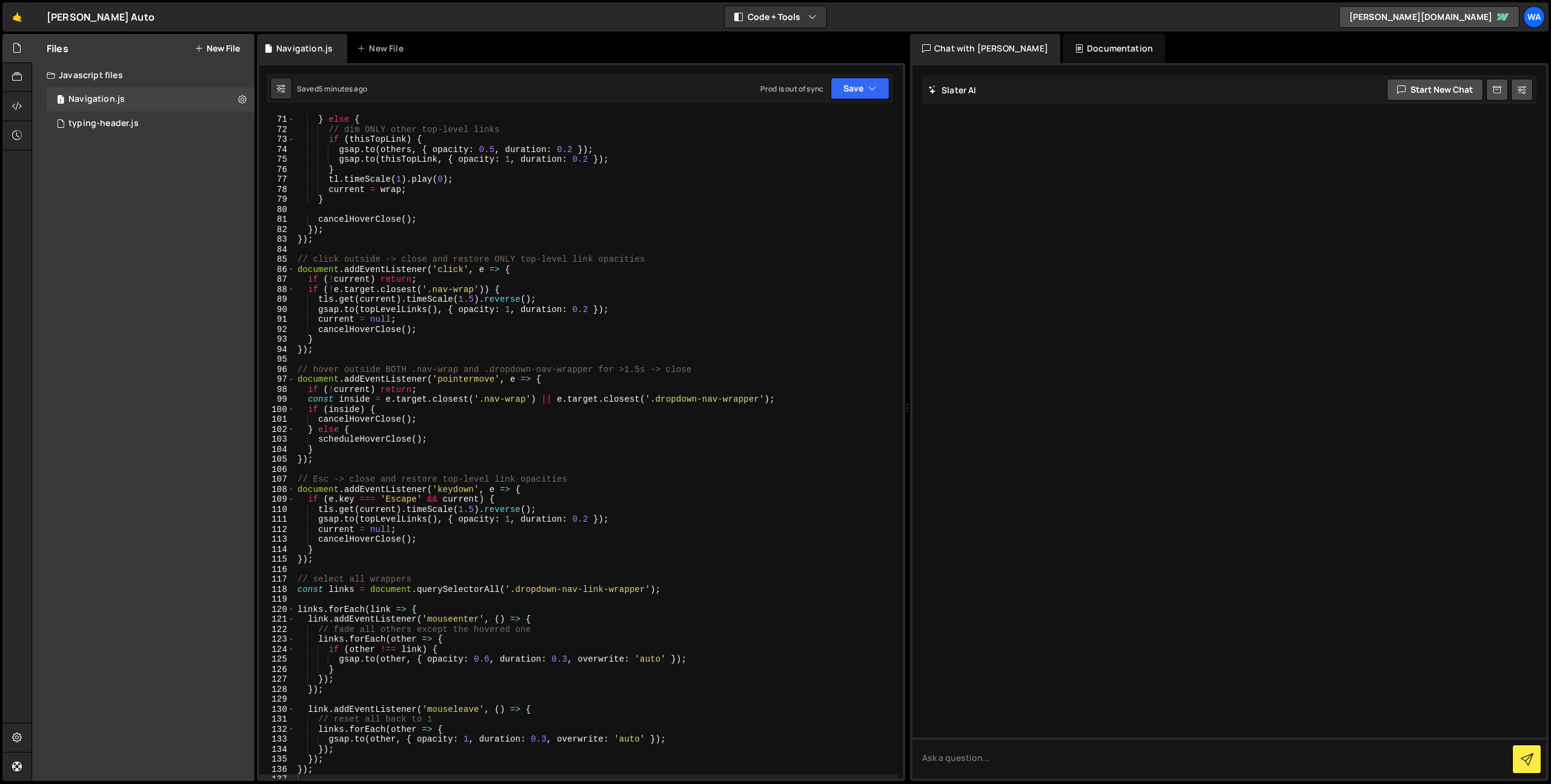
scroll to position [698, 0]
click at [473, 527] on div "current = null ; } else { // dim ONLY other top-level links if ( thisTopLink ) …" at bounding box center [597, 447] width 603 height 685
type textarea "}); });"
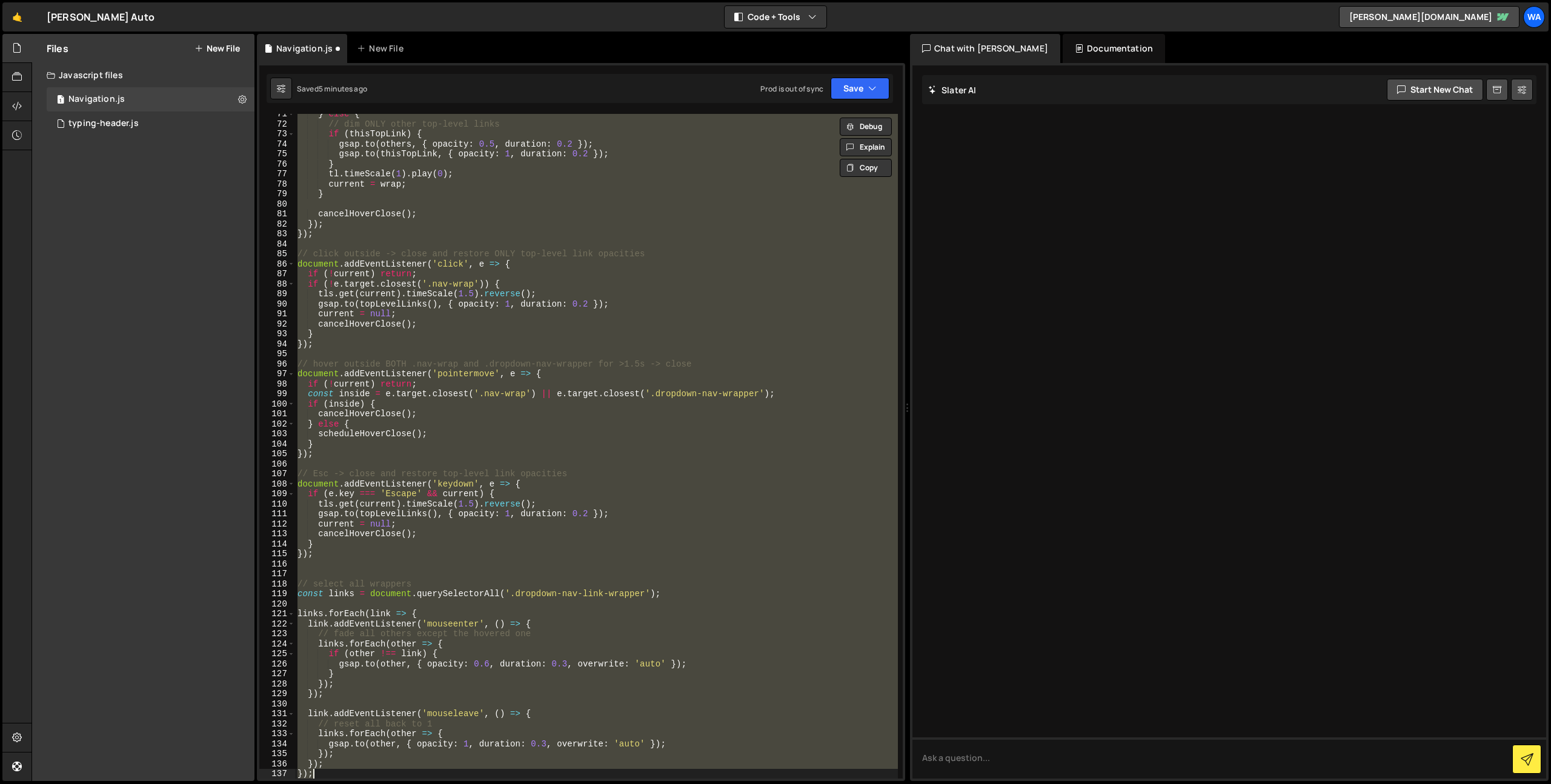
scroll to position [704, 0]
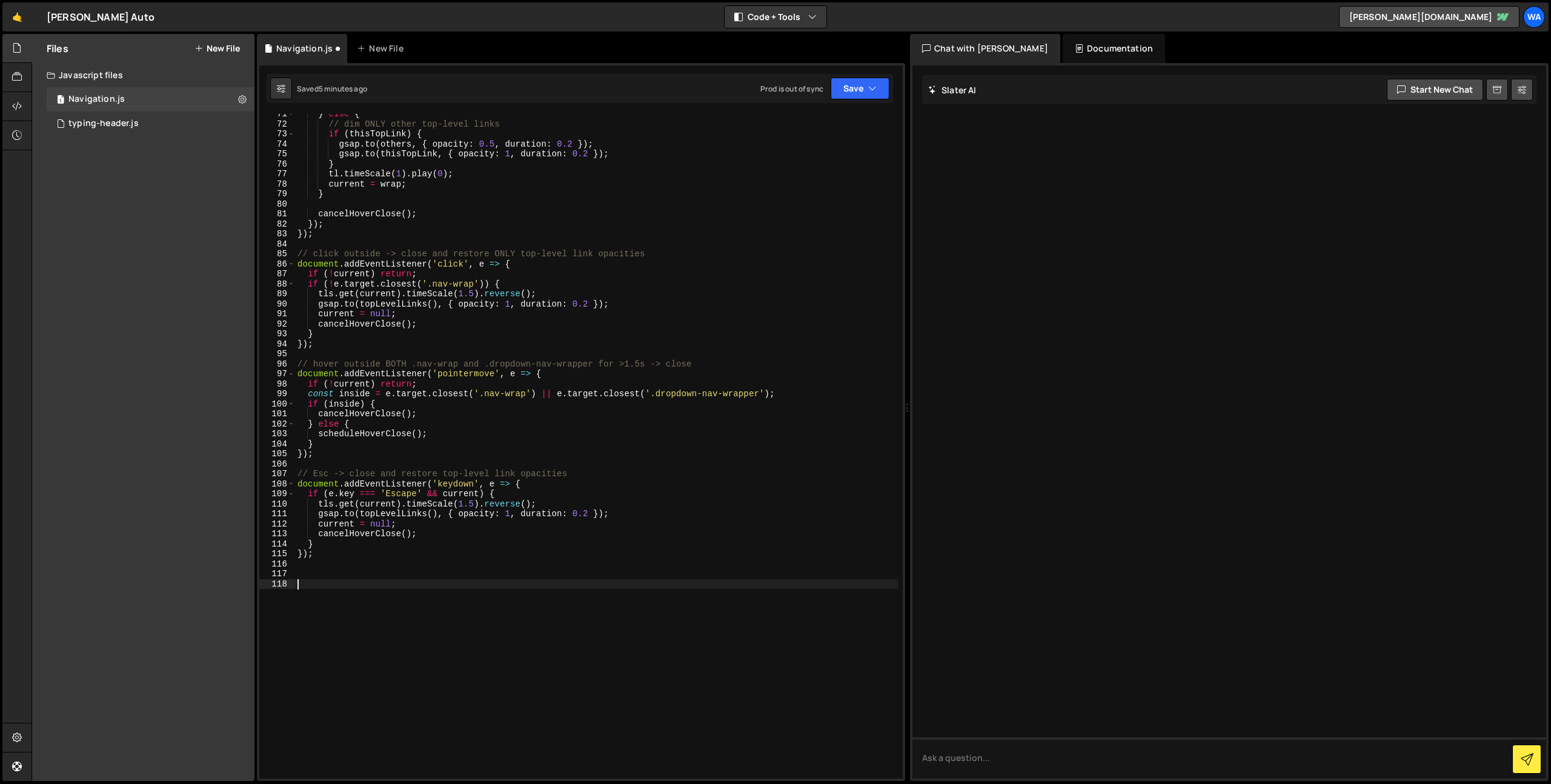
type textarea "_"
type textarea "// ____________________________________________________________________________…"
paste textarea "});"
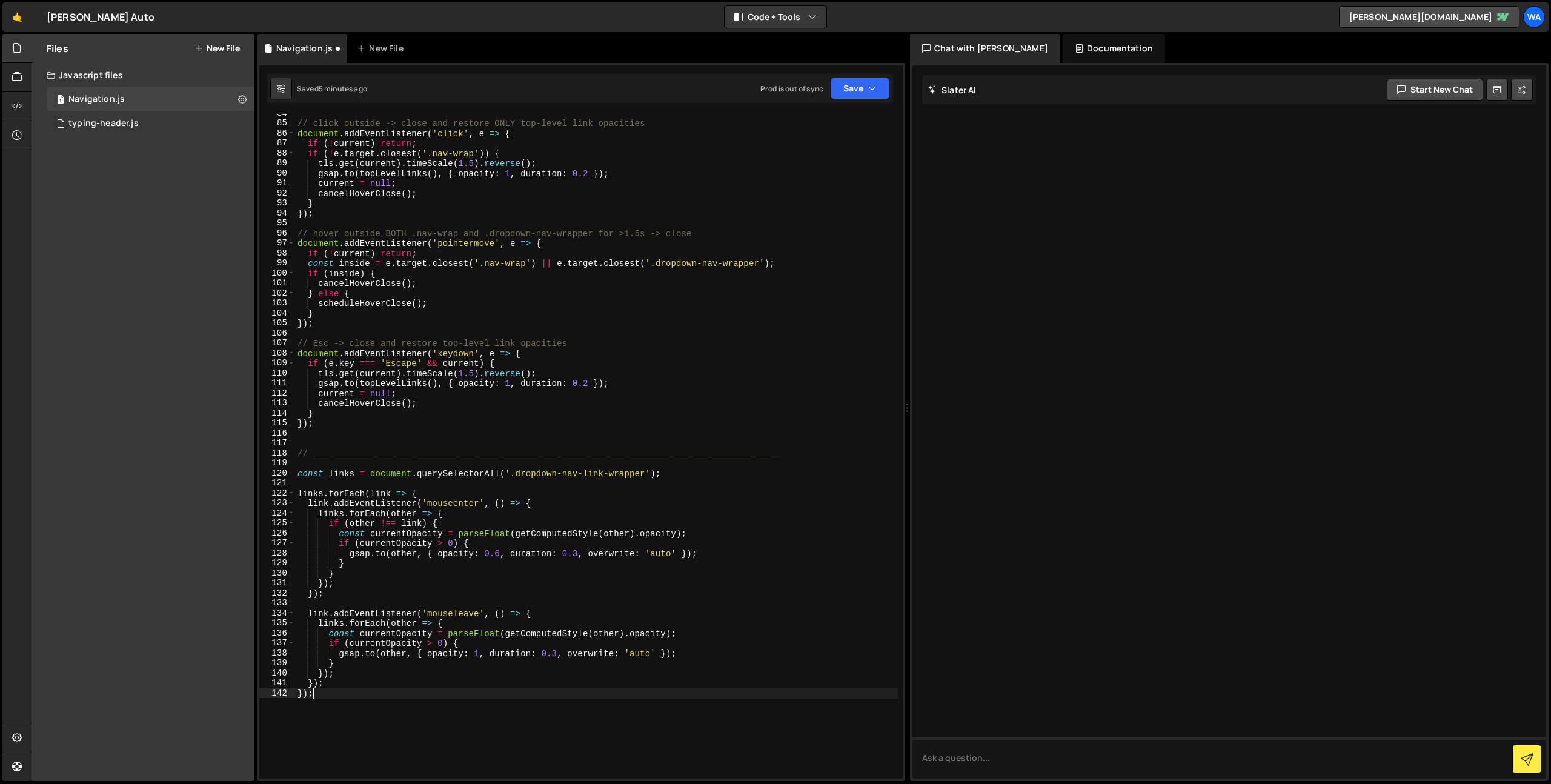
scroll to position [834, 0]
click at [841, 93] on button "Save" at bounding box center [860, 88] width 59 height 22
click at [818, 118] on div "Save to Staging S" at bounding box center [819, 118] width 126 height 12
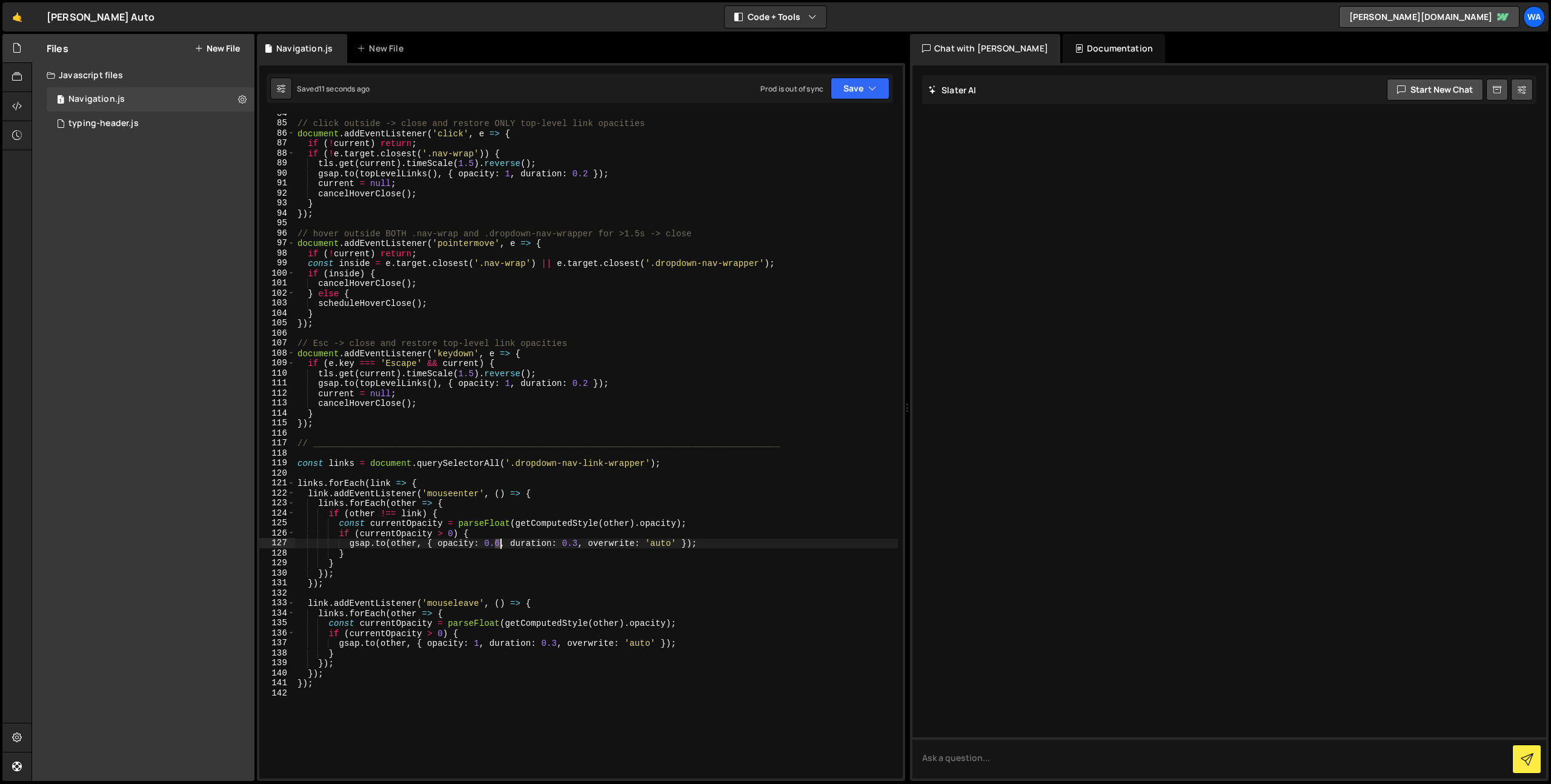
drag, startPoint x: 498, startPoint y: 545, endPoint x: 521, endPoint y: 564, distance: 29.8
click at [499, 545] on div "// click outside -> close and restore ONLY top-level link opacities document . …" at bounding box center [597, 451] width 603 height 685
click at [549, 515] on div "// click outside -> close and restore ONLY top-level link opacities document . …" at bounding box center [597, 451] width 603 height 685
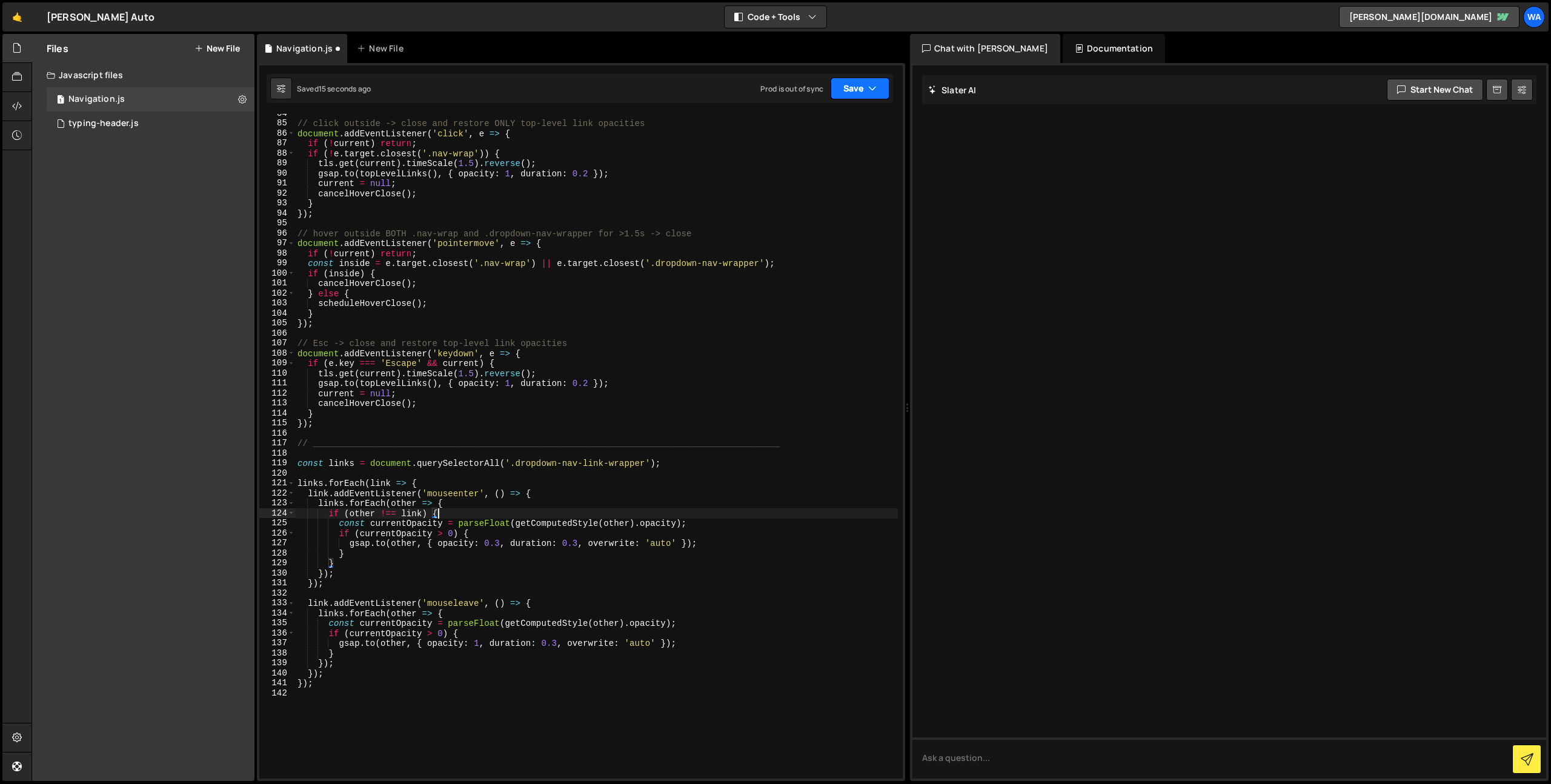
type textarea "if (other !== link) {"
click at [848, 94] on button "Save" at bounding box center [860, 88] width 59 height 22
click at [826, 118] on div "Save to Staging S" at bounding box center [819, 118] width 126 height 12
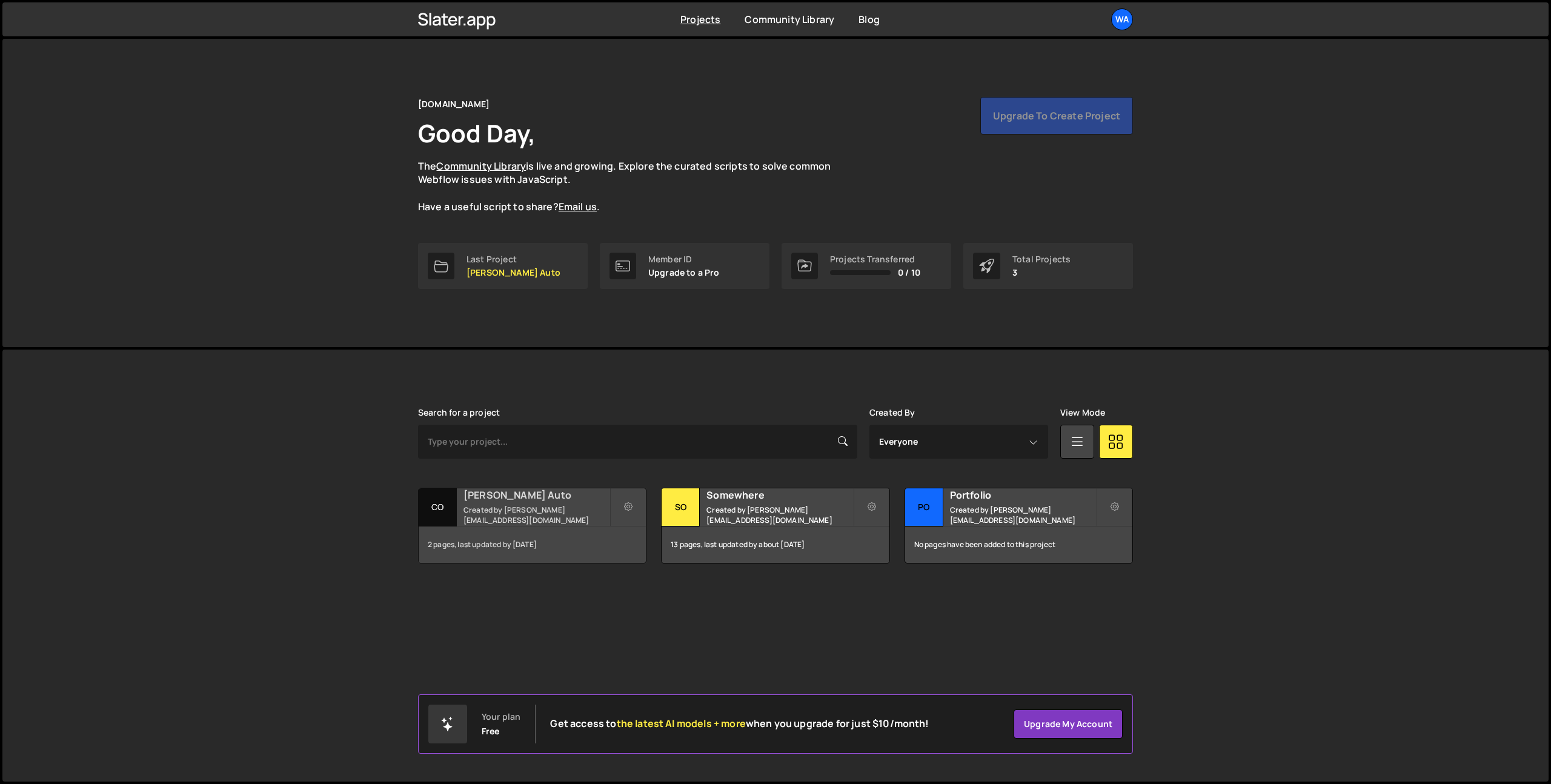
click at [562, 498] on h2 "[PERSON_NAME] Auto" at bounding box center [536, 495] width 146 height 13
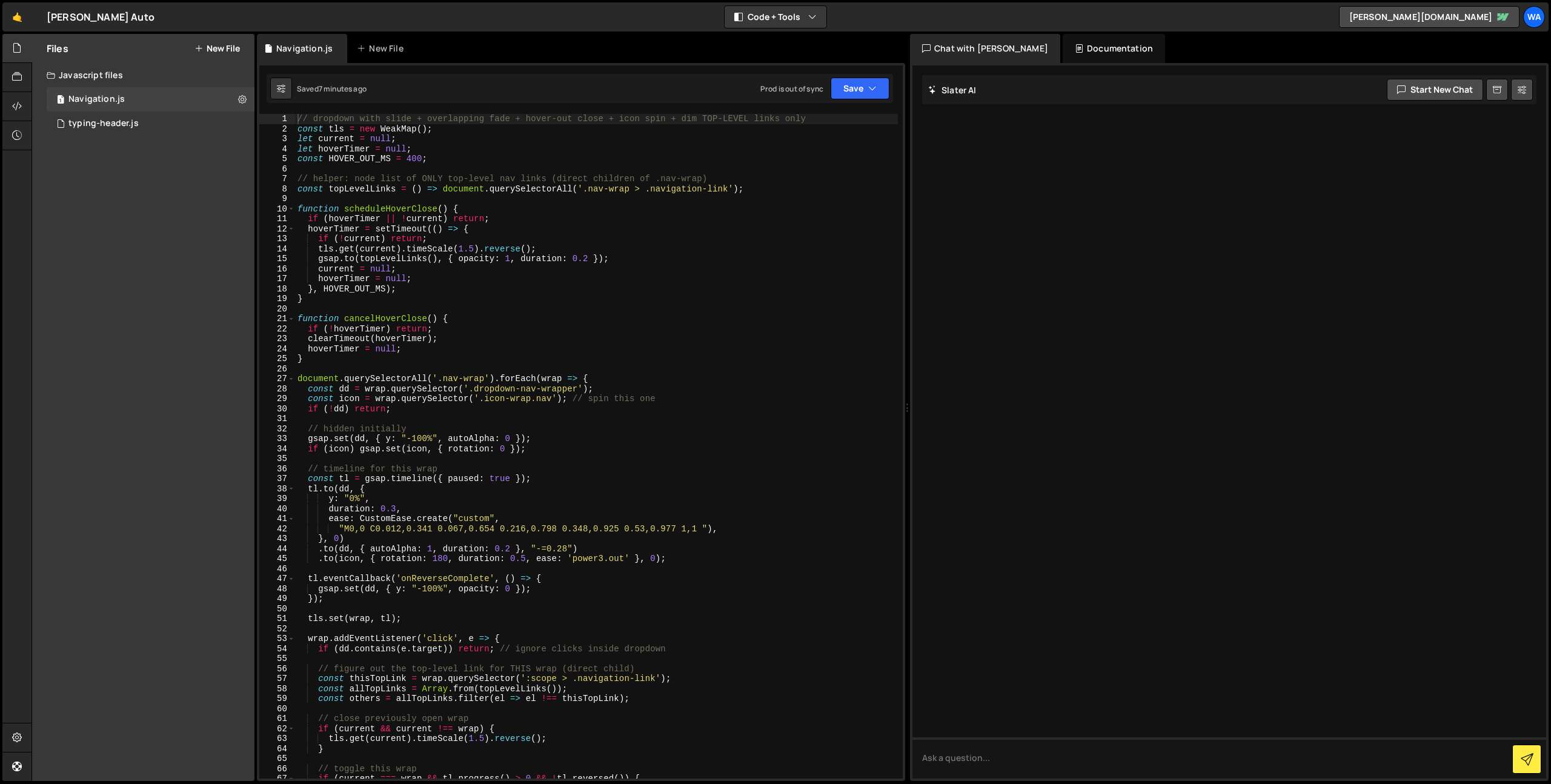
click at [206, 51] on button "New File" at bounding box center [217, 48] width 45 height 10
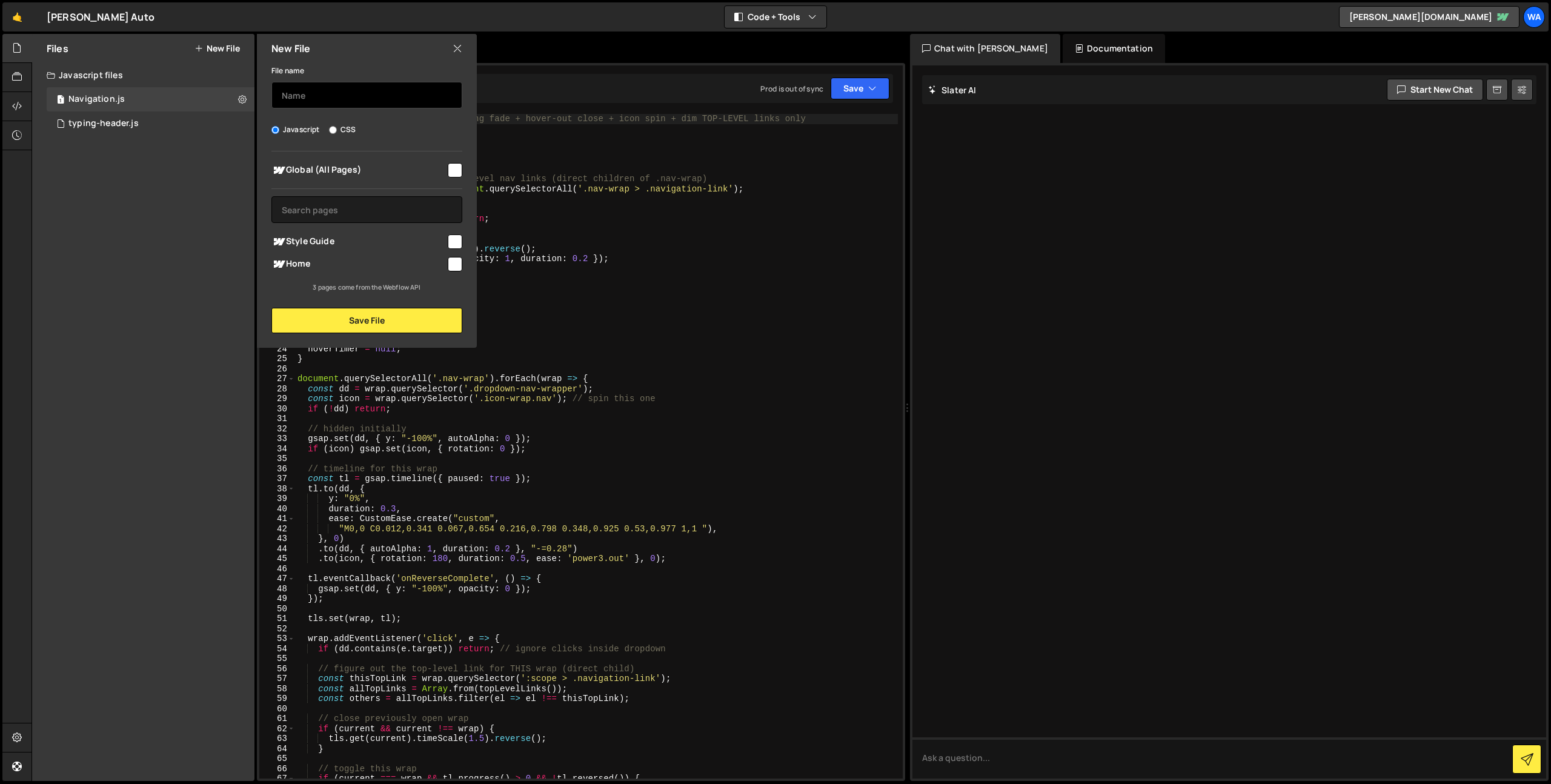
click at [308, 91] on input "text" at bounding box center [367, 95] width 191 height 27
type input "scroll-in-transform"
click at [452, 169] on input "checkbox" at bounding box center [455, 170] width 14 height 14
checkbox input "true"
click at [383, 316] on button "Save File" at bounding box center [367, 320] width 191 height 26
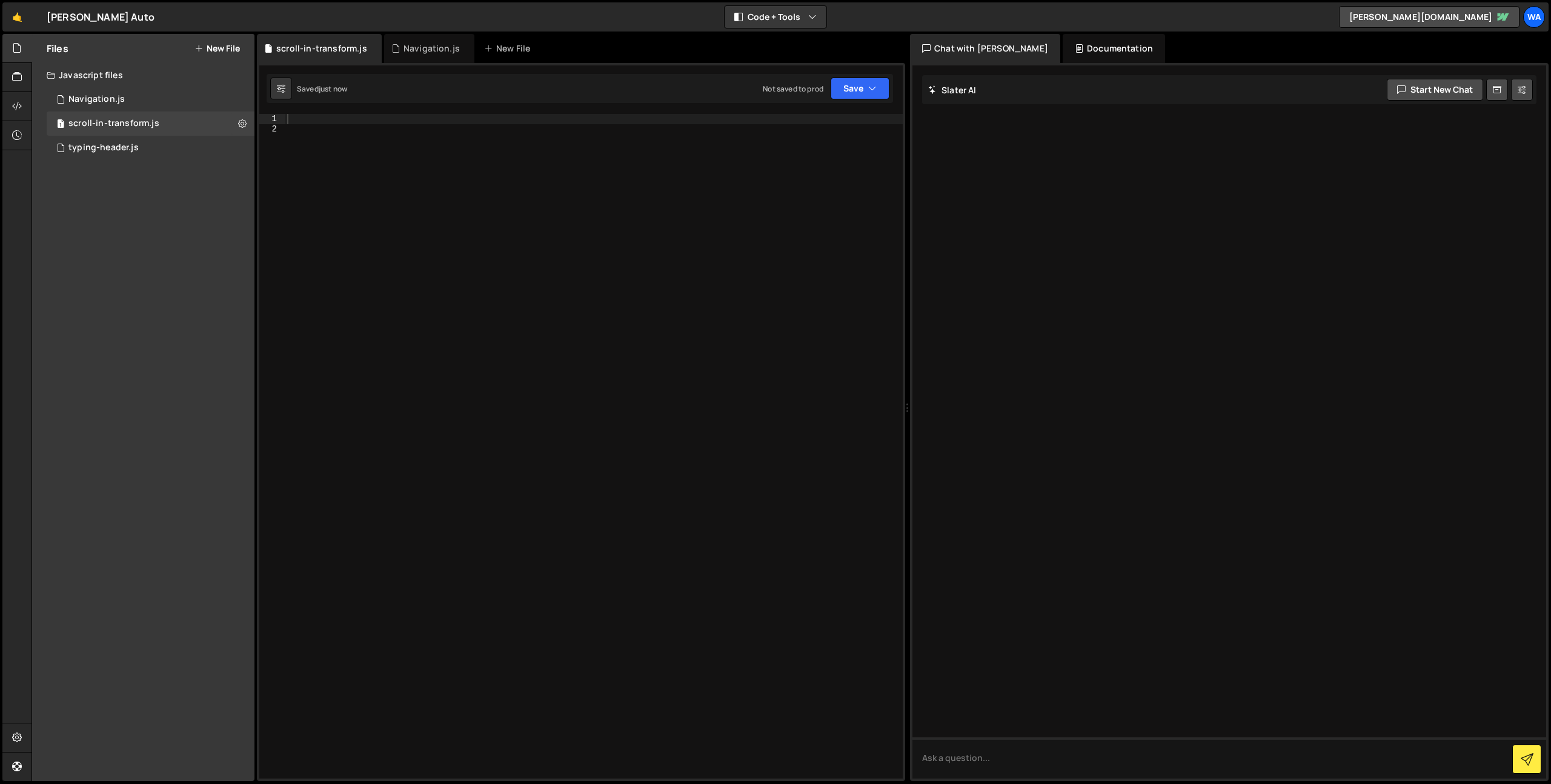
click at [532, 133] on div at bounding box center [593, 456] width 618 height 685
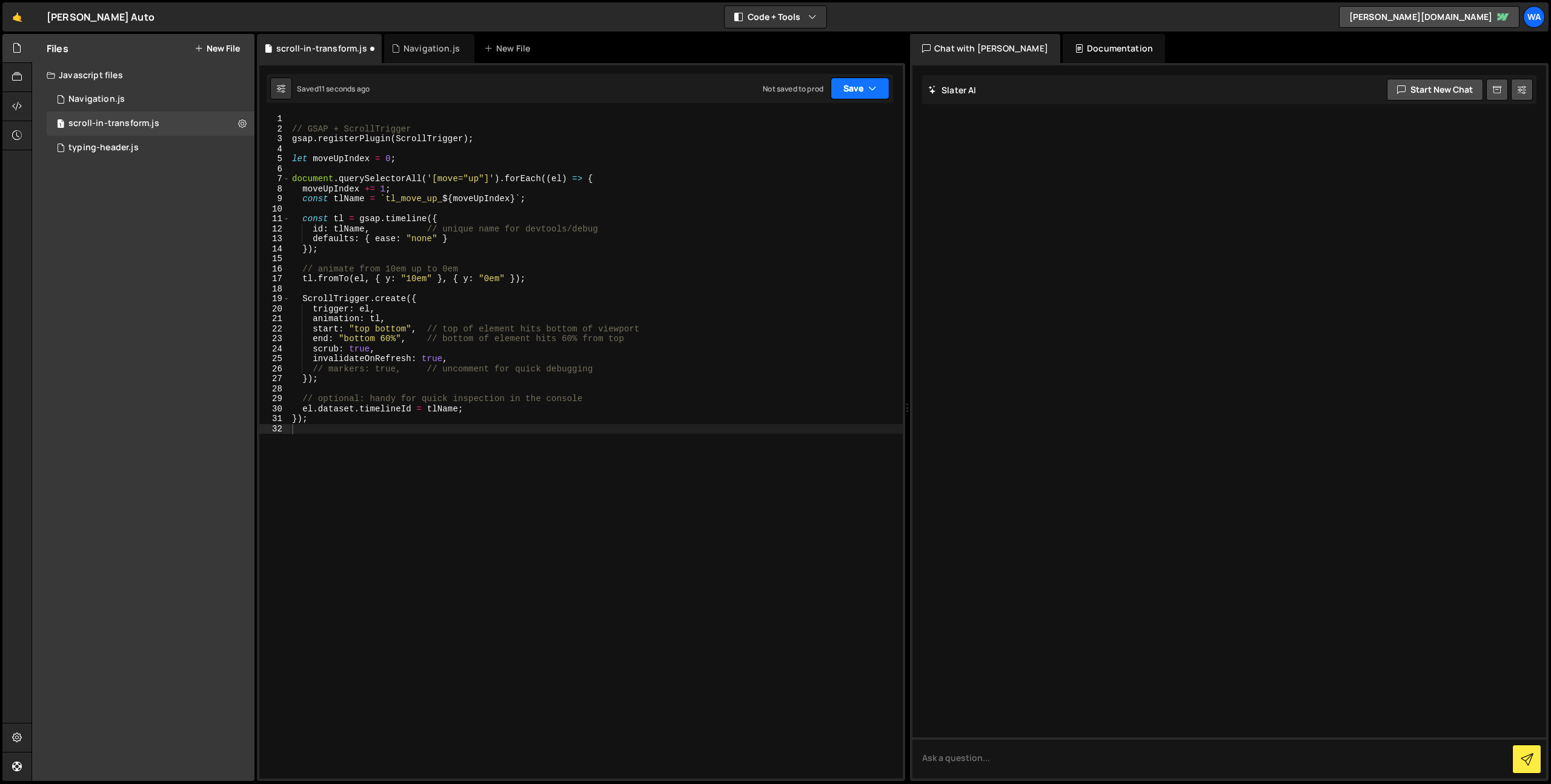
click at [843, 94] on button "Save" at bounding box center [860, 88] width 59 height 22
click at [818, 118] on div "Save to Staging S" at bounding box center [819, 118] width 126 height 12
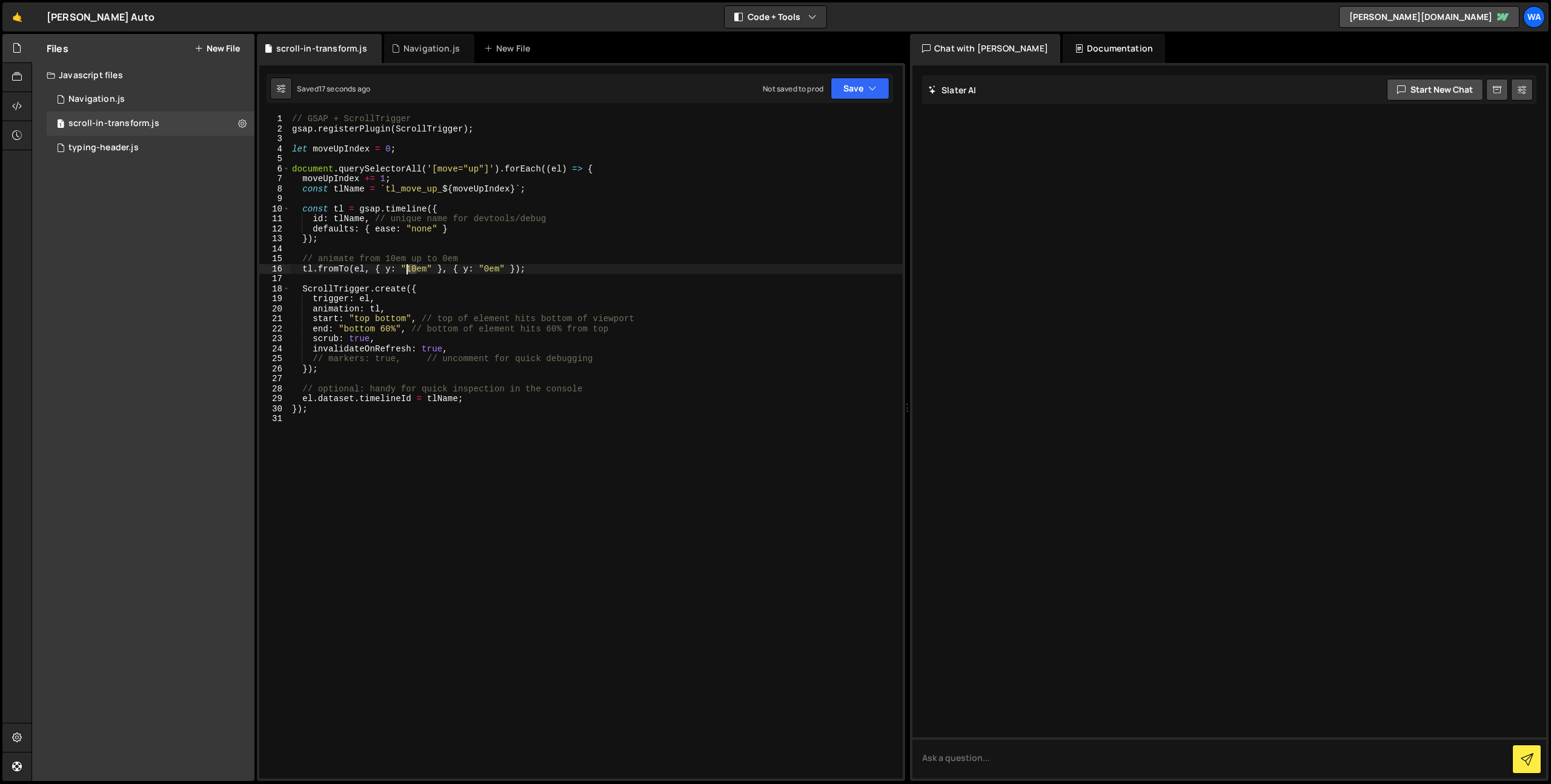
click at [409, 269] on div "// GSAP + ScrollTrigger gsap . registerPlugin ( ScrollTrigger ) ; let moveUpInd…" at bounding box center [596, 456] width 613 height 685
click at [383, 329] on div "// GSAP + ScrollTrigger gsap . registerPlugin ( ScrollTrigger ) ; let moveUpInd…" at bounding box center [596, 456] width 613 height 685
click at [848, 88] on button "Save" at bounding box center [860, 88] width 59 height 22
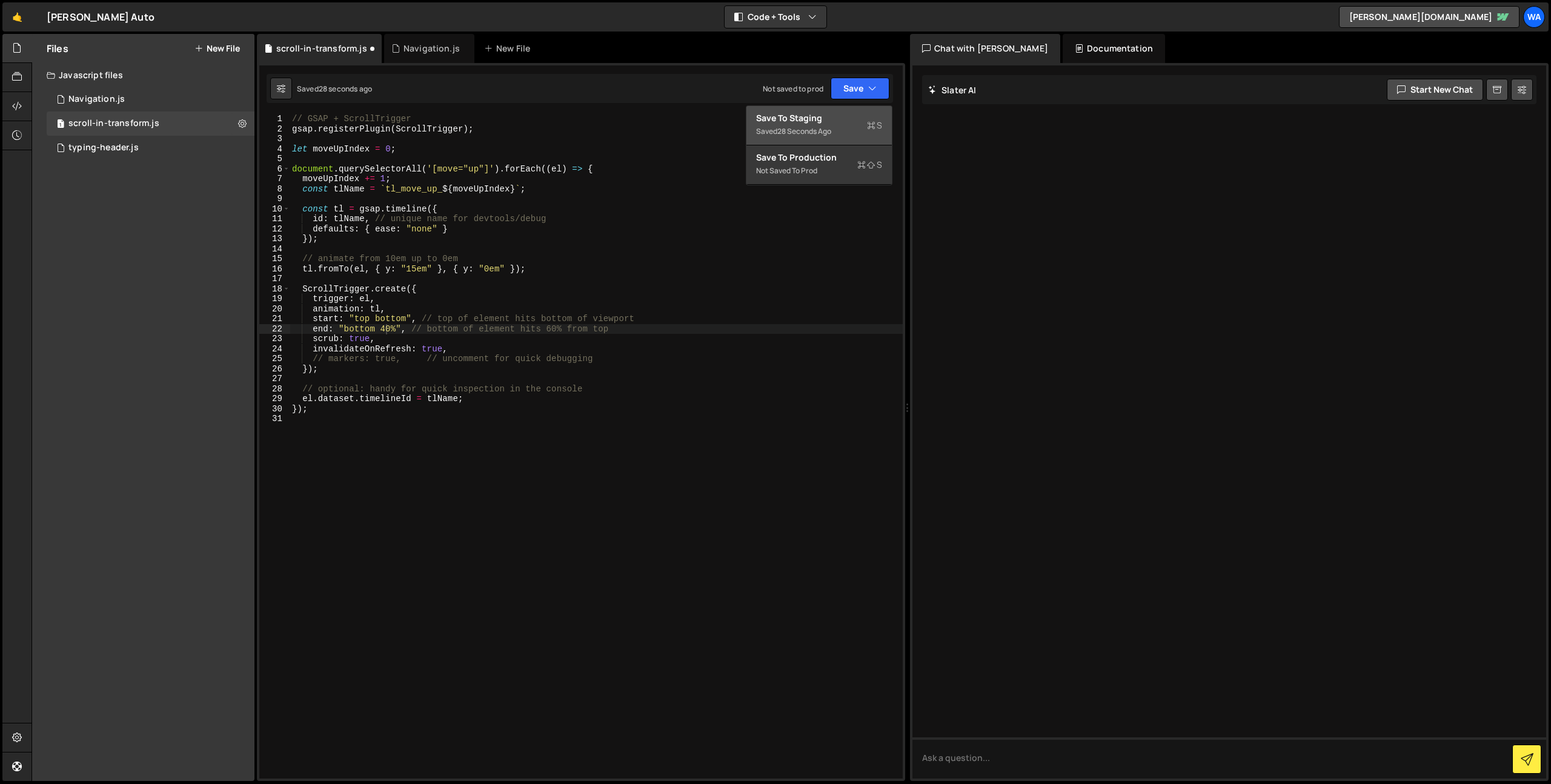
click at [813, 123] on div "Save to Staging S" at bounding box center [819, 118] width 126 height 12
click at [410, 271] on div "// GSAP + ScrollTrigger gsap . registerPlugin ( ScrollTrigger ) ; let moveUpInd…" at bounding box center [596, 456] width 613 height 685
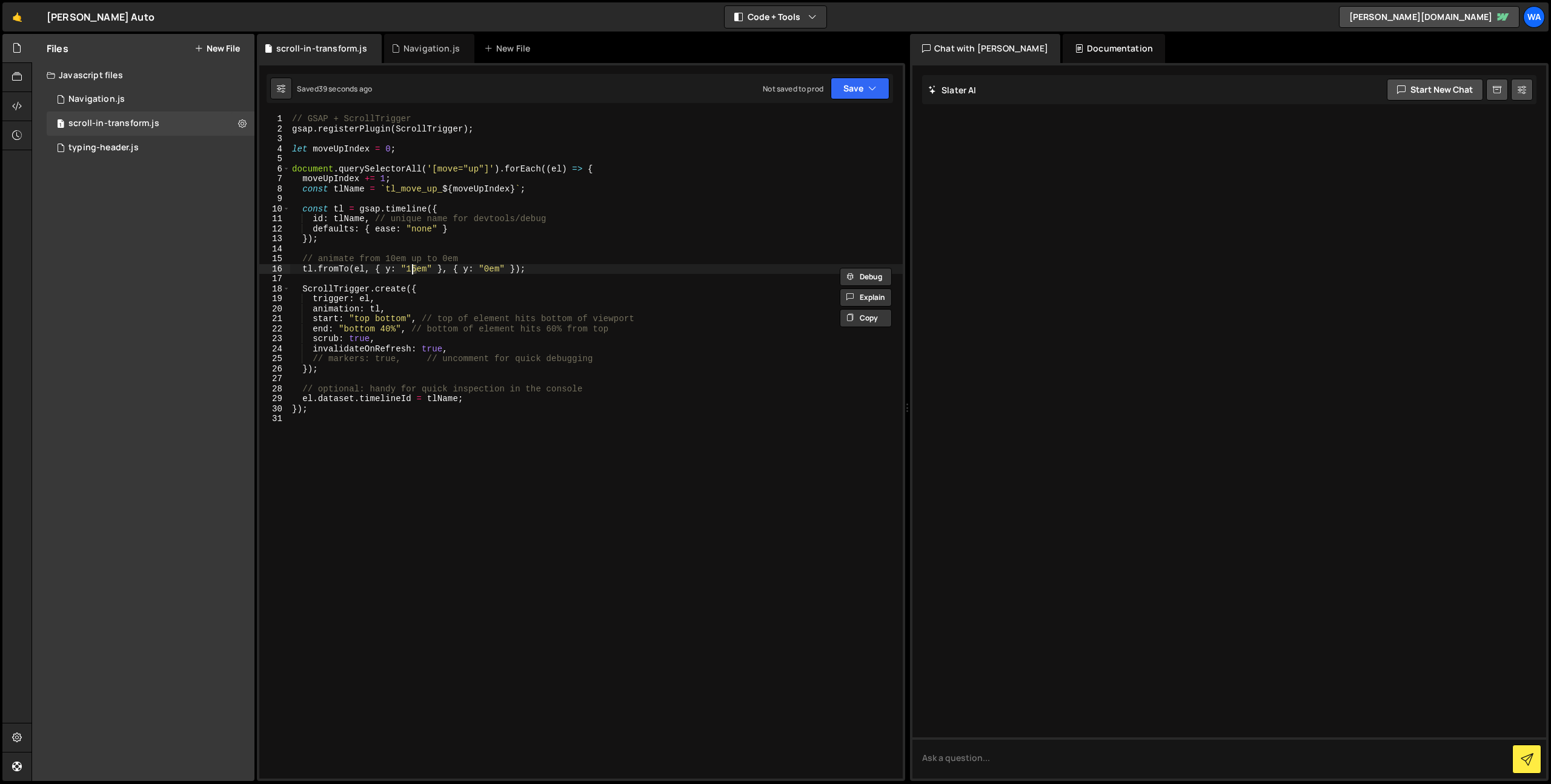
scroll to position [0, 9]
click at [858, 88] on button "Save" at bounding box center [860, 88] width 59 height 22
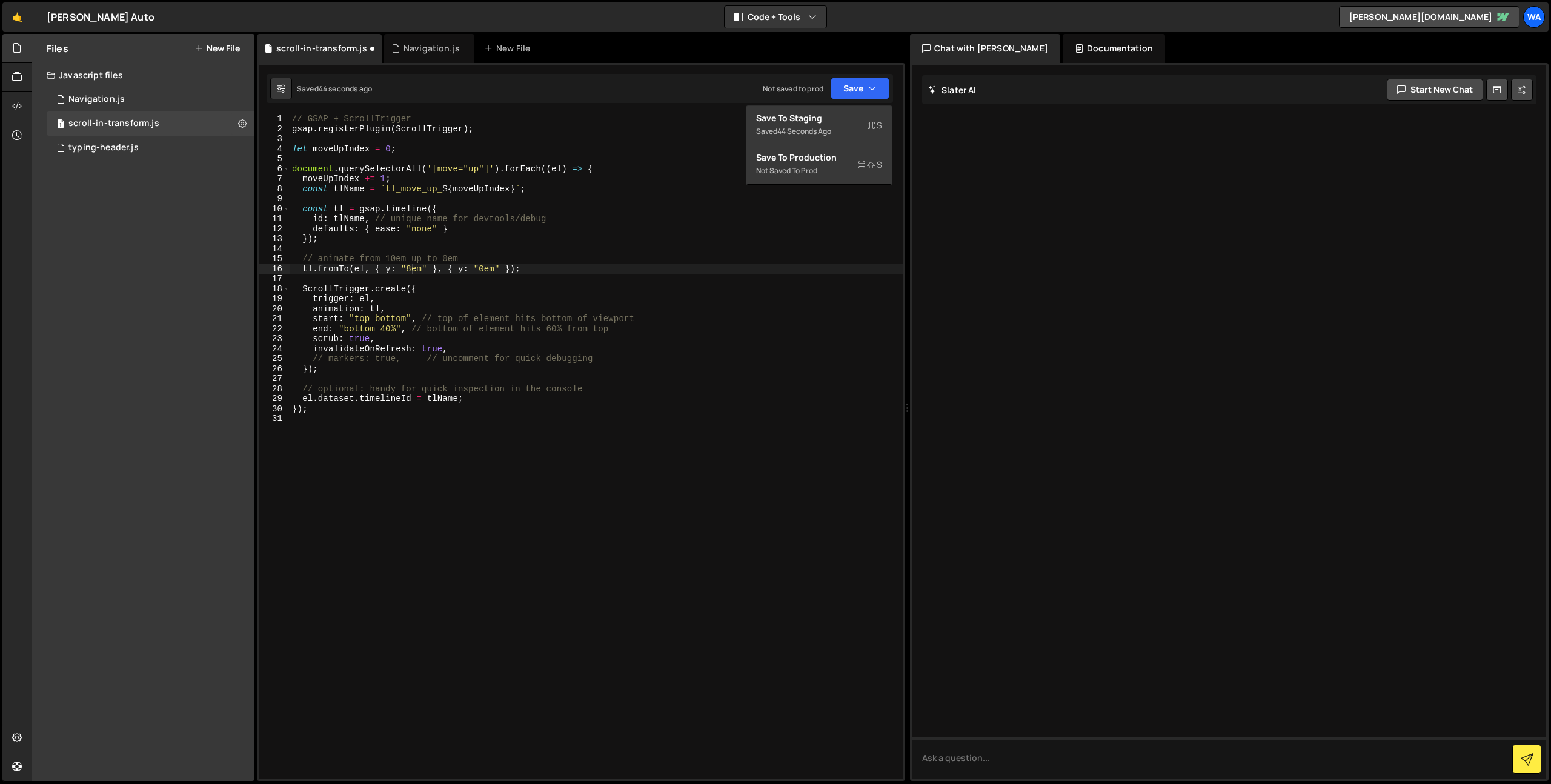
drag, startPoint x: 526, startPoint y: 256, endPoint x: 514, endPoint y: 262, distance: 13.4
click at [524, 256] on div "// GSAP + ScrollTrigger gsap . registerPlugin ( ScrollTrigger ) ; let moveUpInd…" at bounding box center [596, 456] width 613 height 685
drag, startPoint x: 482, startPoint y: 269, endPoint x: 495, endPoint y: 281, distance: 17.7
click at [479, 269] on div "// GSAP + ScrollTrigger gsap . registerPlugin ( ScrollTrigger ) ; let moveUpInd…" at bounding box center [596, 456] width 613 height 685
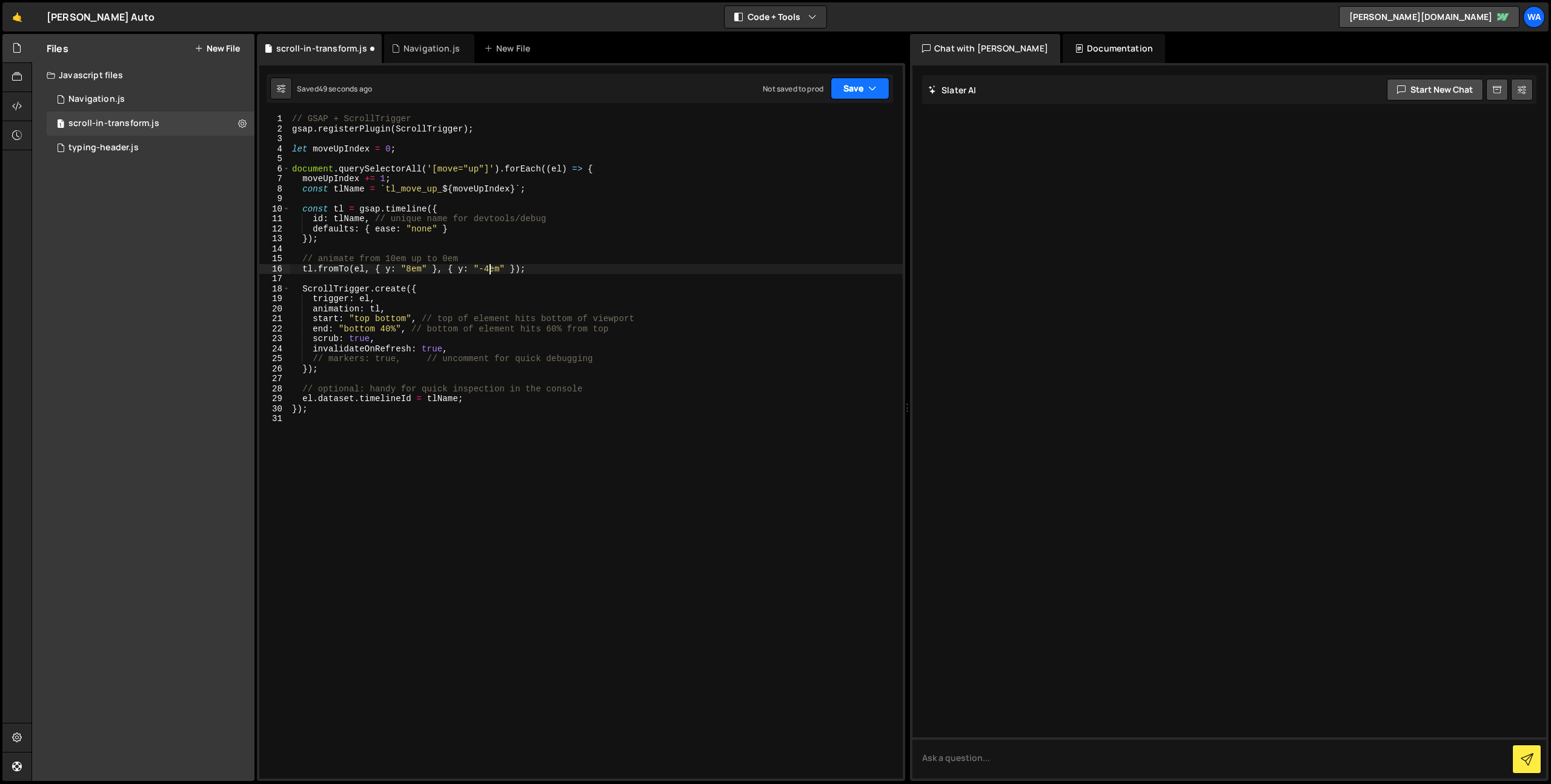
type textarea "tl.fromTo(el, { y: "8em" }, { y: "-4em" });"
click at [846, 92] on button "Save" at bounding box center [860, 88] width 59 height 22
click at [822, 122] on div "Save to Staging S" at bounding box center [819, 118] width 126 height 12
